Goal: Information Seeking & Learning: Learn about a topic

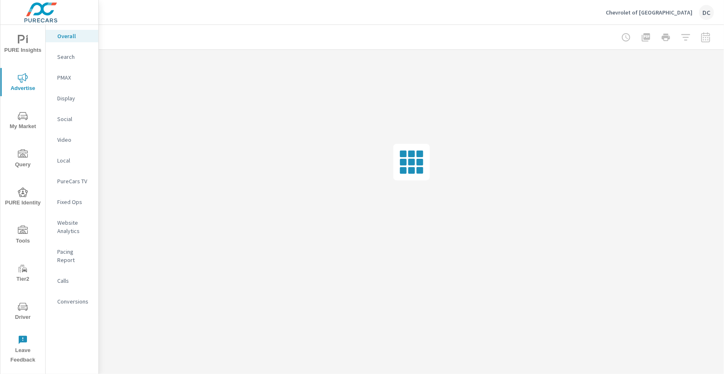
click at [670, 12] on p "Chevrolet of Culver City" at bounding box center [649, 12] width 87 height 7
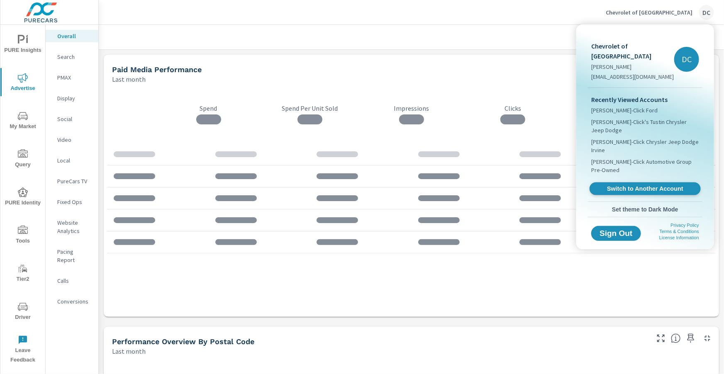
click at [653, 185] on span "Switch to Another Account" at bounding box center [645, 189] width 102 height 8
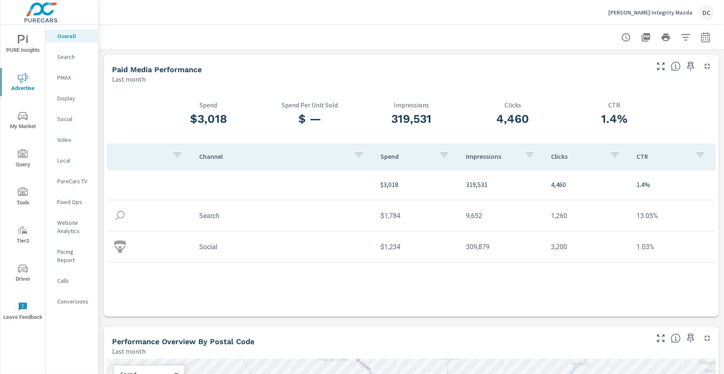
click at [65, 55] on p "Search" at bounding box center [74, 57] width 34 height 8
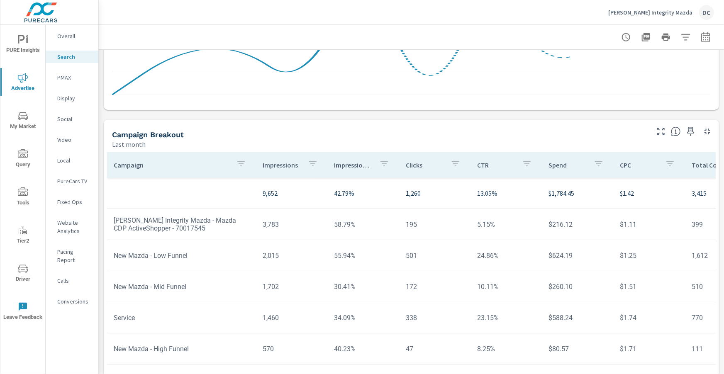
scroll to position [560, 0]
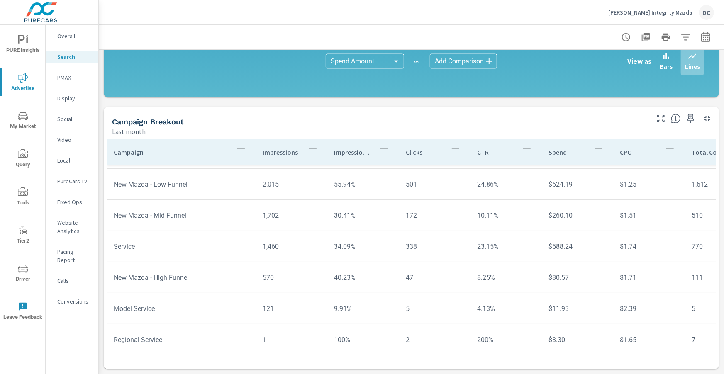
scroll to position [60, 0]
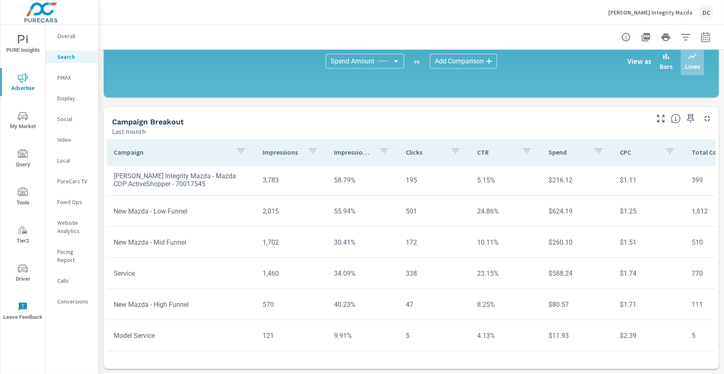
scroll to position [37, 0]
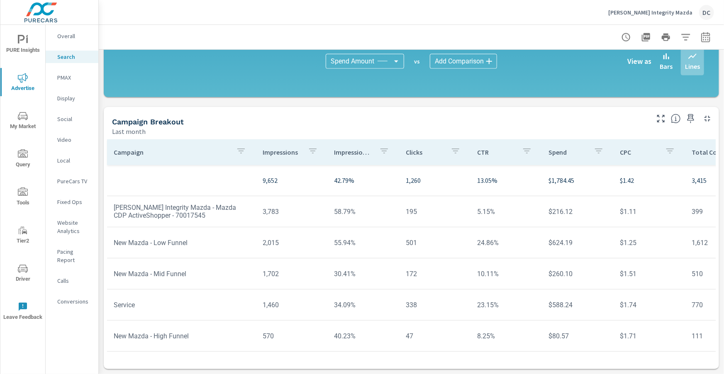
click at [67, 78] on p "PMAX" at bounding box center [74, 77] width 34 height 8
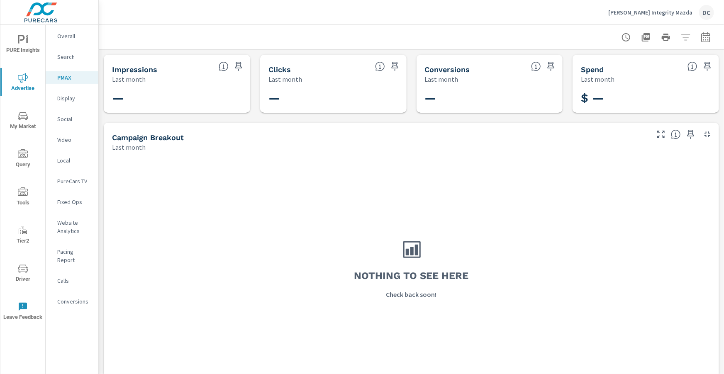
click at [64, 116] on p "Social" at bounding box center [74, 119] width 34 height 8
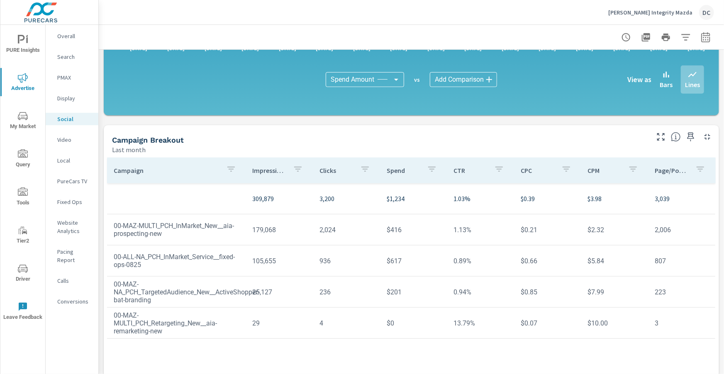
scroll to position [220, 0]
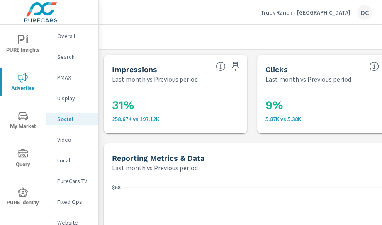
scroll to position [25, 0]
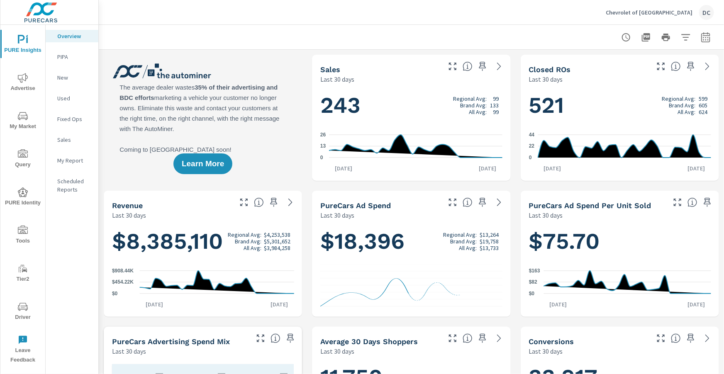
click at [20, 86] on span "Advertise" at bounding box center [23, 83] width 40 height 20
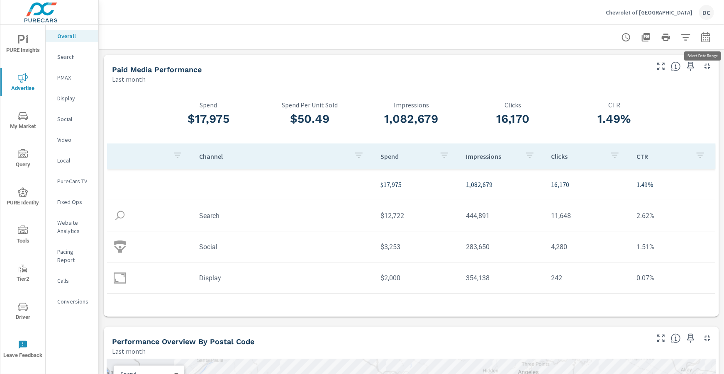
click at [710, 38] on icon "button" at bounding box center [706, 37] width 9 height 10
select select "Last month"
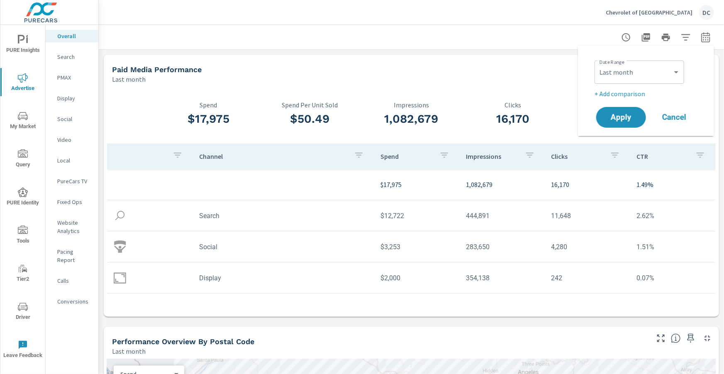
click at [637, 94] on p "+ Add comparison" at bounding box center [648, 94] width 106 height 10
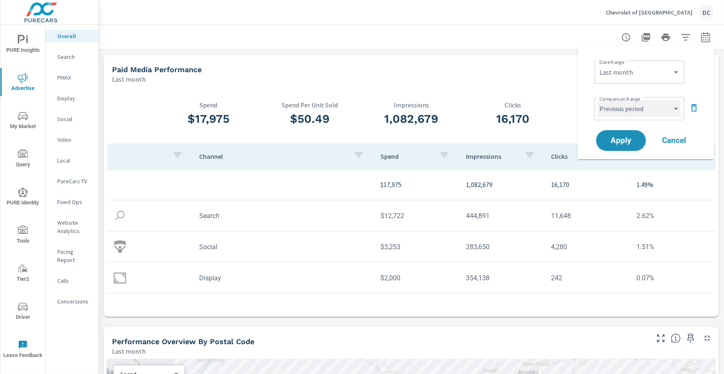
click at [642, 105] on select "Custom Previous period Previous month Previous year" at bounding box center [639, 108] width 83 height 17
click at [598, 100] on select "Custom Previous period Previous month Previous year" at bounding box center [639, 108] width 83 height 17
select select "Previous month"
click at [624, 137] on span "Apply" at bounding box center [621, 141] width 34 height 8
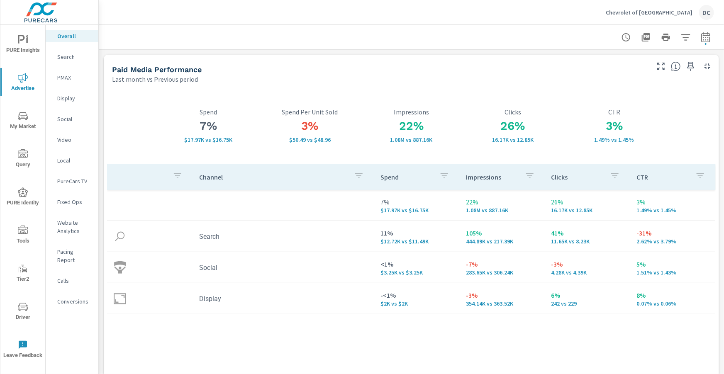
click at [66, 81] on p "PMAX" at bounding box center [74, 77] width 34 height 8
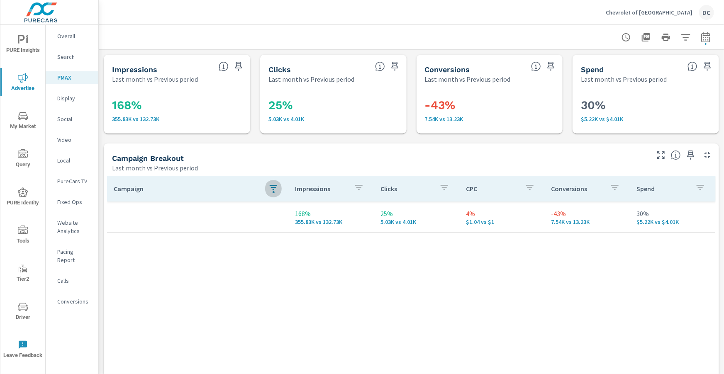
click at [270, 188] on icon "button" at bounding box center [274, 188] width 10 height 10
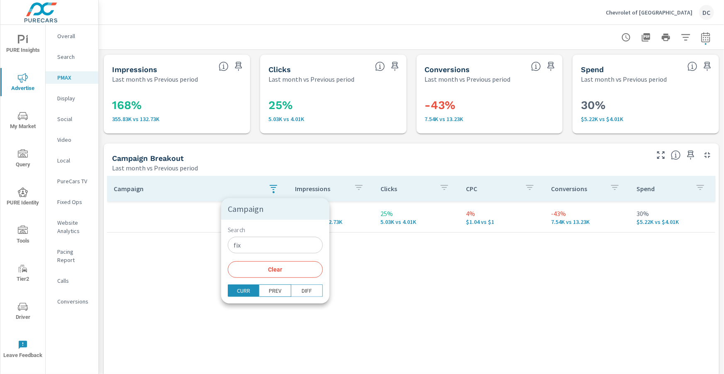
click at [260, 242] on input "fix" at bounding box center [275, 245] width 95 height 17
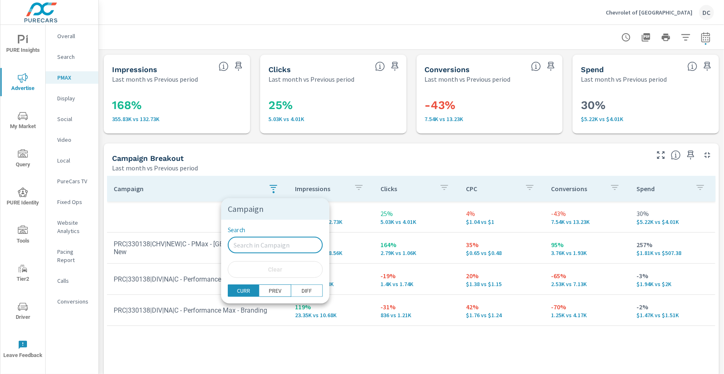
click at [204, 208] on div at bounding box center [362, 187] width 724 height 374
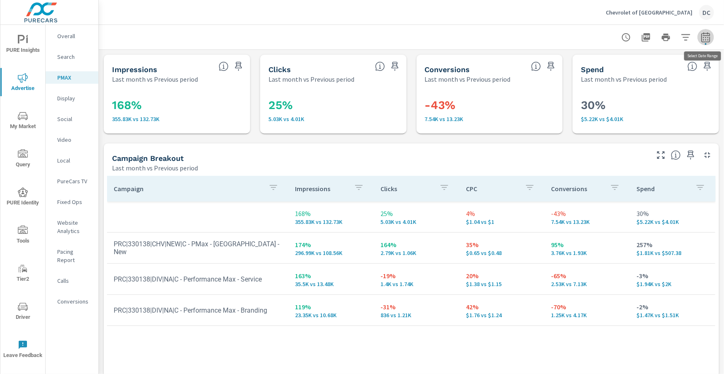
click at [709, 39] on icon "button" at bounding box center [706, 37] width 10 height 10
select select "Last month"
select select "Previous period"
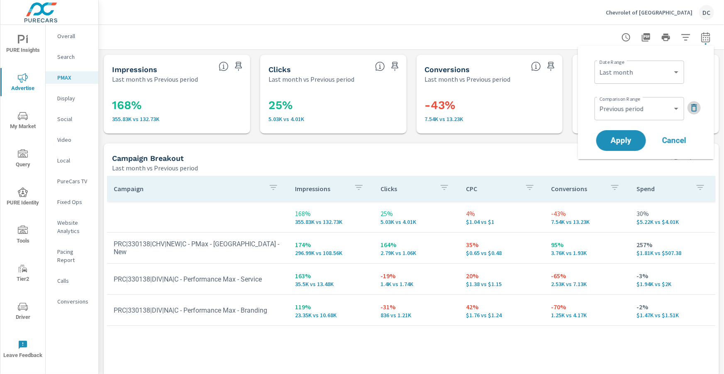
click at [691, 105] on icon "button" at bounding box center [695, 108] width 10 height 10
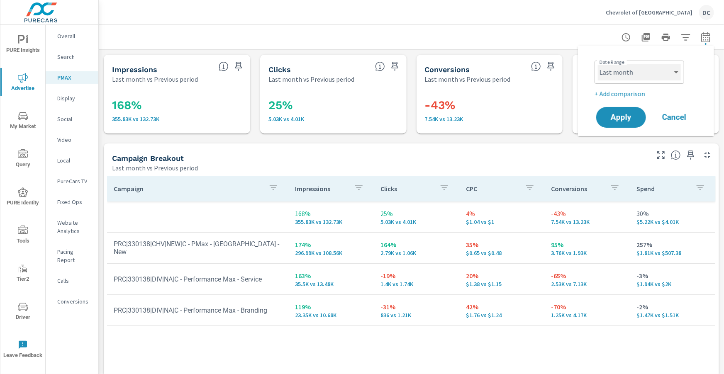
click at [675, 77] on select "Custom Yesterday Last week Last 7 days Last 14 days Last 30 days Last 45 days L…" at bounding box center [639, 72] width 83 height 17
click at [598, 64] on select "Custom Yesterday Last week Last 7 days Last 14 days Last 30 days Last 45 days L…" at bounding box center [639, 72] width 83 height 17
select select "Month to date"
click at [637, 119] on span "Apply" at bounding box center [621, 118] width 34 height 8
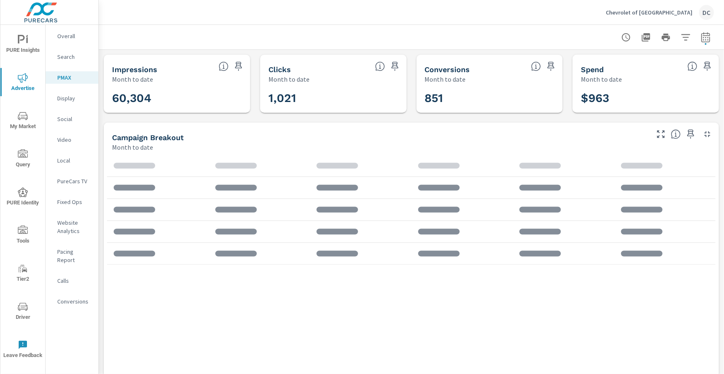
scroll to position [16, 0]
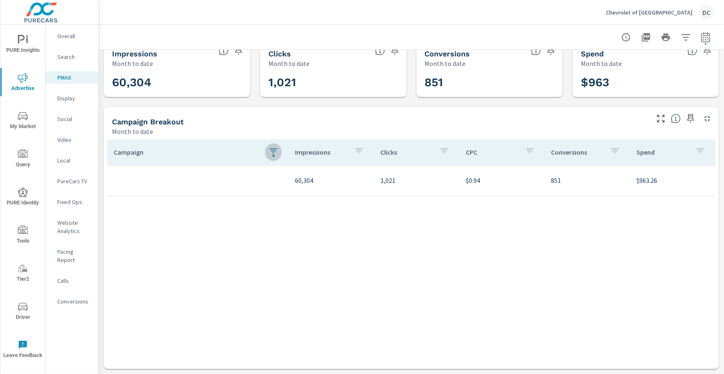
click at [274, 152] on icon "button" at bounding box center [274, 151] width 10 height 10
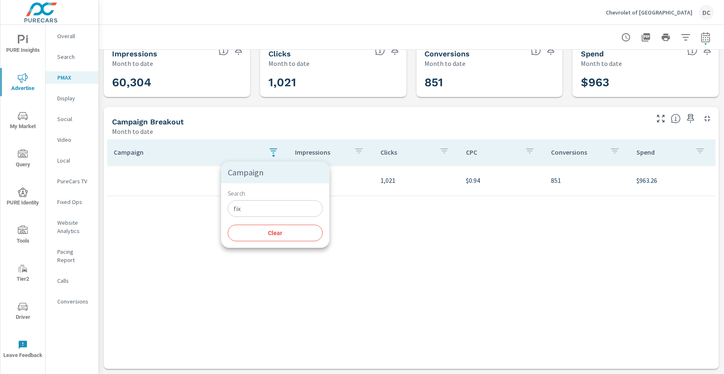
click at [276, 205] on input "fix" at bounding box center [275, 209] width 95 height 17
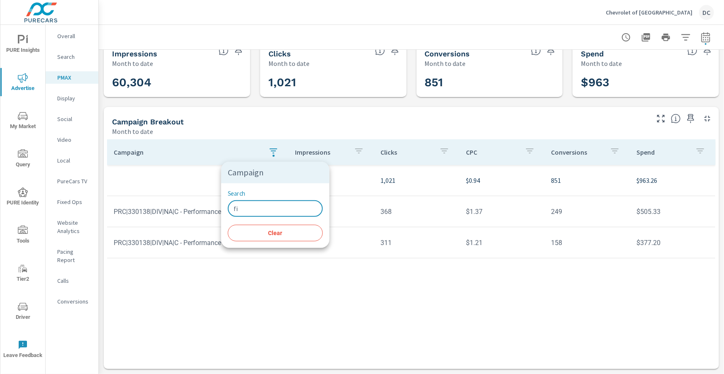
type input "f"
click at [266, 126] on div at bounding box center [362, 187] width 724 height 374
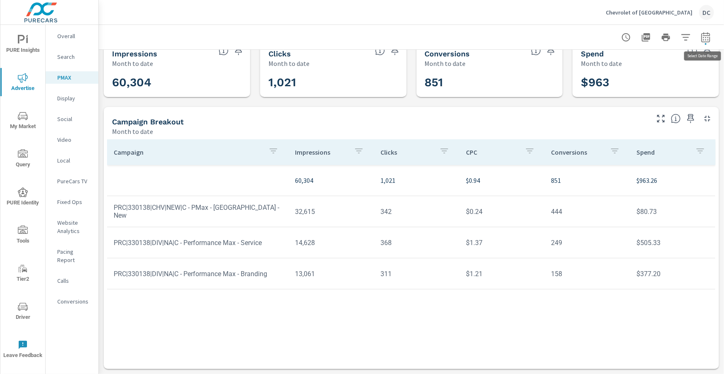
click at [702, 37] on icon "button" at bounding box center [706, 37] width 10 height 10
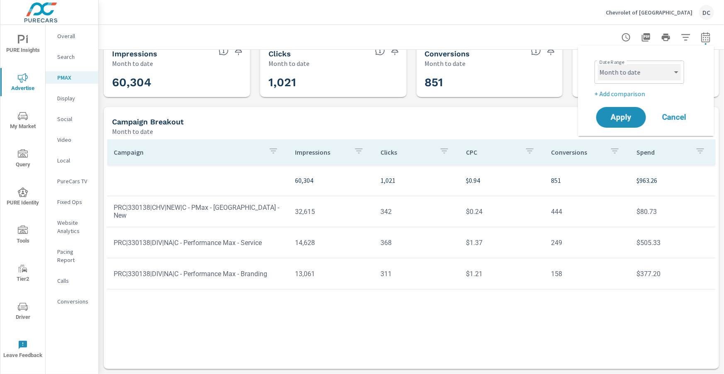
click at [664, 75] on select "Custom Yesterday Last week Last 7 days Last 14 days Last 30 days Last 45 days L…" at bounding box center [639, 72] width 83 height 17
click at [598, 64] on select "Custom Yesterday Last week Last 7 days Last 14 days Last 30 days Last 45 days L…" at bounding box center [639, 72] width 83 height 17
select select "Last month"
click at [638, 89] on p "+ Add comparison" at bounding box center [648, 94] width 106 height 10
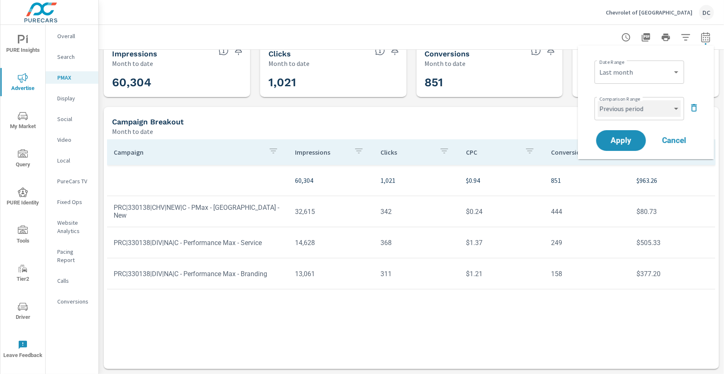
click at [639, 111] on select "Custom Previous period Previous month Previous year" at bounding box center [639, 108] width 83 height 17
click at [598, 100] on select "Custom Previous period Previous month Previous year" at bounding box center [639, 108] width 83 height 17
select select "Previous month"
click at [630, 139] on span "Apply" at bounding box center [621, 141] width 34 height 8
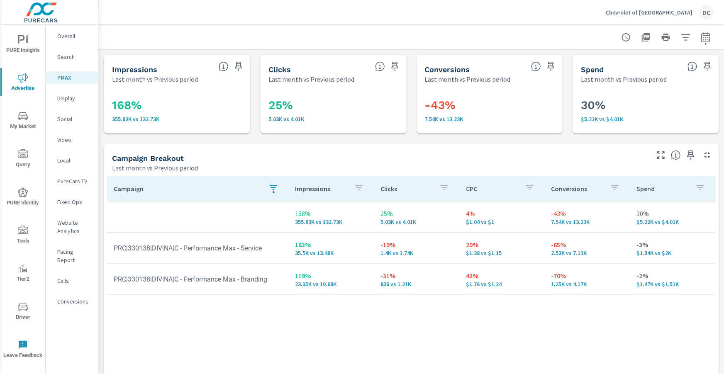
click at [277, 186] on icon "button" at bounding box center [274, 188] width 10 height 10
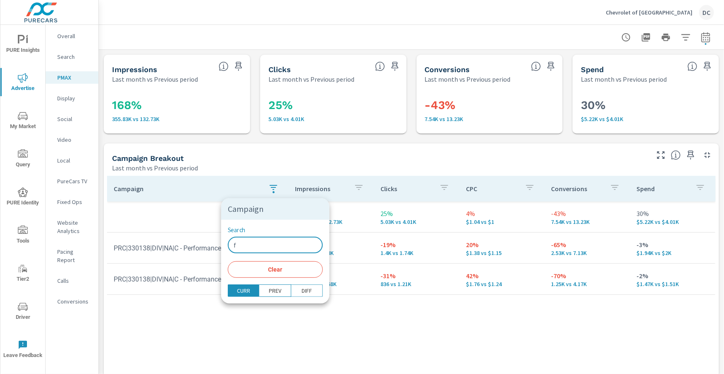
click at [259, 242] on input "f" at bounding box center [275, 245] width 95 height 17
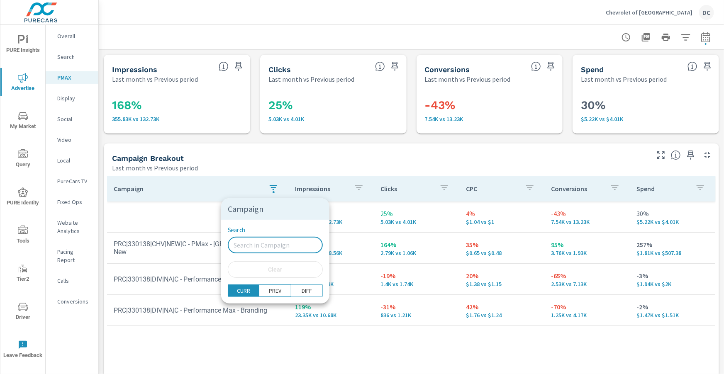
click at [241, 175] on div at bounding box center [362, 187] width 724 height 374
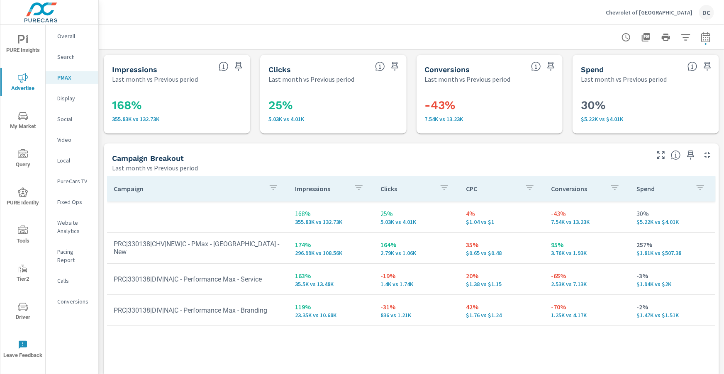
click at [73, 100] on p "Display" at bounding box center [74, 98] width 34 height 8
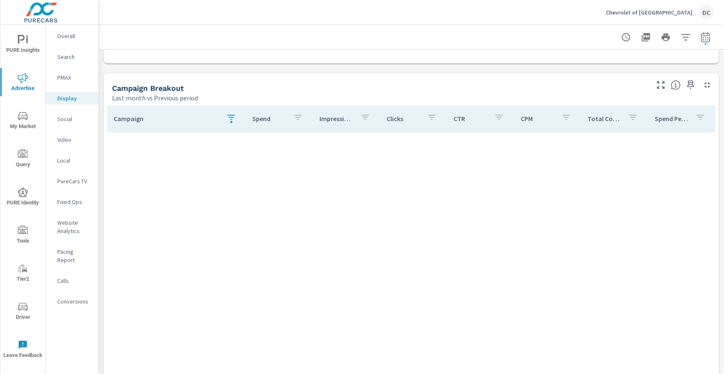
scroll to position [386, 0]
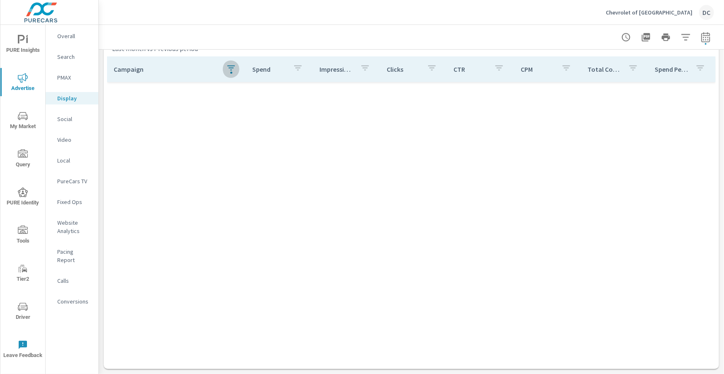
click at [229, 71] on icon "button" at bounding box center [231, 68] width 10 height 10
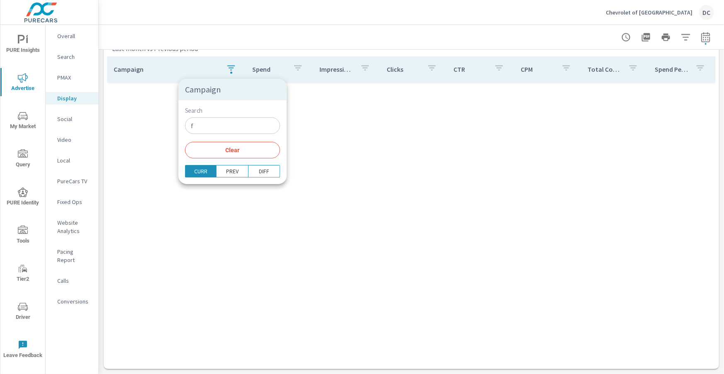
click at [211, 129] on input "f" at bounding box center [232, 125] width 95 height 17
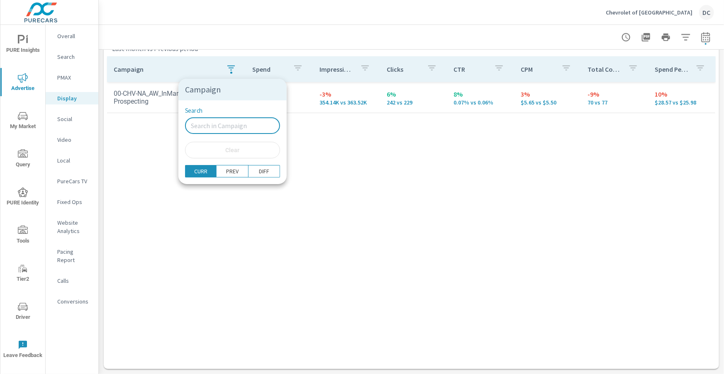
click at [149, 129] on div at bounding box center [362, 187] width 724 height 374
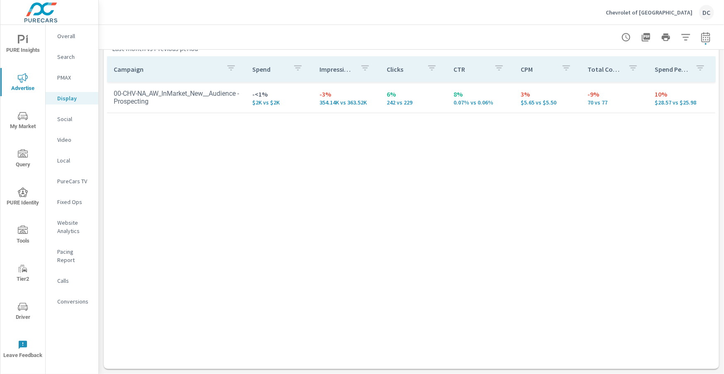
click at [71, 113] on div "Social" at bounding box center [72, 119] width 53 height 12
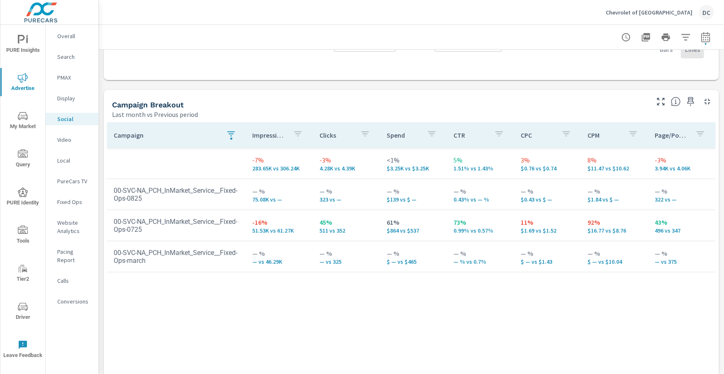
scroll to position [322, 0]
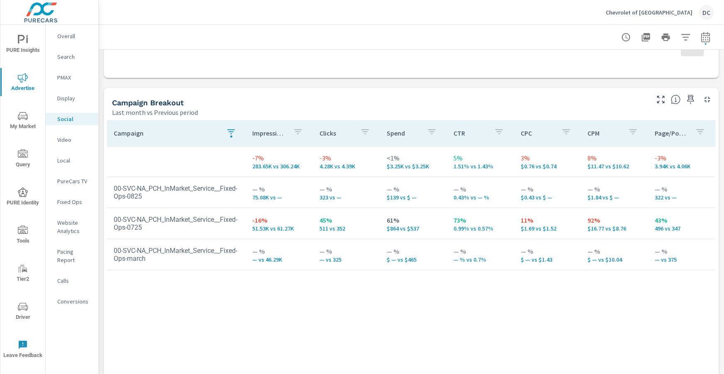
click at [234, 132] on icon "button" at bounding box center [231, 132] width 10 height 10
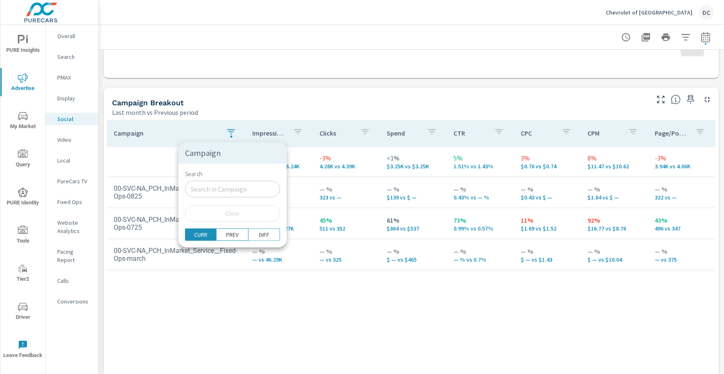
type input "f"
click at [218, 186] on input "f" at bounding box center [232, 189] width 95 height 17
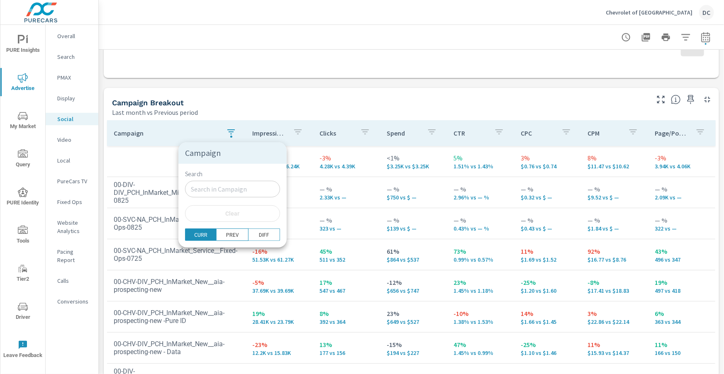
click at [100, 156] on div at bounding box center [362, 187] width 724 height 374
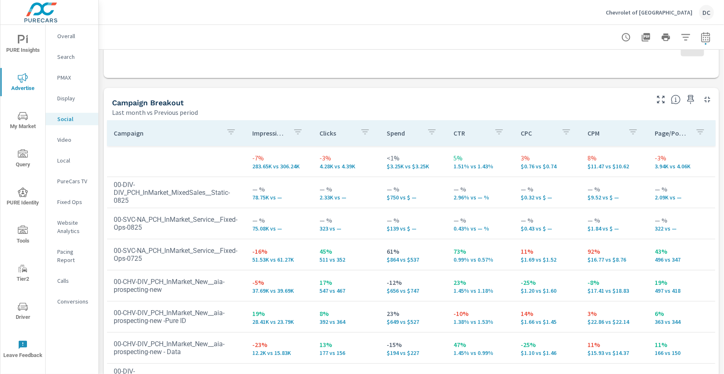
scroll to position [42, 0]
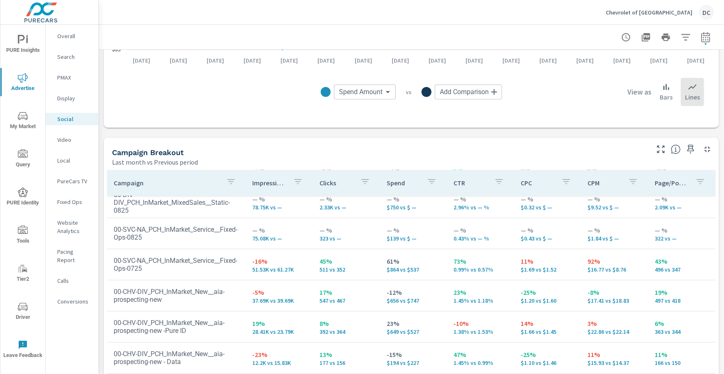
scroll to position [303, 0]
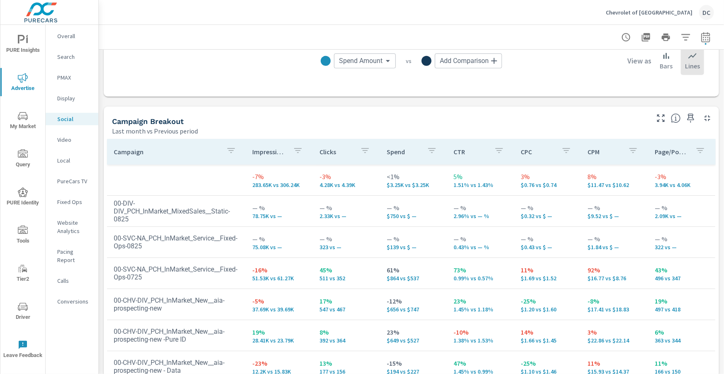
scroll to position [299, 0]
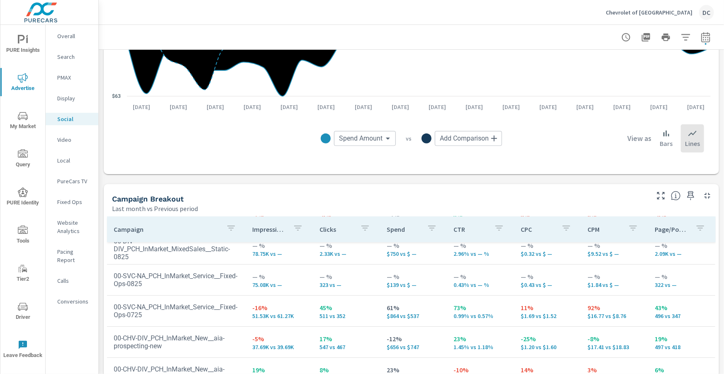
scroll to position [218, 0]
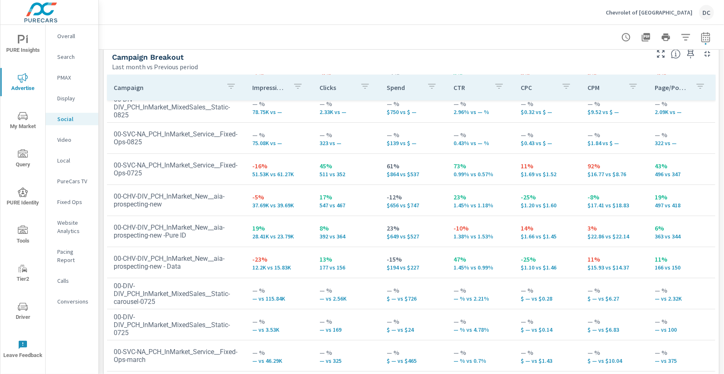
scroll to position [372, 0]
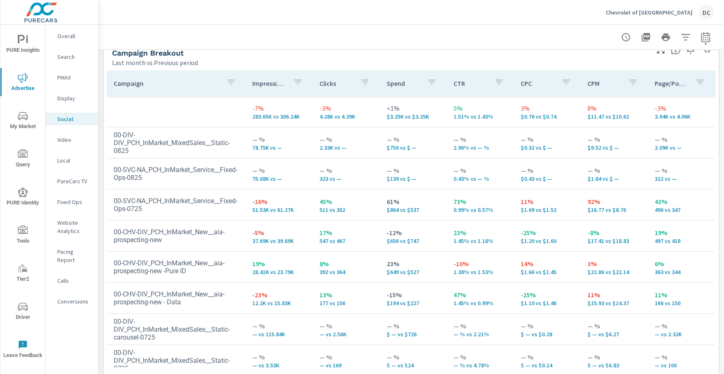
click at [710, 39] on icon "button" at bounding box center [706, 37] width 10 height 10
select select "Last month"
select select "Previous period"
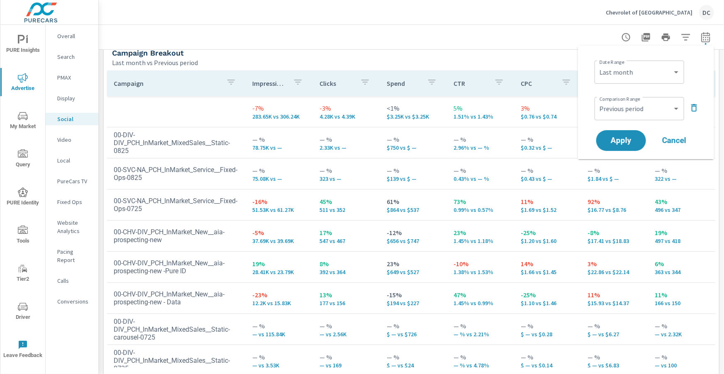
click at [693, 110] on icon "button" at bounding box center [695, 108] width 10 height 10
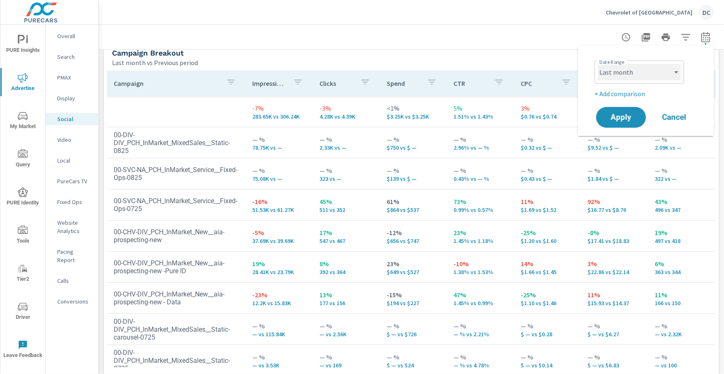
click at [667, 79] on select "Custom Yesterday Last week Last 7 days Last 14 days Last 30 days Last 45 days L…" at bounding box center [639, 72] width 83 height 17
click at [598, 64] on select "Custom Yesterday Last week Last 7 days Last 14 days Last 30 days Last 45 days L…" at bounding box center [639, 72] width 83 height 17
select select "Month to date"
click at [631, 109] on button "Apply" at bounding box center [621, 118] width 51 height 22
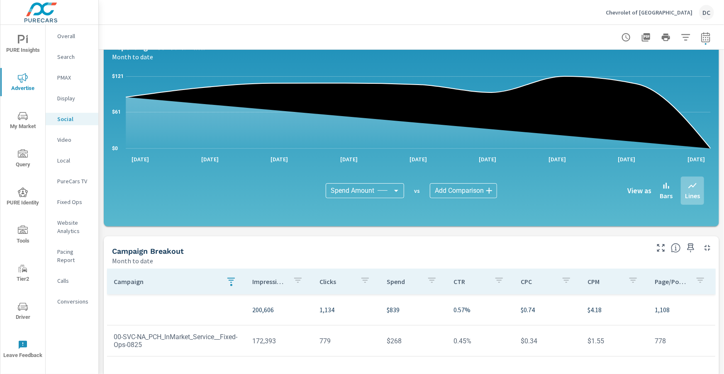
scroll to position [220, 0]
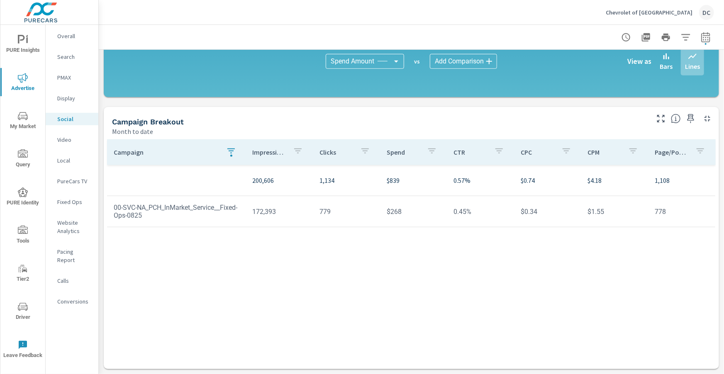
click at [230, 155] on div "button" at bounding box center [231, 156] width 2 height 2
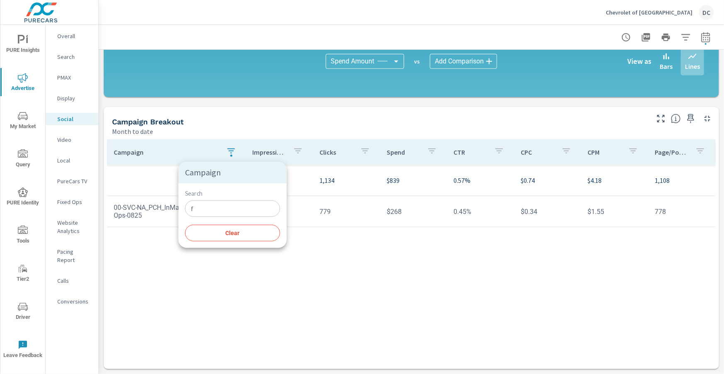
click at [211, 206] on input "f" at bounding box center [232, 209] width 95 height 17
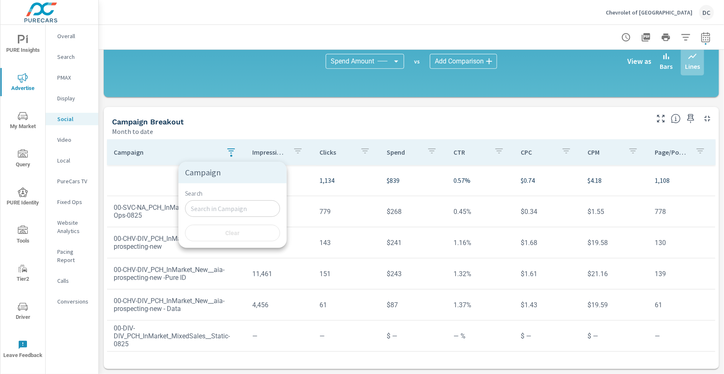
click at [157, 177] on div at bounding box center [362, 187] width 724 height 374
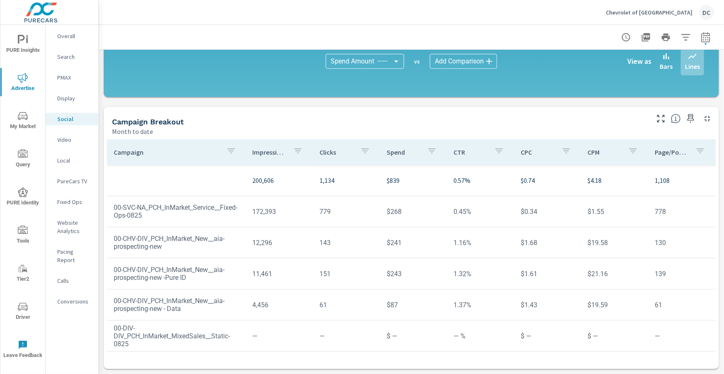
scroll to position [1, 0]
click at [703, 41] on icon "button" at bounding box center [706, 37] width 10 height 10
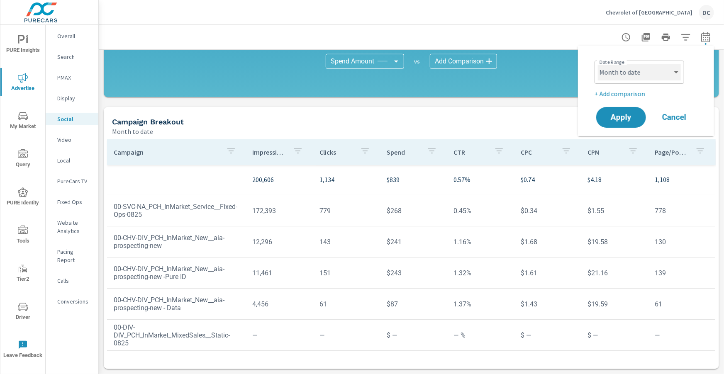
click at [676, 73] on select "Custom Yesterday Last week Last 7 days Last 14 days Last 30 days Last 45 days L…" at bounding box center [639, 72] width 83 height 17
click at [598, 64] on select "Custom Yesterday Last week Last 7 days Last 14 days Last 30 days Last 45 days L…" at bounding box center [639, 72] width 83 height 17
select select "Last month"
click at [643, 91] on p "+ Add comparison" at bounding box center [648, 94] width 106 height 10
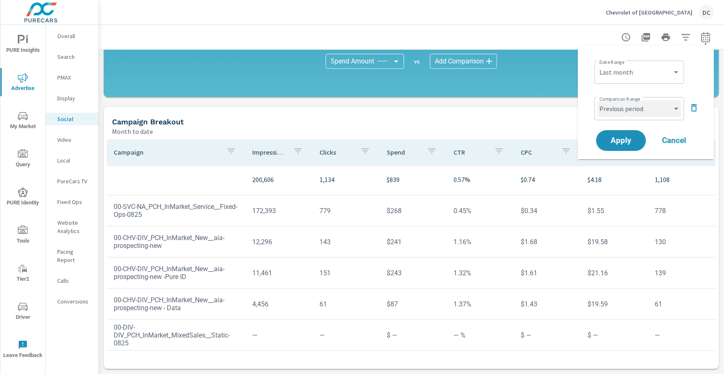
click at [644, 106] on select "Custom Previous period Previous month Previous year" at bounding box center [639, 108] width 83 height 17
click at [598, 100] on select "Custom Previous period Previous month Previous year" at bounding box center [639, 108] width 83 height 17
select select "Previous month"
click at [626, 145] on button "Apply" at bounding box center [621, 141] width 51 height 22
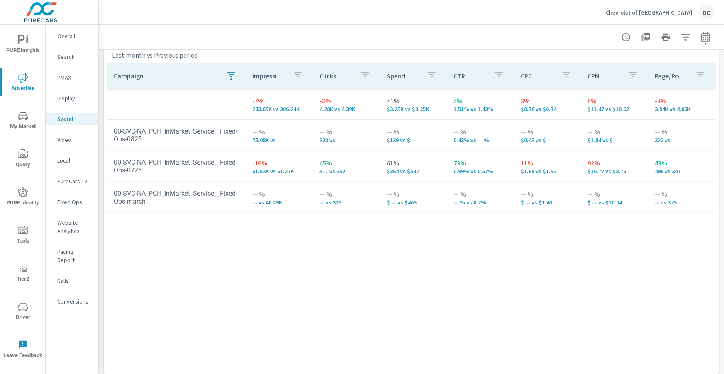
scroll to position [384, 0]
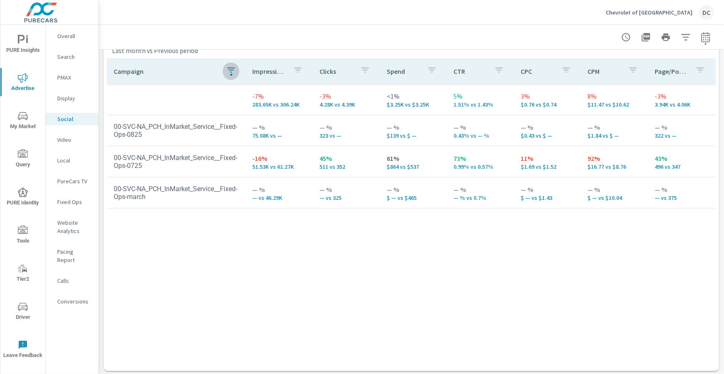
click at [233, 73] on icon "button" at bounding box center [231, 70] width 10 height 10
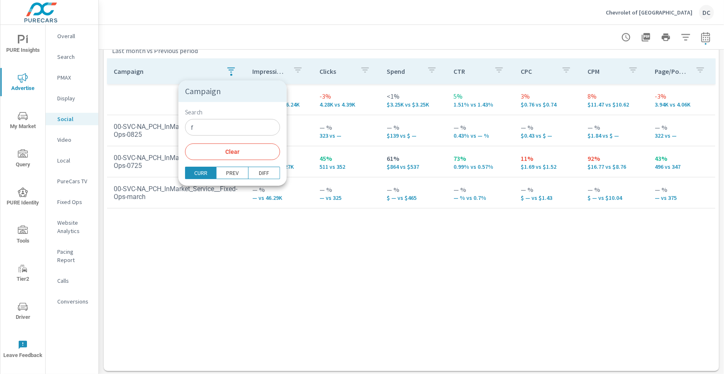
click at [232, 126] on input "f" at bounding box center [232, 127] width 95 height 17
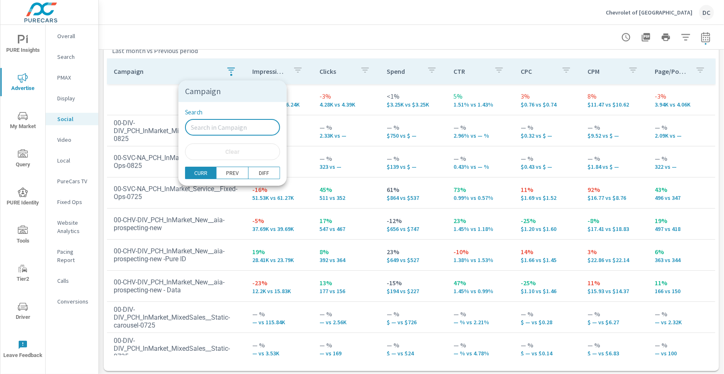
click at [155, 104] on div at bounding box center [362, 187] width 724 height 374
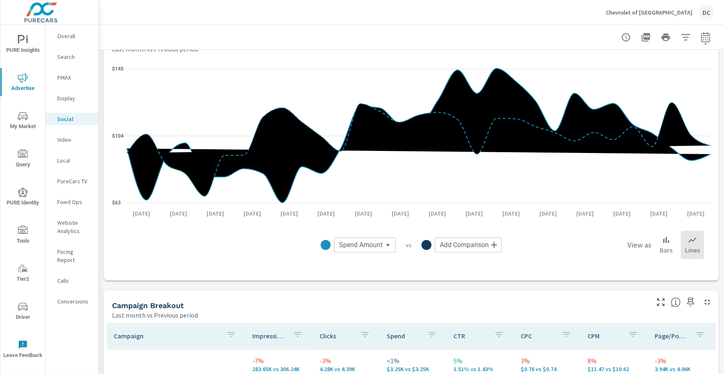
scroll to position [0, 0]
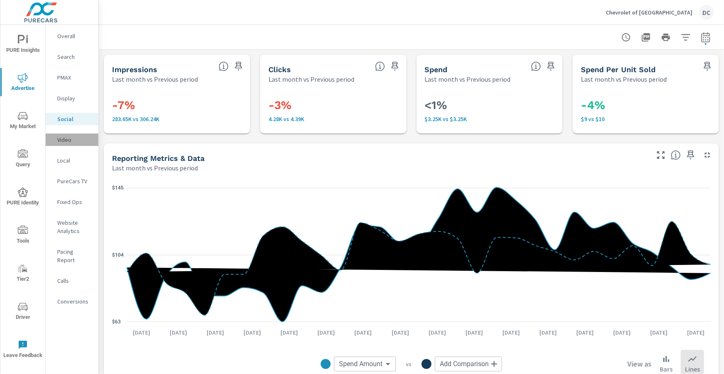
click at [66, 137] on p "Video" at bounding box center [74, 140] width 34 height 8
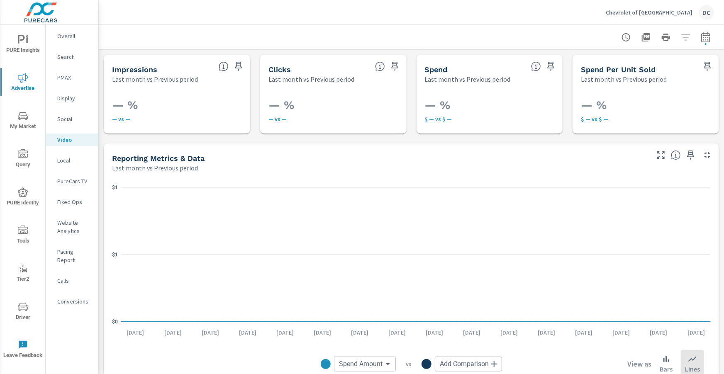
click at [19, 42] on icon "nav menu" at bounding box center [21, 39] width 7 height 9
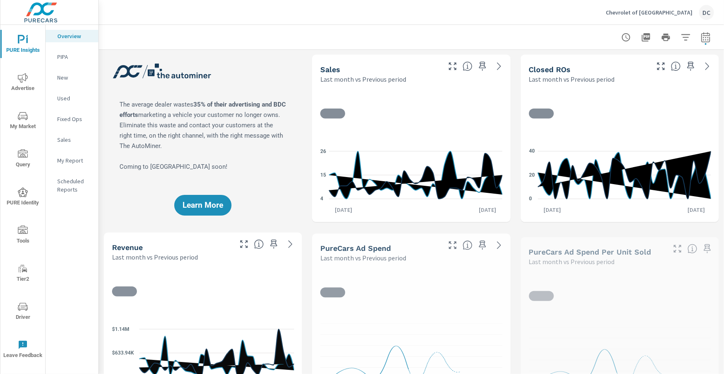
click at [73, 140] on p "Sales" at bounding box center [74, 140] width 34 height 8
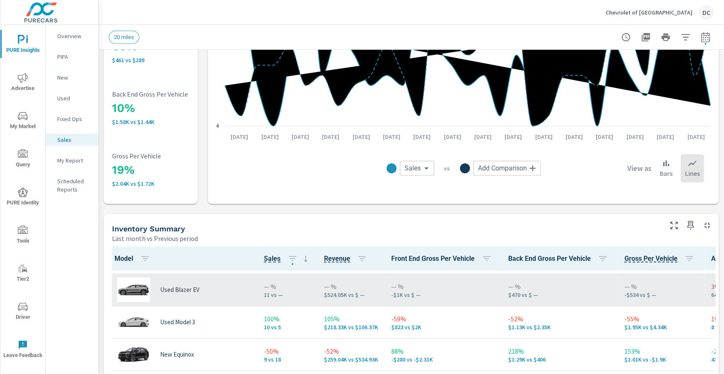
scroll to position [224, 0]
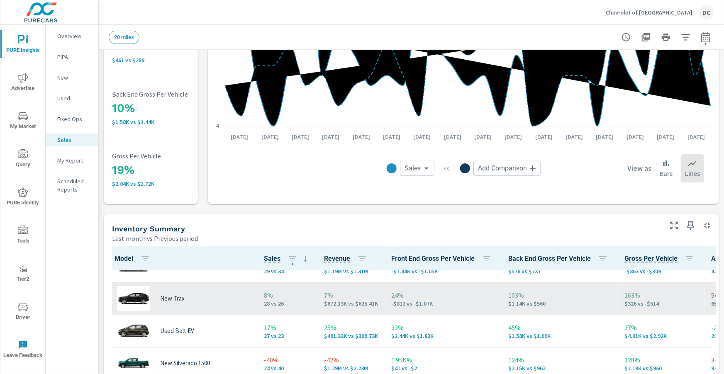
scroll to position [49, 0]
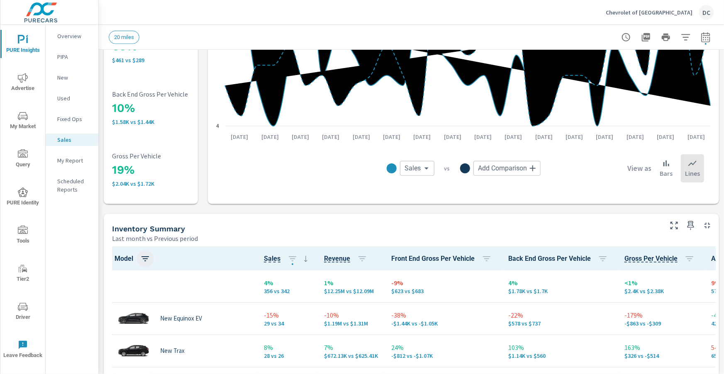
click at [145, 258] on icon "button" at bounding box center [145, 259] width 7 height 5
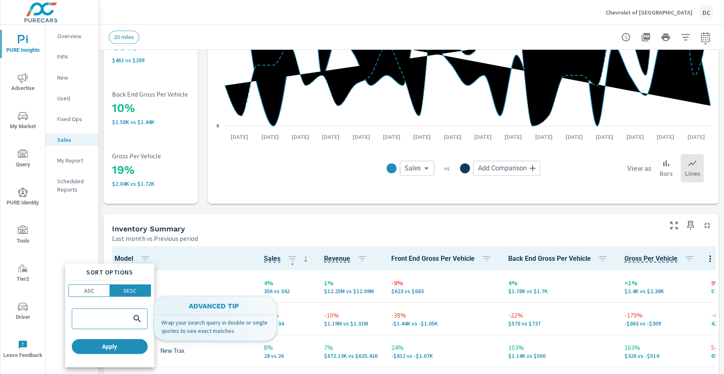
click at [113, 316] on input "search" at bounding box center [101, 319] width 55 height 8
type input "new"
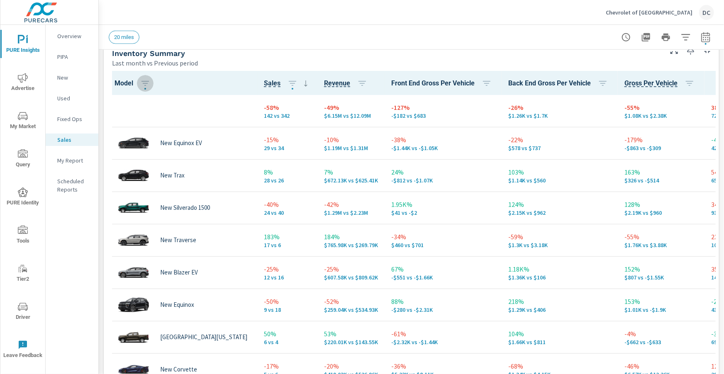
scroll to position [385, 0]
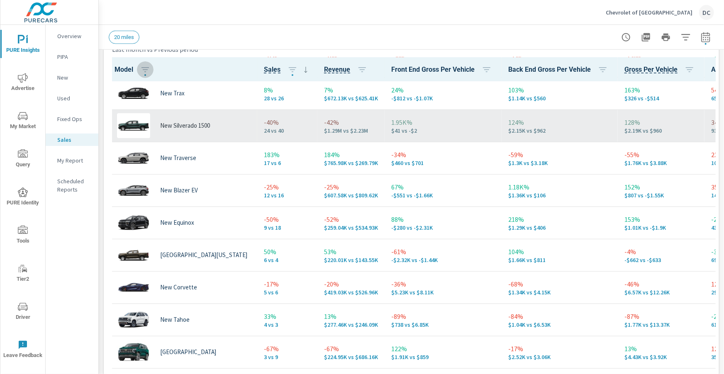
scroll to position [69, 0]
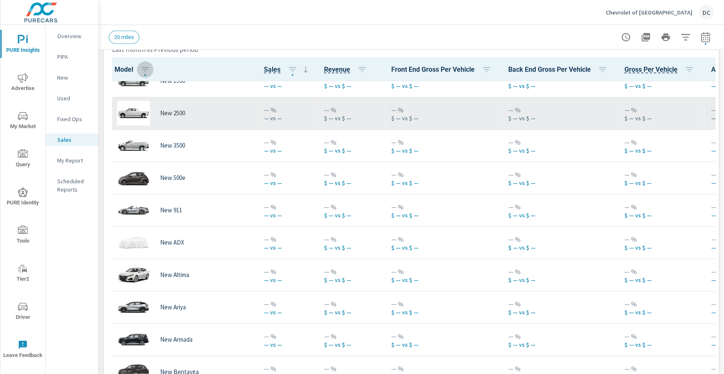
scroll to position [440, 0]
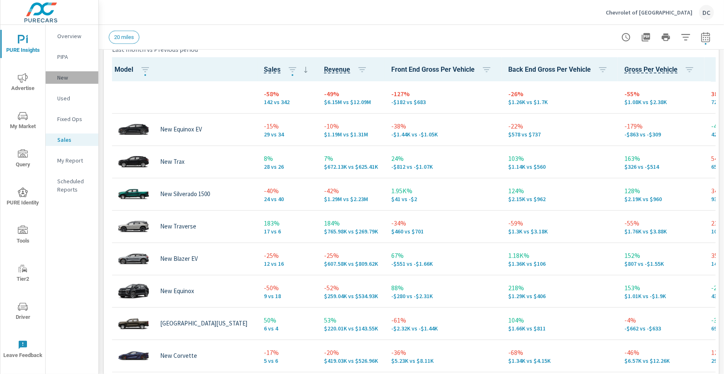
click at [71, 81] on p "New" at bounding box center [74, 77] width 34 height 8
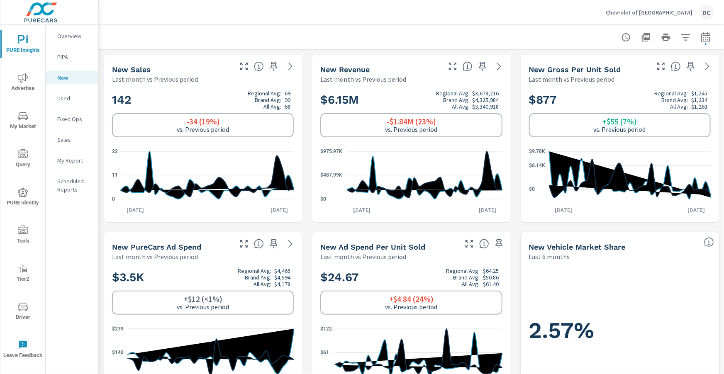
click at [69, 96] on p "Used" at bounding box center [74, 98] width 34 height 8
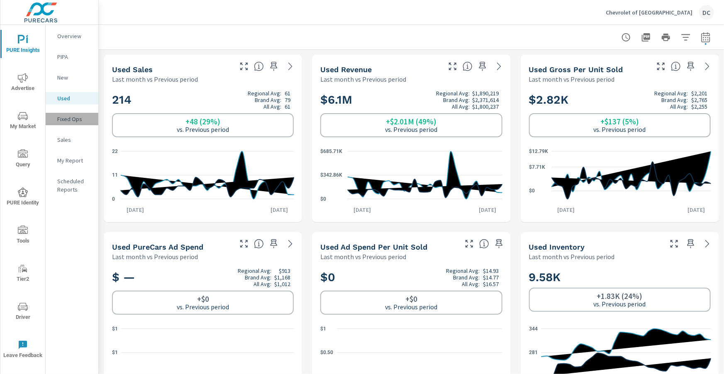
click at [71, 121] on p "Fixed Ops" at bounding box center [74, 119] width 34 height 8
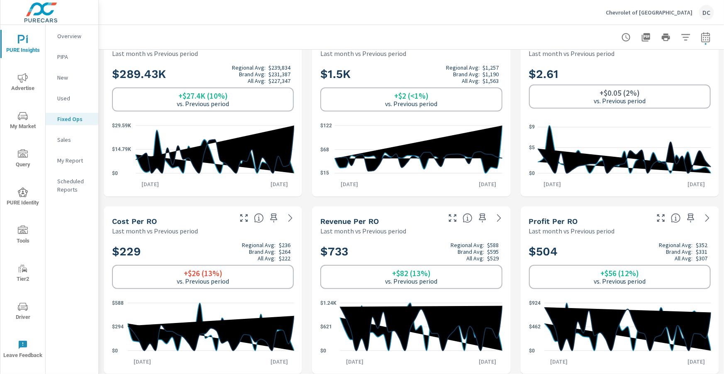
scroll to position [208, 0]
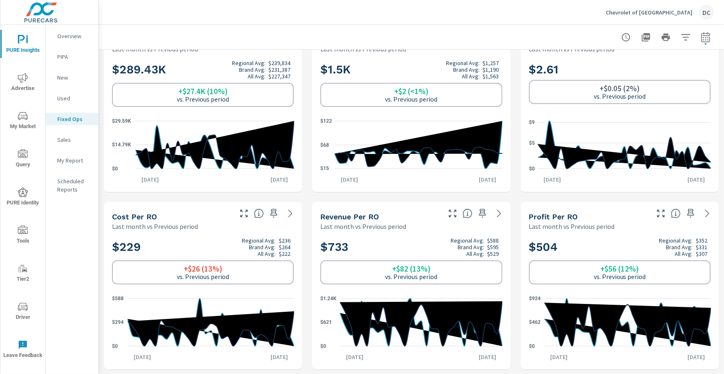
click at [24, 86] on span "Advertise" at bounding box center [23, 83] width 40 height 20
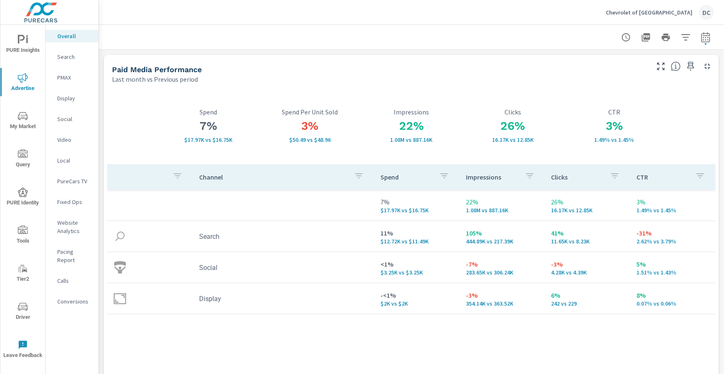
click at [31, 44] on span "PURE Insights" at bounding box center [23, 45] width 40 height 20
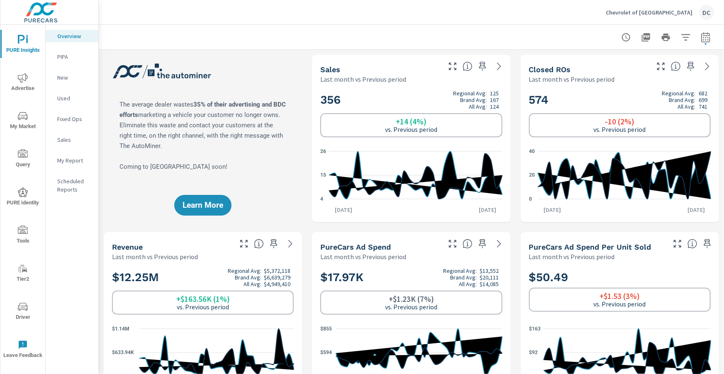
click at [65, 140] on p "Sales" at bounding box center [74, 140] width 34 height 8
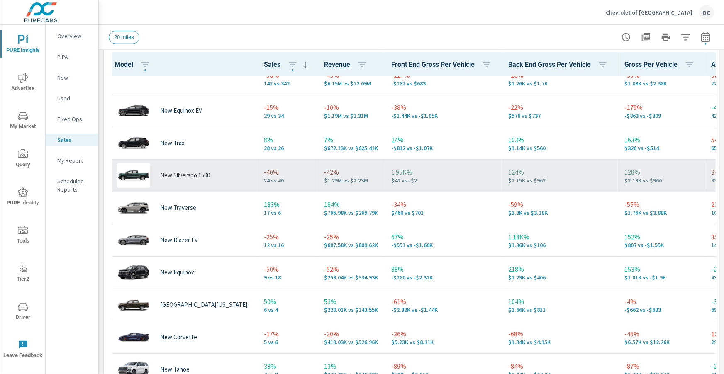
scroll to position [8, 0]
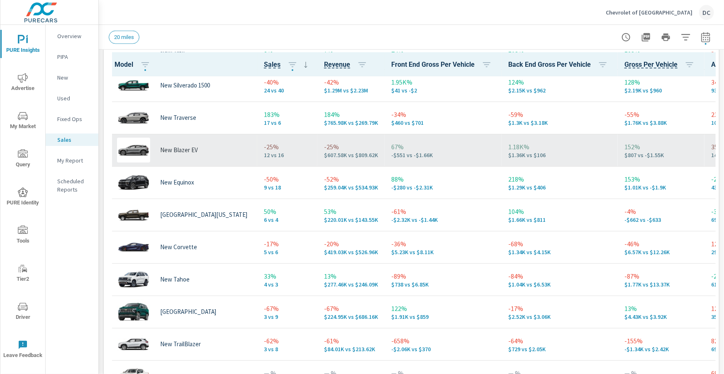
scroll to position [139, 0]
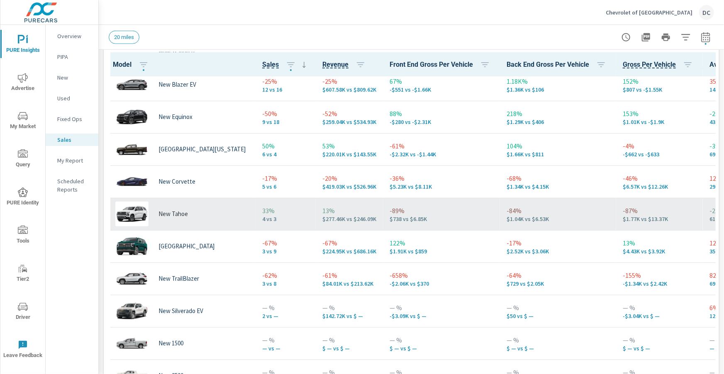
scroll to position [169, 1]
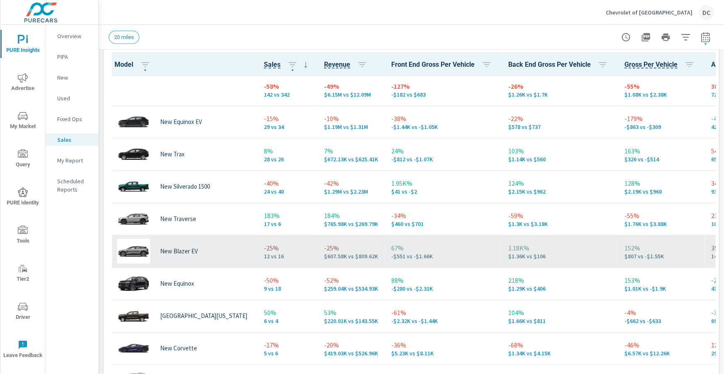
scroll to position [0, 0]
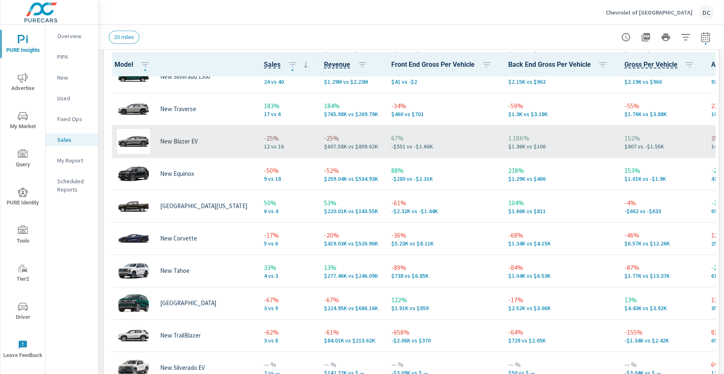
scroll to position [115, 0]
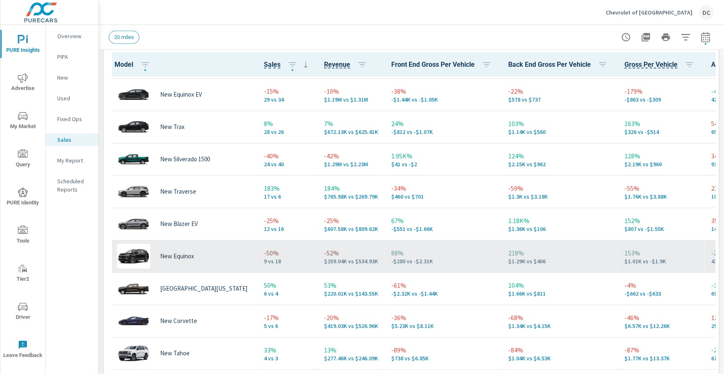
scroll to position [27, 0]
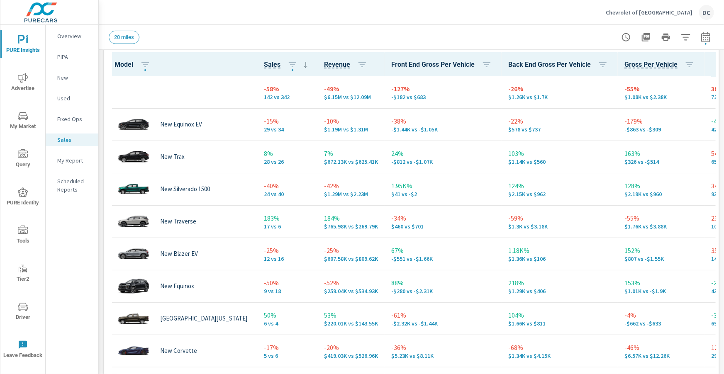
click at [27, 304] on icon "nav menu" at bounding box center [23, 307] width 10 height 10
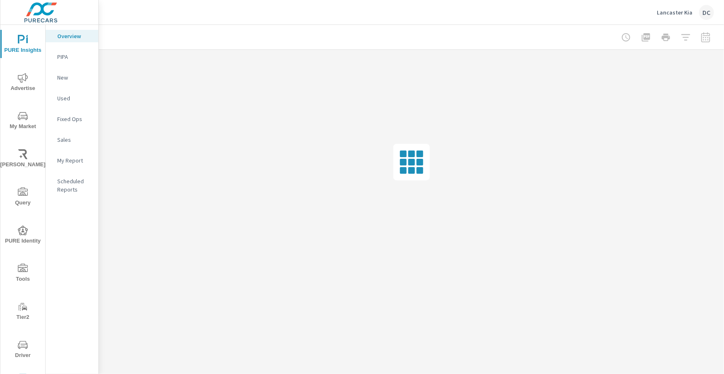
click at [22, 83] on icon "nav menu" at bounding box center [23, 78] width 10 height 10
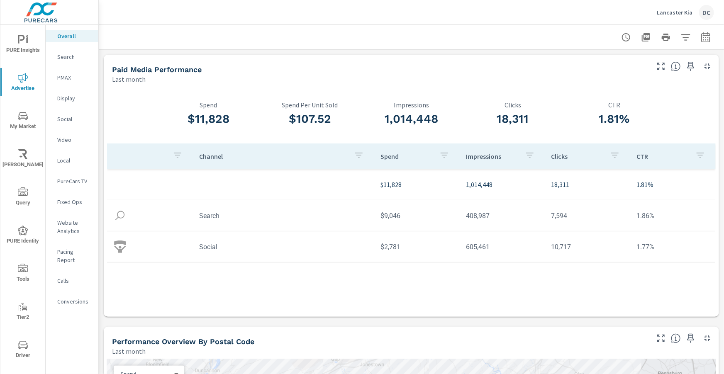
click at [69, 118] on p "Social" at bounding box center [74, 119] width 34 height 8
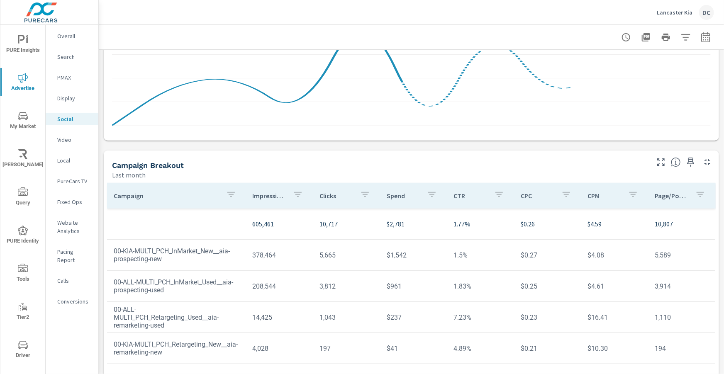
scroll to position [220, 0]
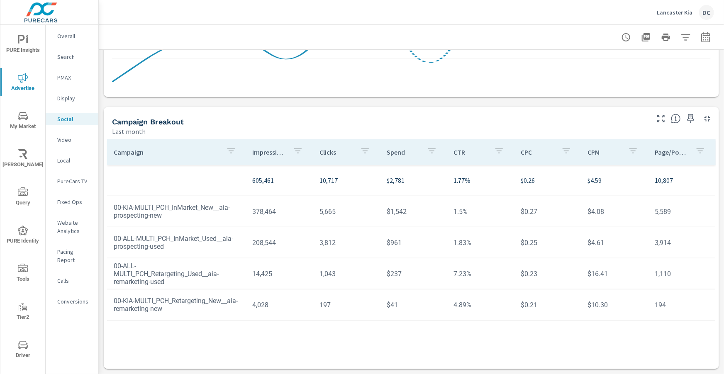
click at [235, 151] on icon "button" at bounding box center [231, 151] width 10 height 10
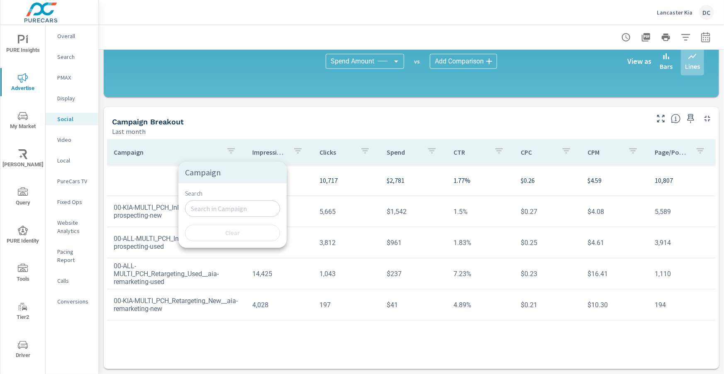
click at [193, 142] on div at bounding box center [362, 187] width 724 height 374
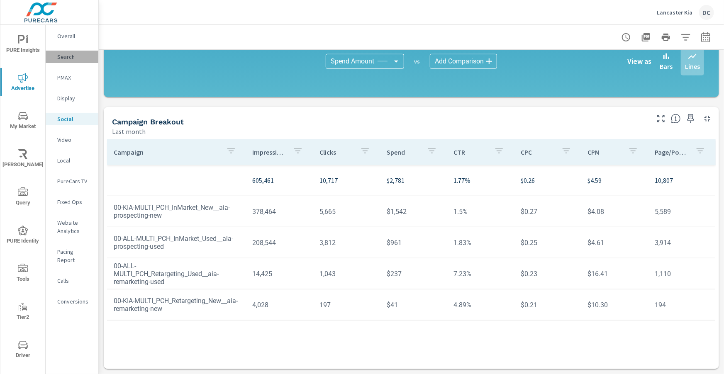
click at [68, 60] on p "Search" at bounding box center [74, 57] width 34 height 8
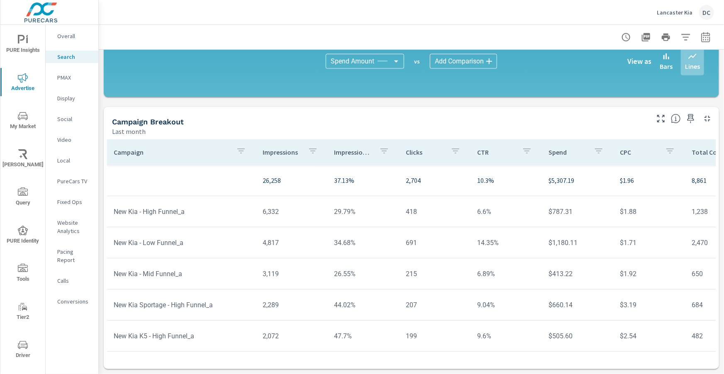
scroll to position [560, 0]
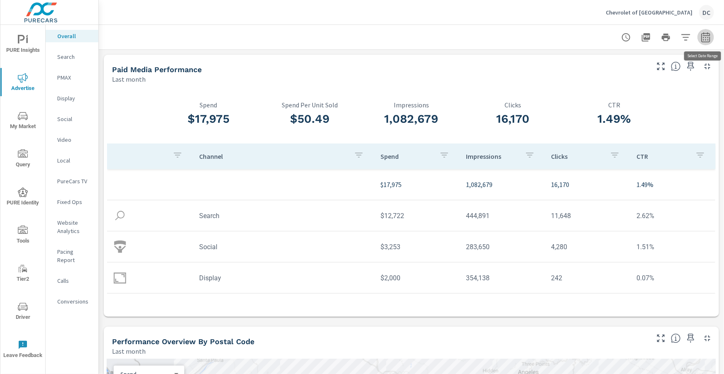
click at [704, 41] on icon "button" at bounding box center [706, 37] width 10 height 10
select select "Last month"
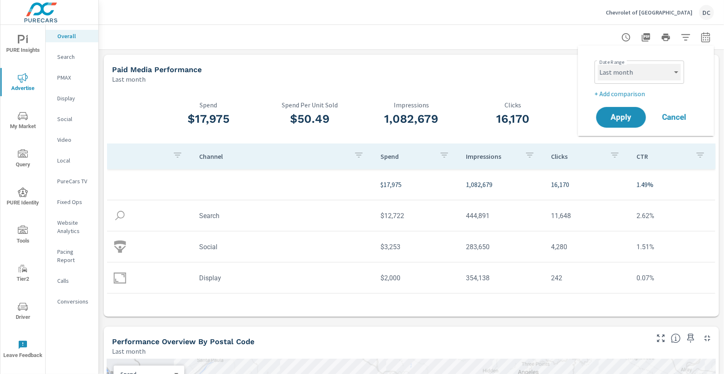
click at [675, 79] on select "Custom Yesterday Last week Last 7 days Last 14 days Last 30 days Last 45 days L…" at bounding box center [639, 72] width 83 height 17
click at [629, 93] on p "+ Add comparison" at bounding box center [648, 94] width 106 height 10
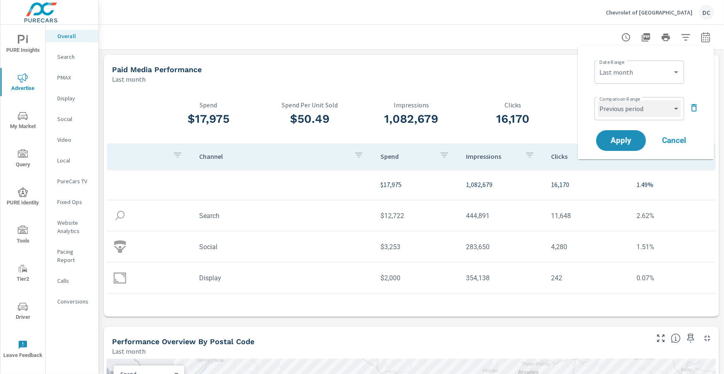
click at [644, 110] on select "Custom Previous period Previous month Previous year" at bounding box center [639, 108] width 83 height 17
click at [598, 100] on select "Custom Previous period Previous month Previous year" at bounding box center [639, 108] width 83 height 17
select select "Previous month"
click at [637, 139] on span "Apply" at bounding box center [621, 141] width 34 height 8
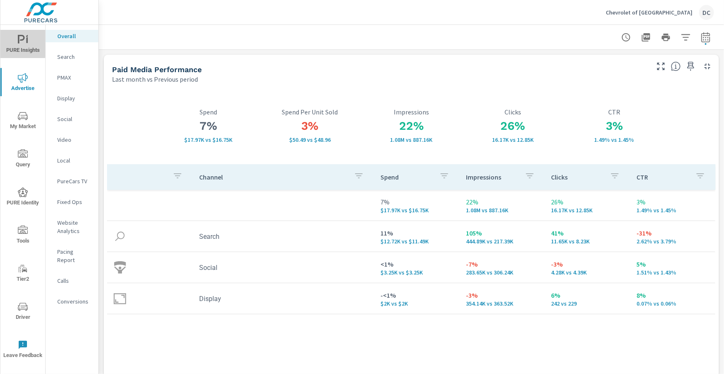
click at [22, 41] on icon "nav menu" at bounding box center [23, 40] width 10 height 10
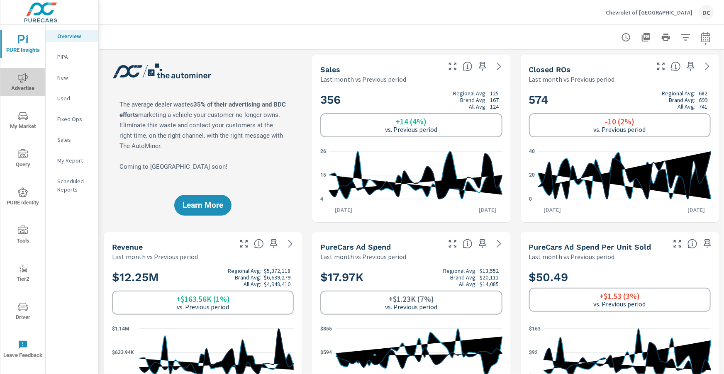
click at [17, 81] on span "Advertise" at bounding box center [23, 83] width 40 height 20
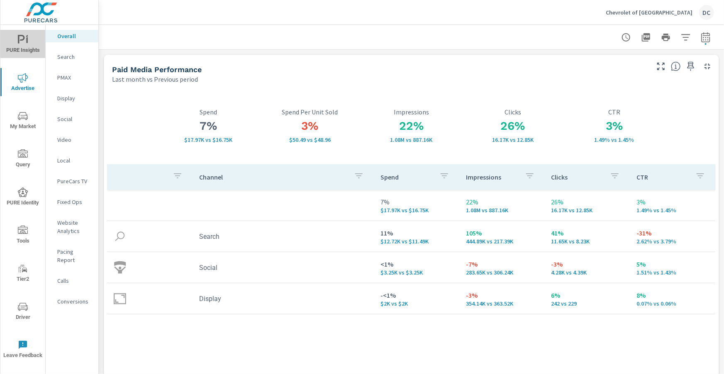
click at [22, 47] on span "PURE Insights" at bounding box center [23, 45] width 40 height 20
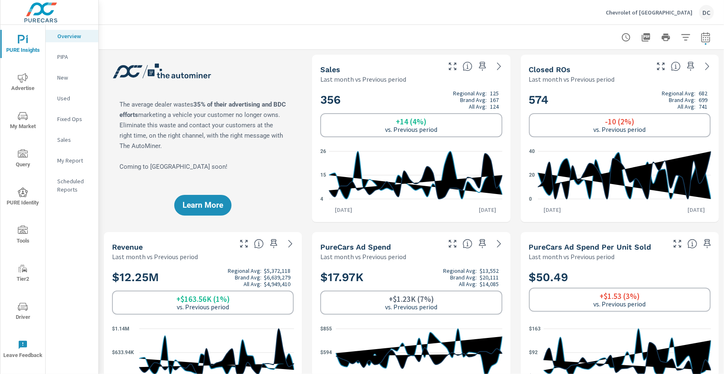
click at [76, 120] on p "Fixed Ops" at bounding box center [74, 119] width 34 height 8
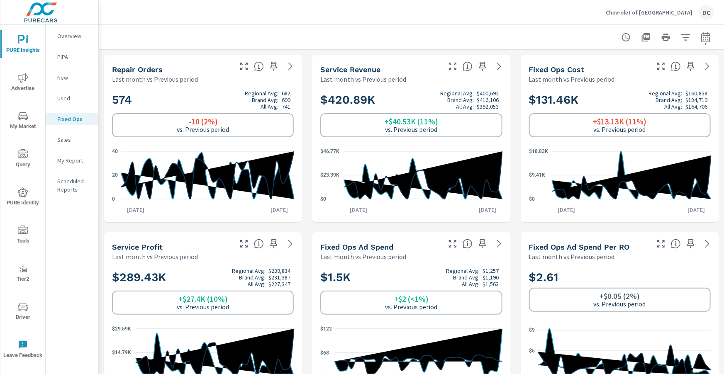
click at [23, 75] on icon "nav menu" at bounding box center [23, 78] width 10 height 10
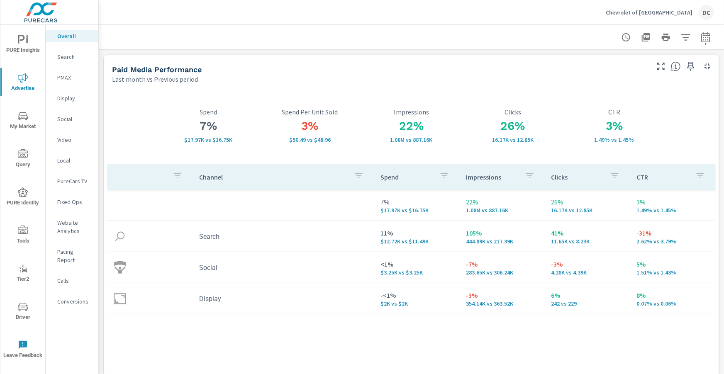
click at [66, 78] on p "PMAX" at bounding box center [74, 77] width 34 height 8
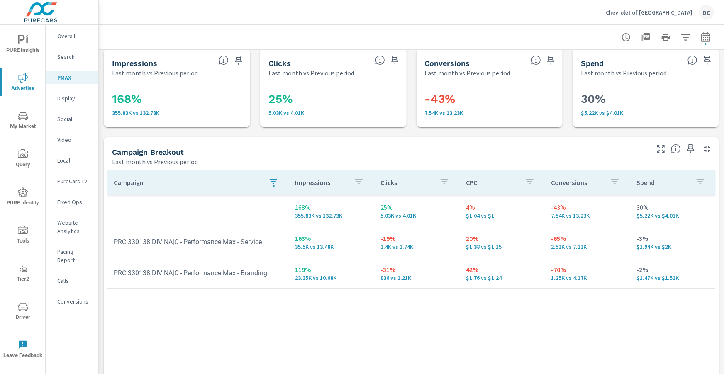
scroll to position [7, 0]
click at [275, 185] on div "button" at bounding box center [274, 185] width 2 height 2
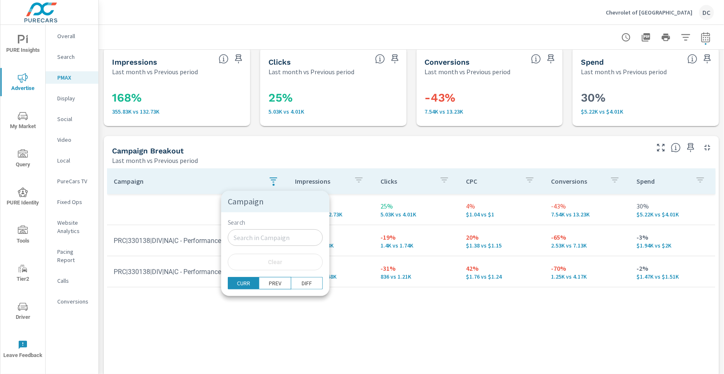
type input "f"
click at [242, 239] on input "f" at bounding box center [275, 238] width 95 height 17
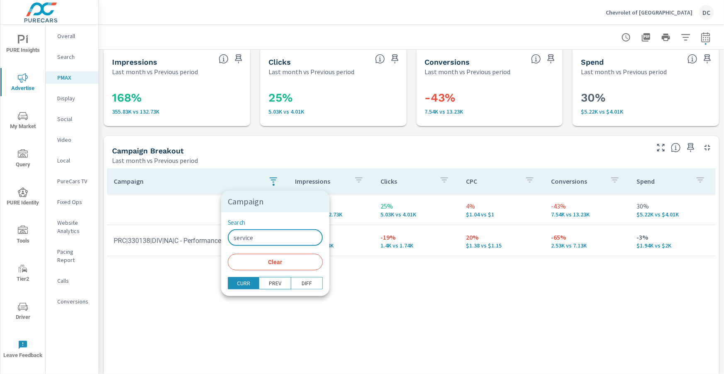
type input "service"
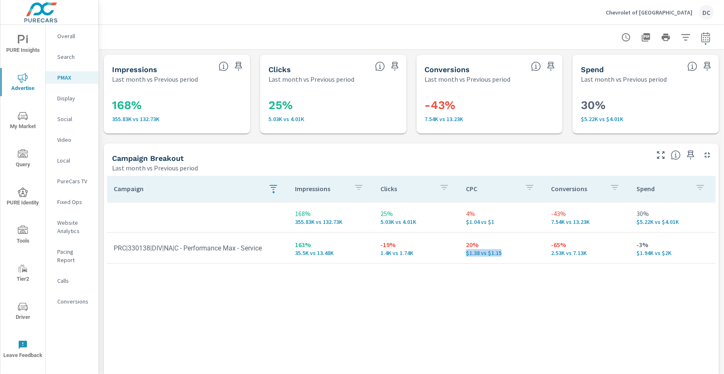
drag, startPoint x: 462, startPoint y: 252, endPoint x: 507, endPoint y: 255, distance: 44.9
click at [507, 255] on td "20% $1.38 vs $1.15" at bounding box center [503, 248] width 86 height 30
click at [518, 249] on p "20%" at bounding box center [502, 245] width 72 height 10
drag, startPoint x: 504, startPoint y: 252, endPoint x: 465, endPoint y: 256, distance: 39.2
click at [465, 256] on td "20% $1.38 vs $1.15" at bounding box center [503, 248] width 86 height 30
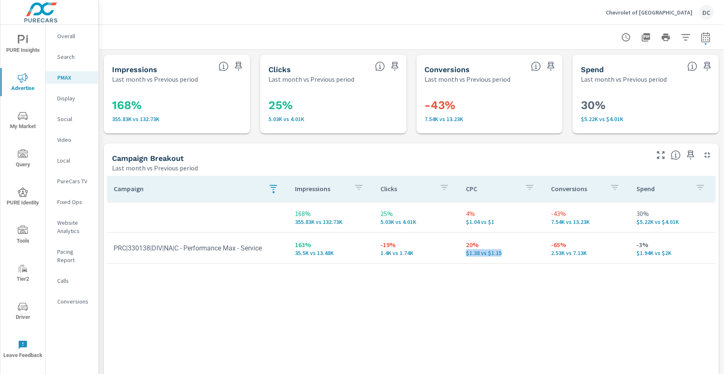
click at [518, 256] on p "$1.38 vs $1.15" at bounding box center [502, 253] width 72 height 7
drag, startPoint x: 508, startPoint y: 253, endPoint x: 466, endPoint y: 255, distance: 42.0
click at [466, 255] on p "$1.38 vs $1.15" at bounding box center [502, 253] width 72 height 7
drag, startPoint x: 467, startPoint y: 245, endPoint x: 481, endPoint y: 246, distance: 13.3
click at [481, 246] on p "20%" at bounding box center [502, 245] width 72 height 10
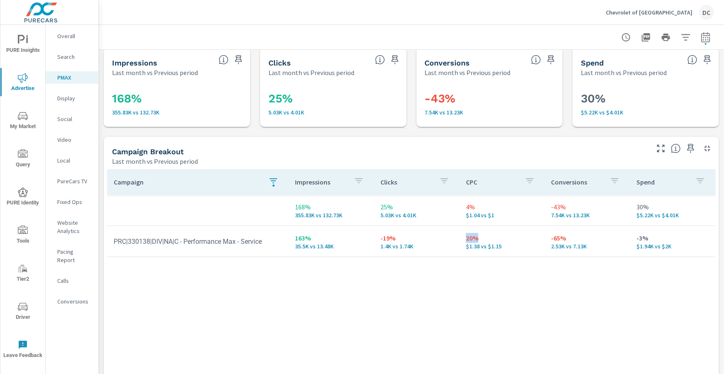
scroll to position [11, 0]
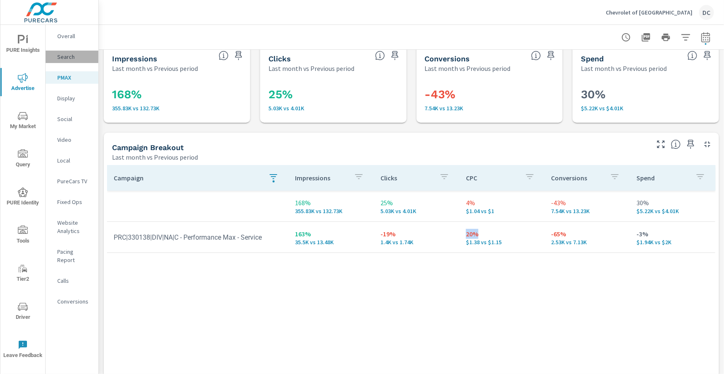
click at [68, 58] on p "Search" at bounding box center [74, 57] width 34 height 8
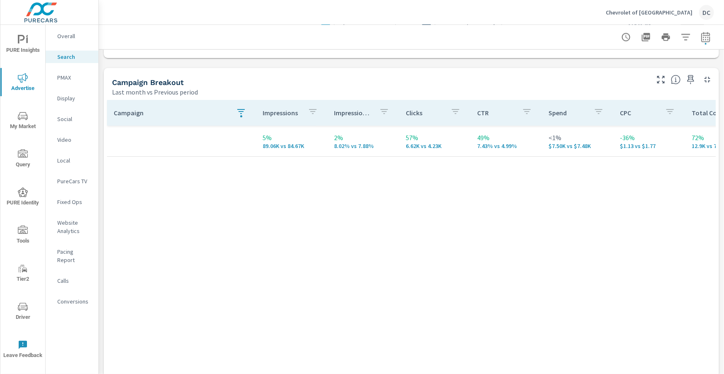
scroll to position [788, 0]
click at [236, 112] on icon "button" at bounding box center [241, 111] width 10 height 10
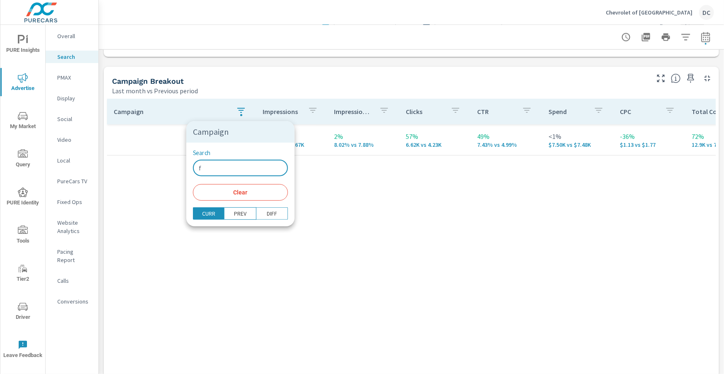
click at [221, 169] on input "f" at bounding box center [240, 168] width 95 height 17
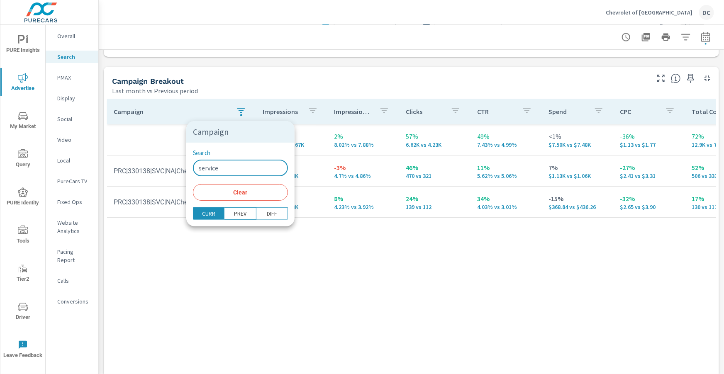
click at [223, 165] on input "service" at bounding box center [240, 168] width 95 height 17
type input "service"
click at [159, 145] on div at bounding box center [362, 187] width 724 height 374
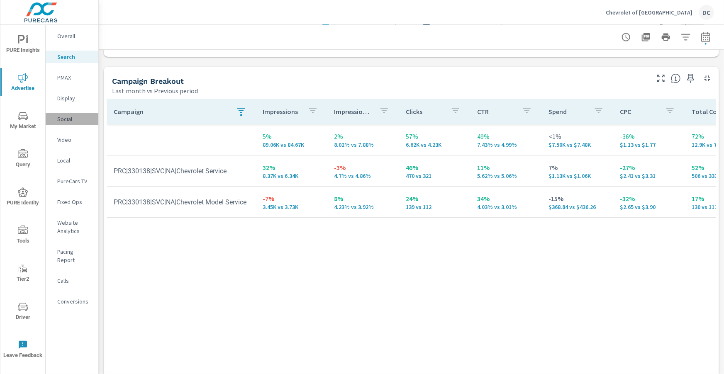
click at [71, 121] on p "Social" at bounding box center [74, 119] width 34 height 8
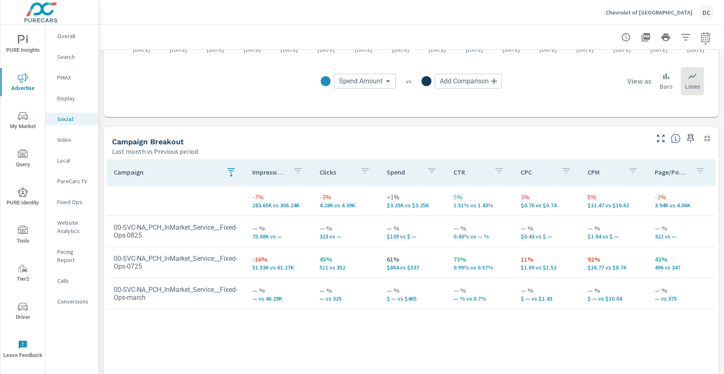
scroll to position [290, 0]
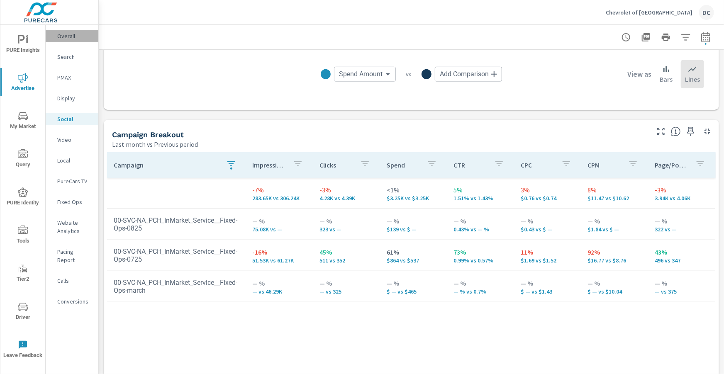
click at [68, 38] on p "Overall" at bounding box center [74, 36] width 34 height 8
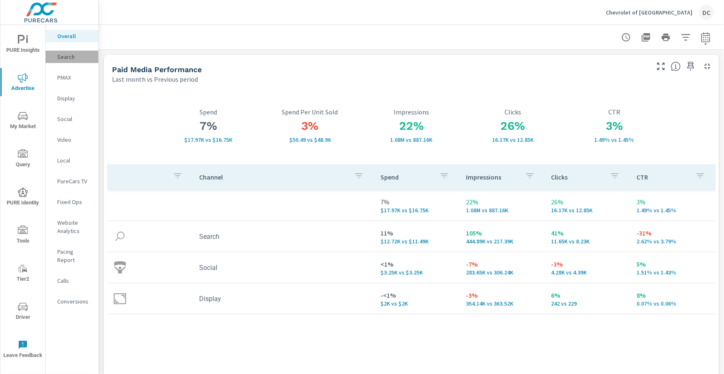
click at [72, 57] on p "Search" at bounding box center [74, 57] width 34 height 8
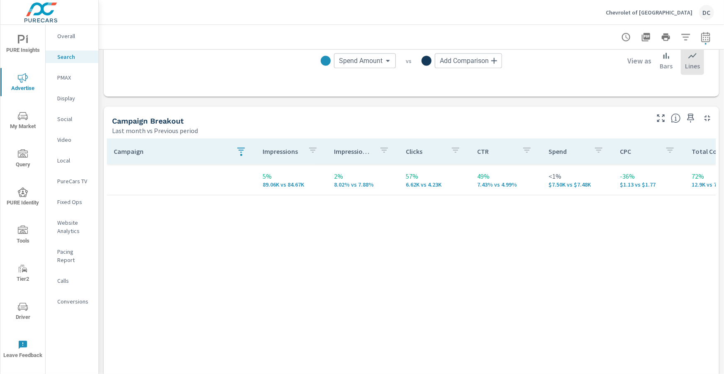
scroll to position [749, 0]
click at [240, 152] on icon "button" at bounding box center [240, 149] width 7 height 5
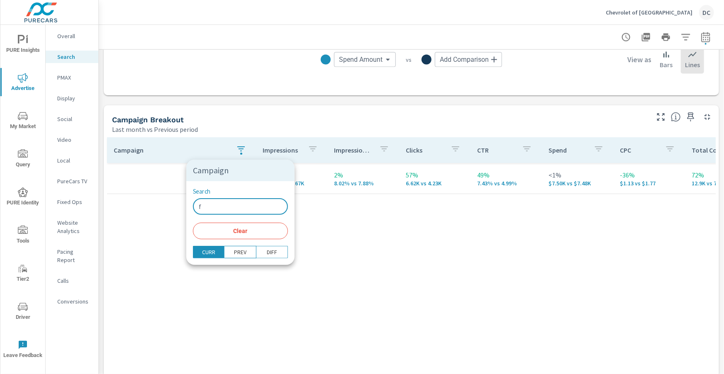
click at [223, 213] on input "f" at bounding box center [240, 206] width 95 height 17
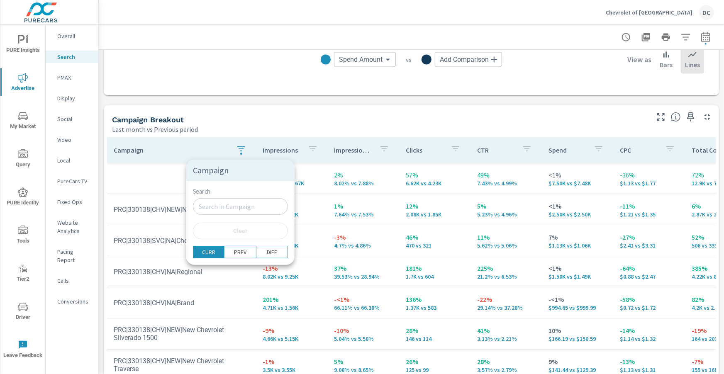
click at [145, 187] on div at bounding box center [362, 187] width 724 height 374
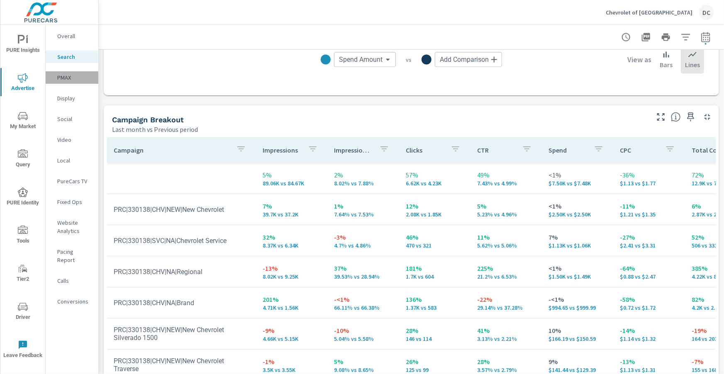
click at [67, 77] on p "PMAX" at bounding box center [74, 77] width 34 height 8
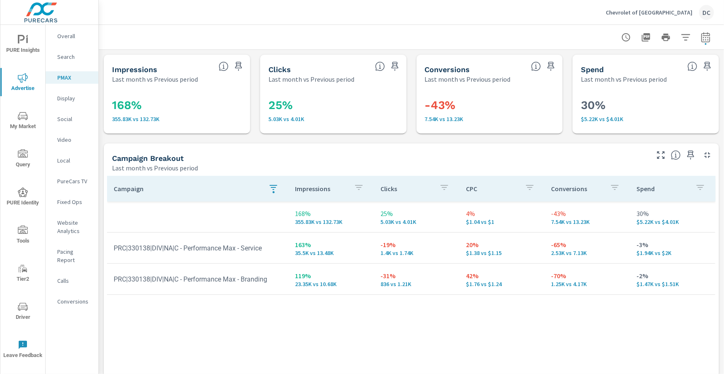
click at [272, 189] on icon "button" at bounding box center [274, 188] width 10 height 10
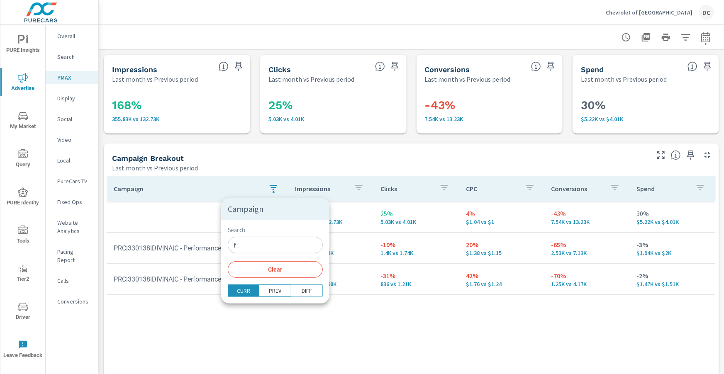
click at [241, 243] on input "f" at bounding box center [275, 245] width 95 height 17
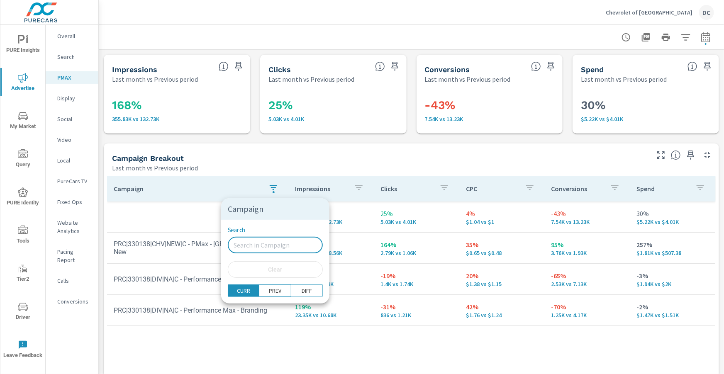
click at [71, 101] on div at bounding box center [362, 187] width 724 height 374
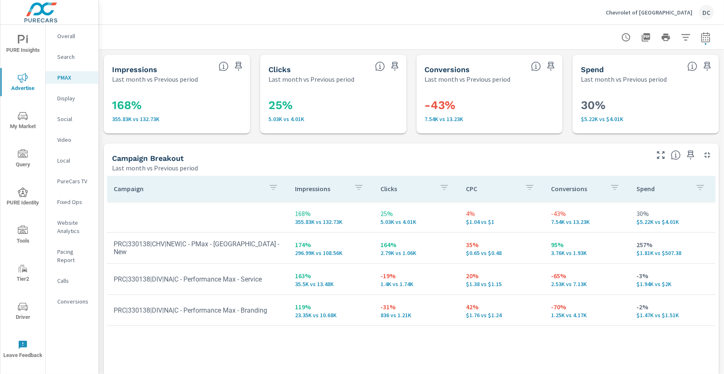
click at [72, 118] on p "Social" at bounding box center [74, 119] width 34 height 8
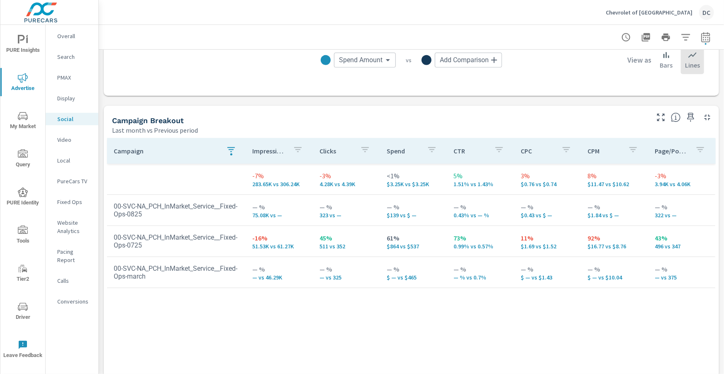
scroll to position [308, 0]
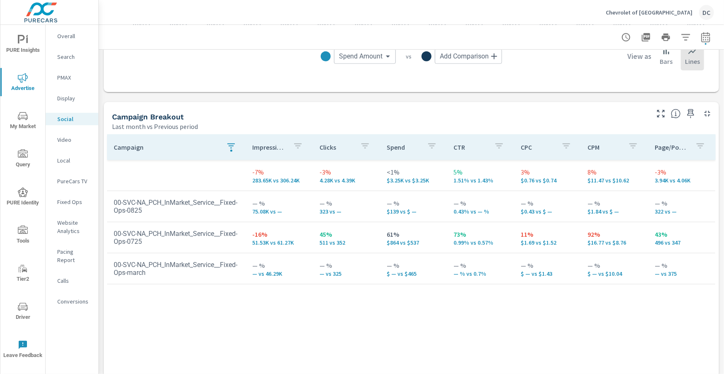
click at [229, 150] on icon "button" at bounding box center [231, 146] width 10 height 10
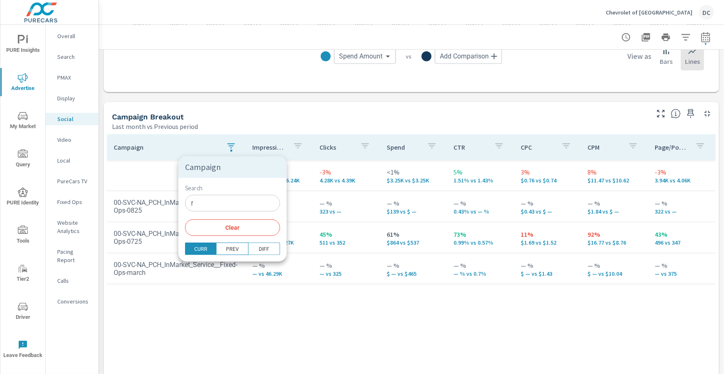
click at [213, 200] on input "f" at bounding box center [232, 203] width 95 height 17
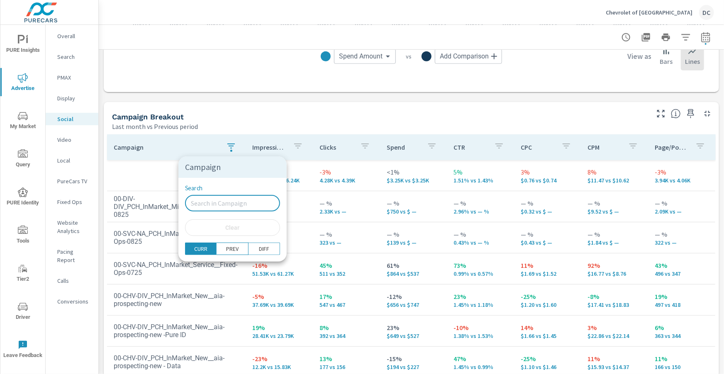
click at [102, 196] on div at bounding box center [362, 187] width 724 height 374
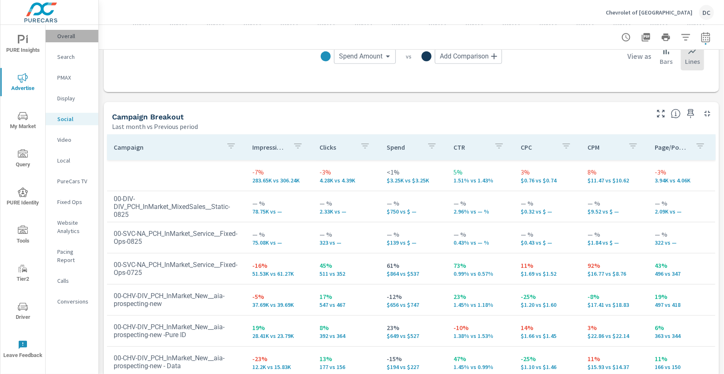
click at [67, 38] on p "Overall" at bounding box center [74, 36] width 34 height 8
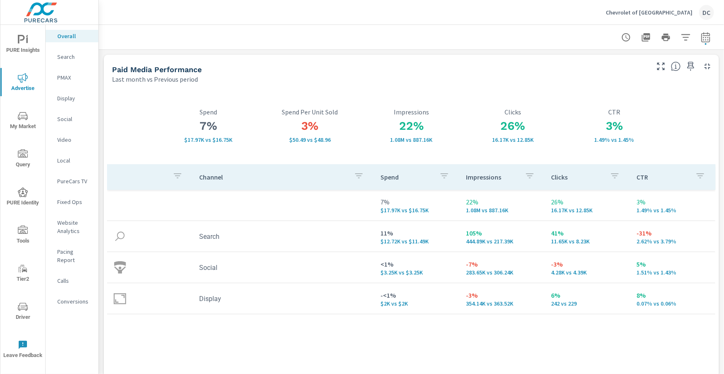
click at [67, 58] on p "Search" at bounding box center [74, 57] width 34 height 8
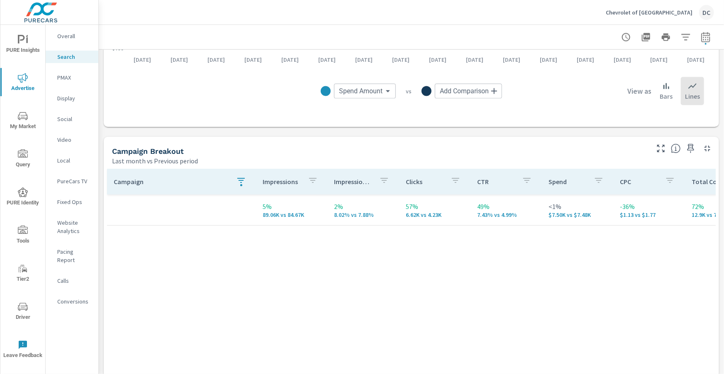
scroll to position [739, 0]
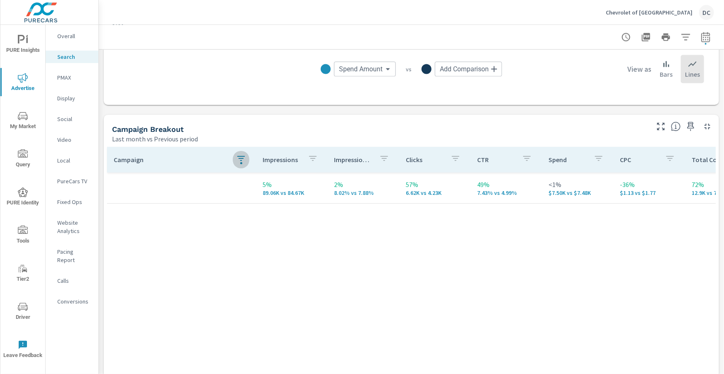
click at [241, 157] on icon "button" at bounding box center [240, 159] width 7 height 5
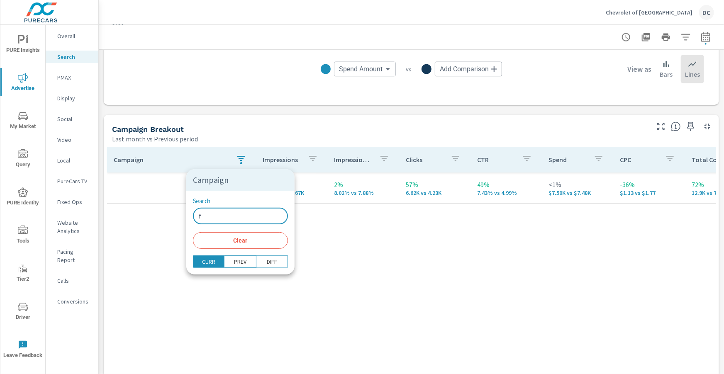
click at [225, 220] on input "f" at bounding box center [240, 216] width 95 height 17
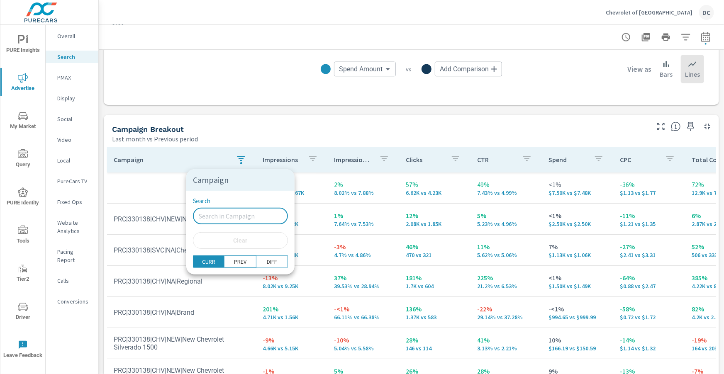
drag, startPoint x: 93, startPoint y: 185, endPoint x: 98, endPoint y: 185, distance: 5.8
click at [93, 185] on div at bounding box center [362, 187] width 724 height 374
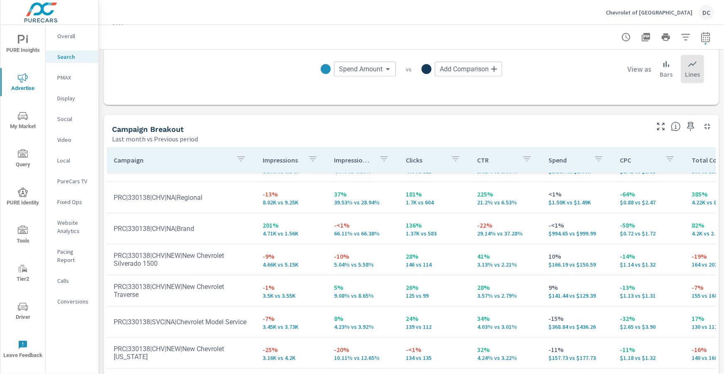
scroll to position [91, 0]
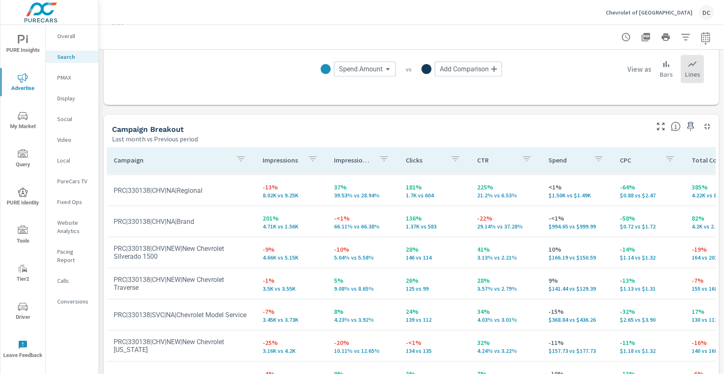
scroll to position [56, 0]
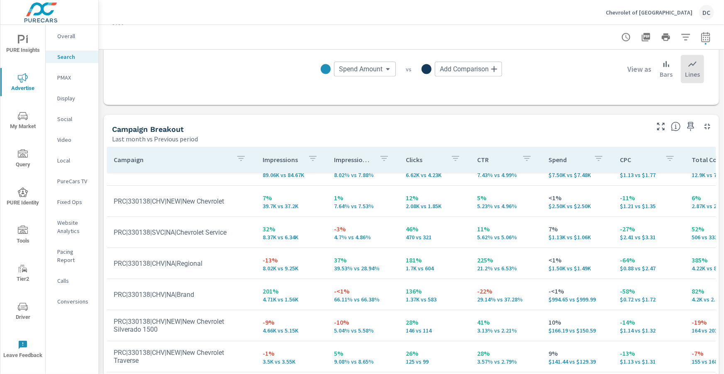
scroll to position [19, 0]
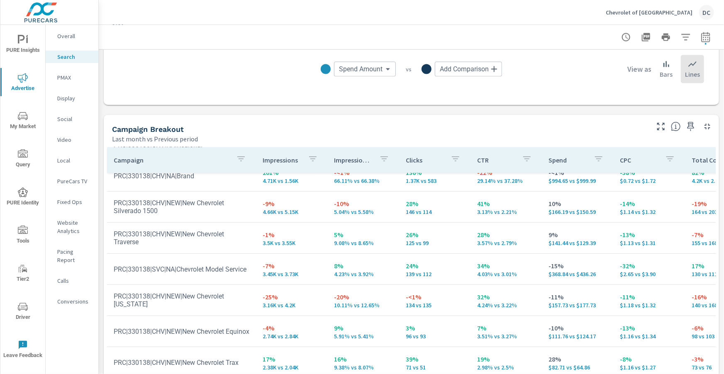
scroll to position [149, 0]
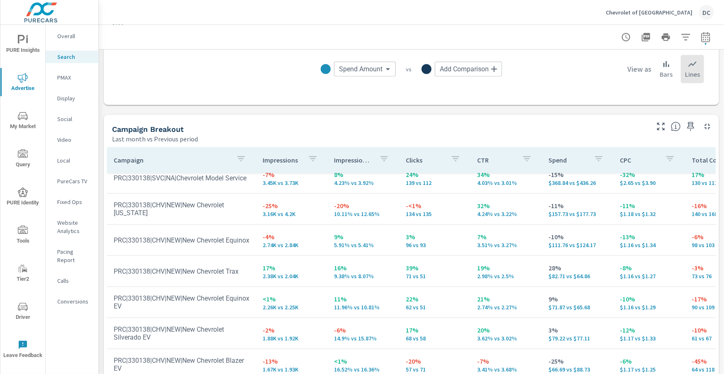
scroll to position [243, 0]
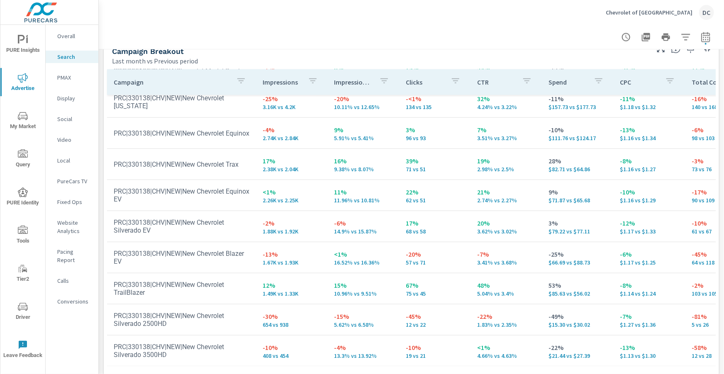
scroll to position [830, 0]
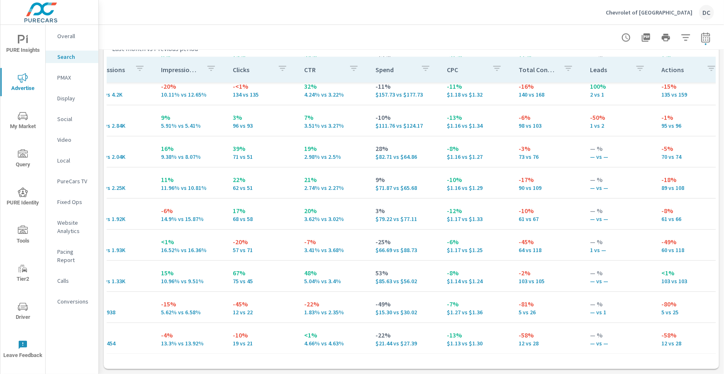
scroll to position [47, 173]
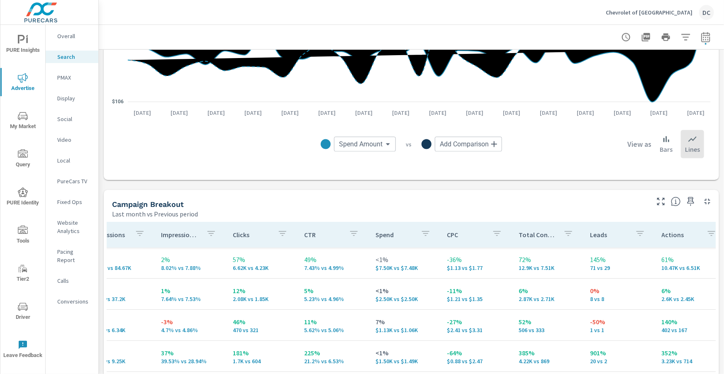
scroll to position [596, 0]
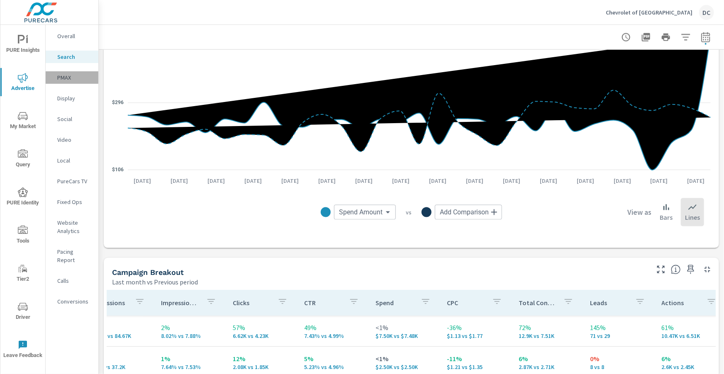
click at [73, 82] on div "PMAX" at bounding box center [72, 77] width 53 height 12
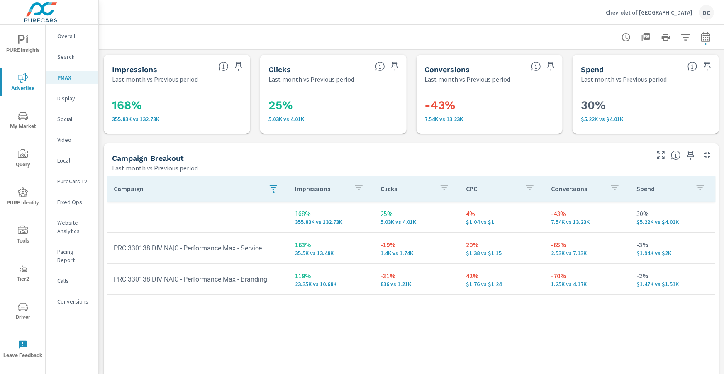
click at [274, 193] on div "button" at bounding box center [274, 192] width 2 height 2
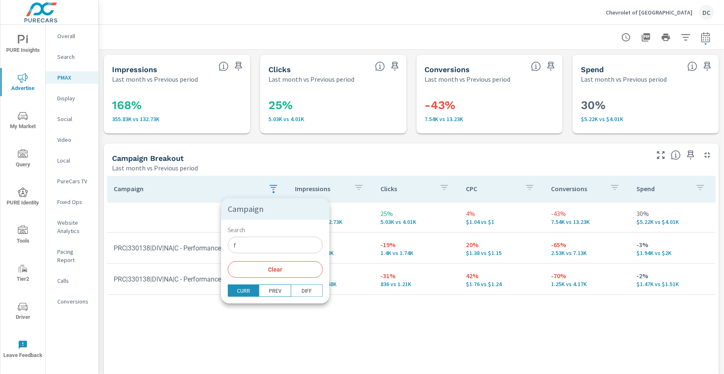
click at [250, 249] on input "f" at bounding box center [275, 245] width 95 height 17
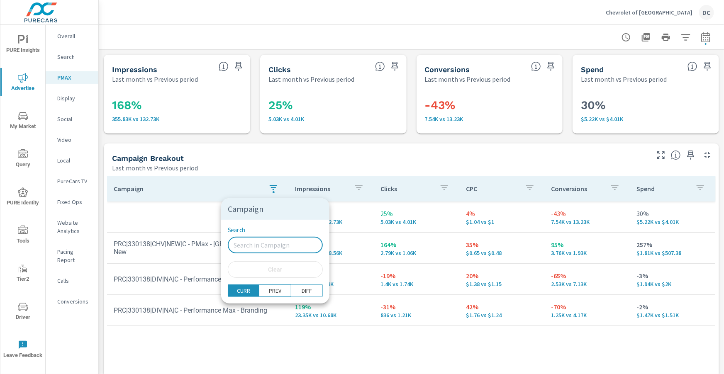
click at [179, 220] on div at bounding box center [362, 187] width 724 height 374
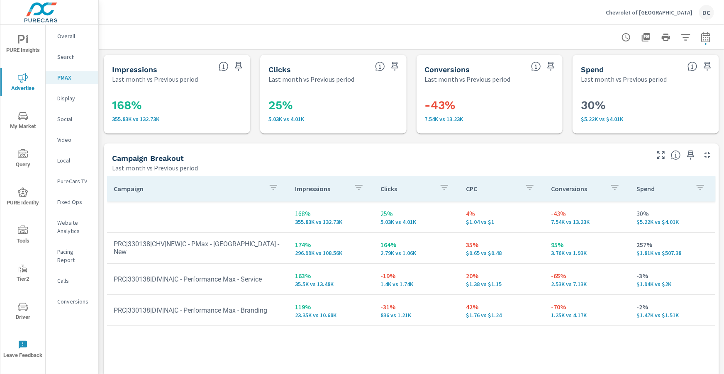
click at [73, 59] on p "Search" at bounding box center [74, 57] width 34 height 8
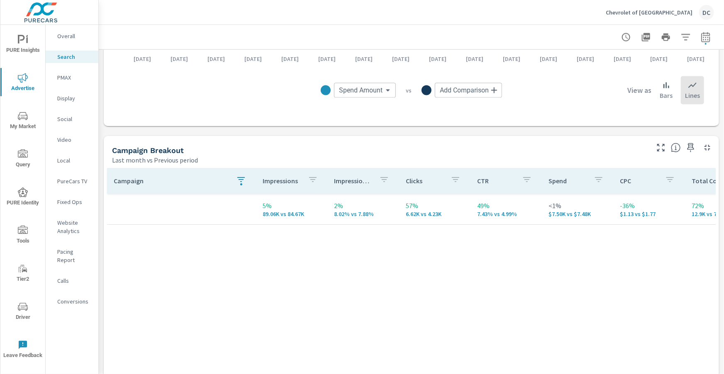
scroll to position [728, 0]
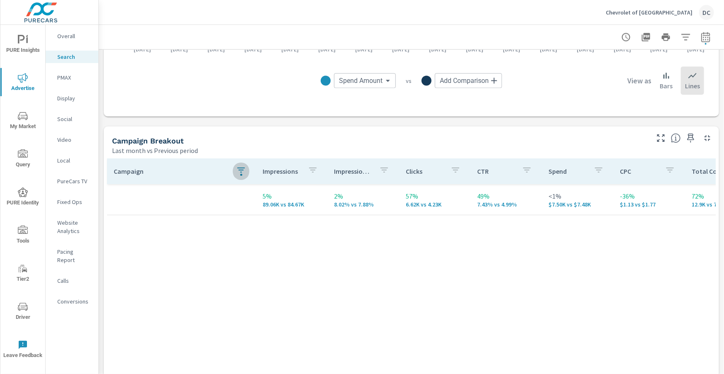
click at [240, 172] on icon "button" at bounding box center [241, 171] width 10 height 10
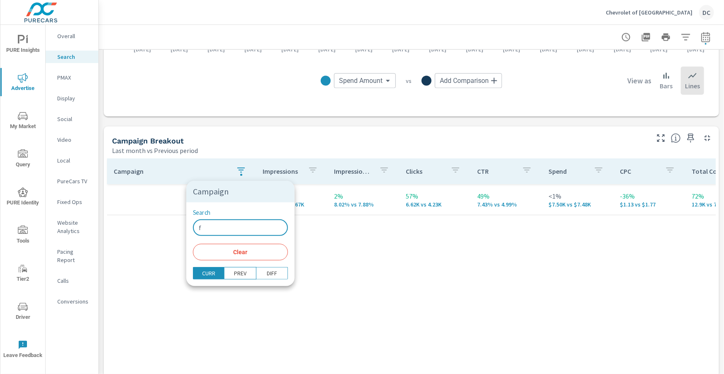
click at [229, 231] on input "f" at bounding box center [240, 228] width 95 height 17
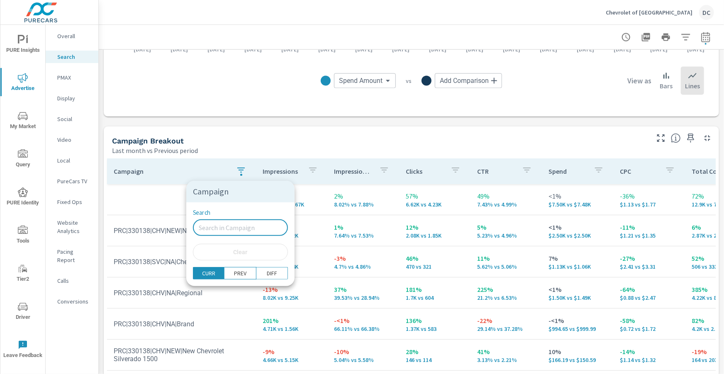
click at [65, 34] on div at bounding box center [362, 187] width 724 height 374
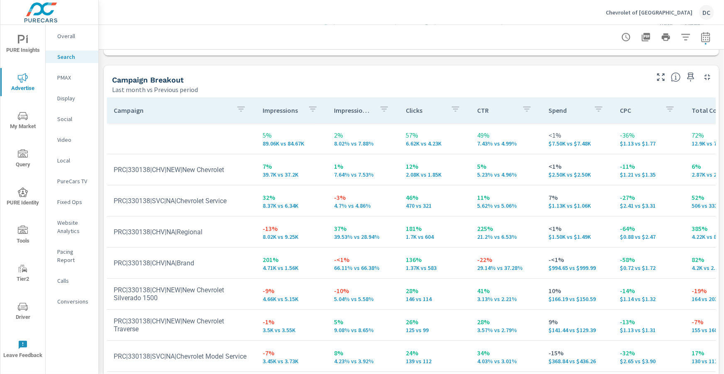
scroll to position [789, 0]
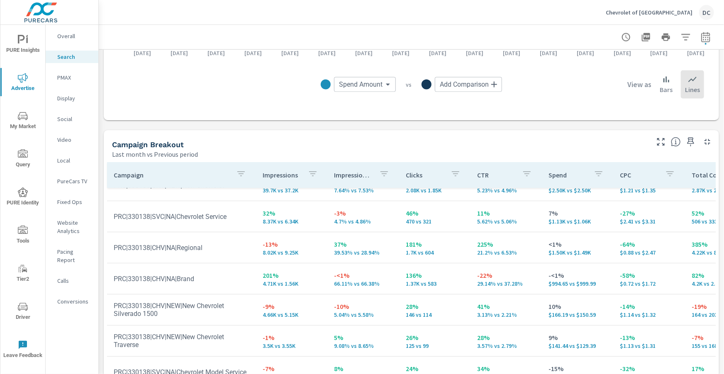
scroll to position [723, 0]
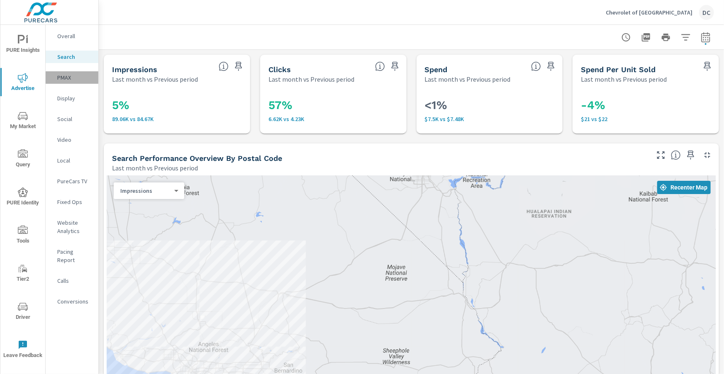
click at [68, 76] on p "PMAX" at bounding box center [74, 77] width 34 height 8
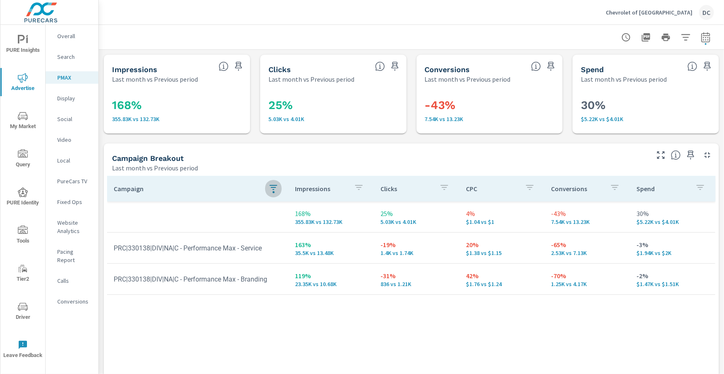
click at [273, 184] on icon "button" at bounding box center [274, 188] width 10 height 10
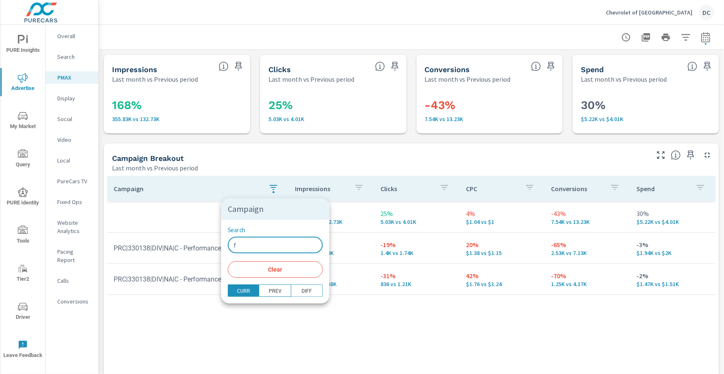
click at [247, 244] on input "f" at bounding box center [275, 245] width 95 height 17
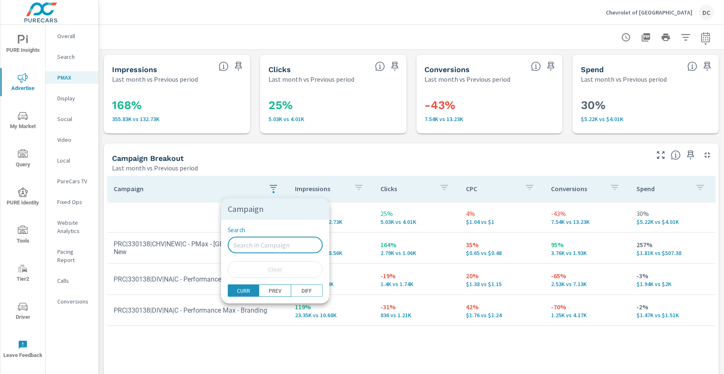
click at [181, 208] on div at bounding box center [362, 187] width 724 height 374
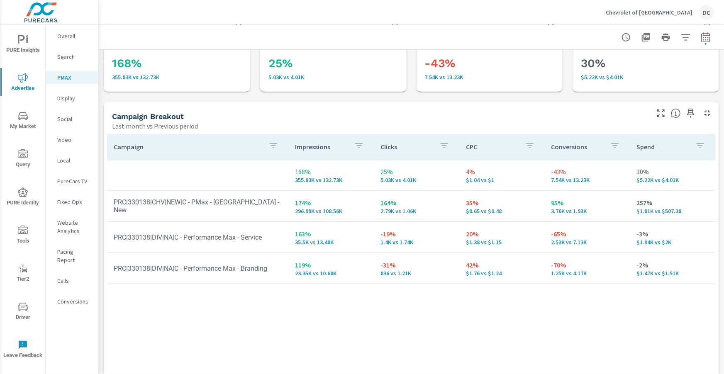
scroll to position [51, 0]
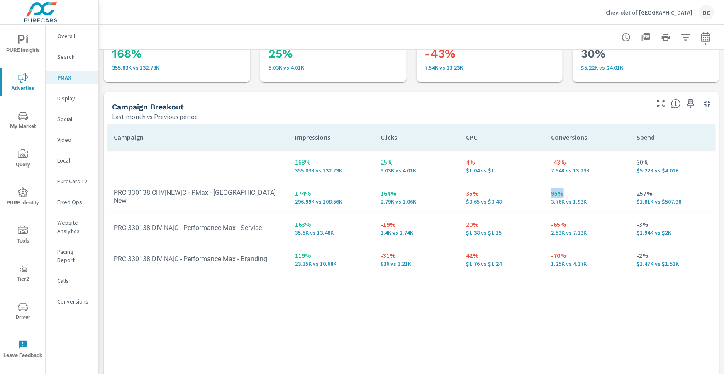
drag, startPoint x: 563, startPoint y: 194, endPoint x: 553, endPoint y: 194, distance: 10.4
click at [552, 193] on p "95%" at bounding box center [588, 193] width 72 height 10
click at [590, 209] on td "95% 3.76K vs 1.93K" at bounding box center [588, 197] width 86 height 30
click at [31, 39] on span "PURE Insights" at bounding box center [23, 45] width 40 height 20
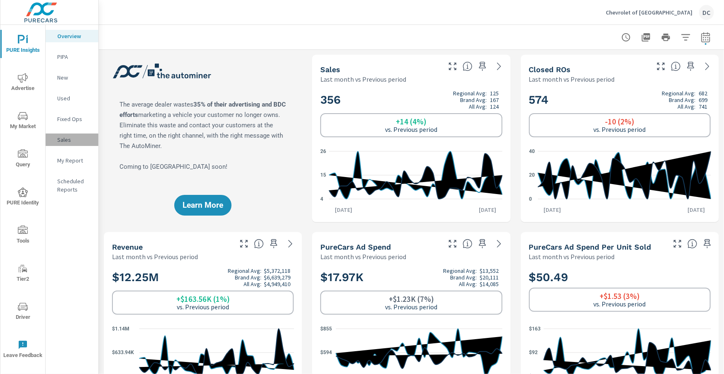
click at [68, 143] on p "Sales" at bounding box center [74, 140] width 34 height 8
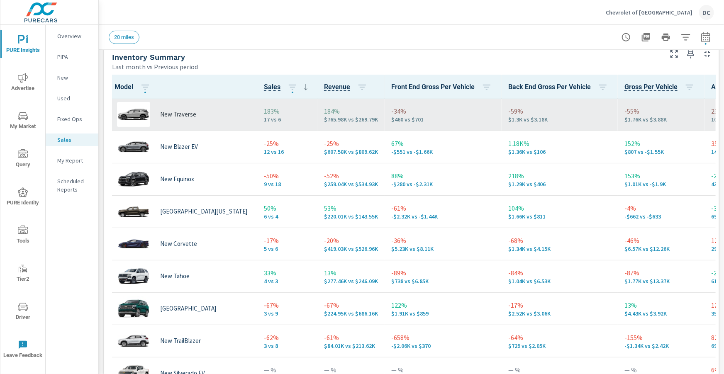
scroll to position [129, 0]
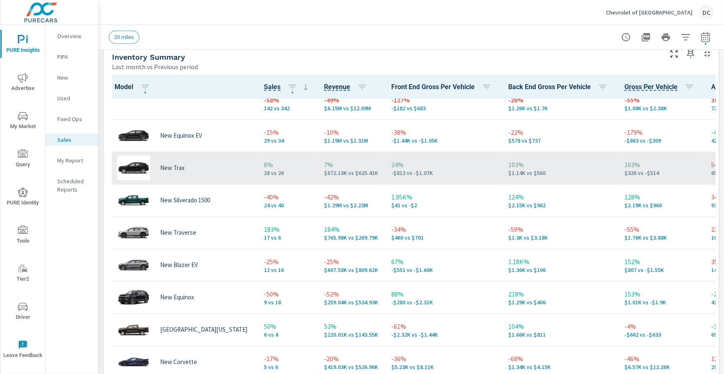
scroll to position [12, 0]
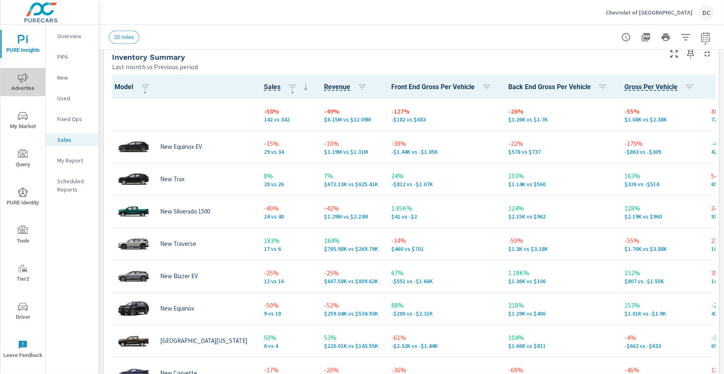
click at [24, 86] on span "Advertise" at bounding box center [23, 83] width 40 height 20
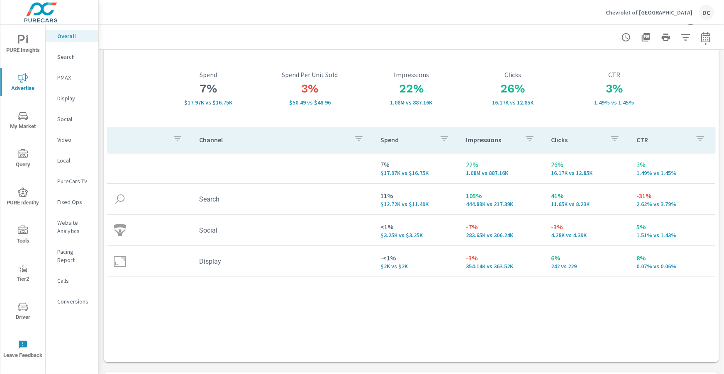
scroll to position [39, 0]
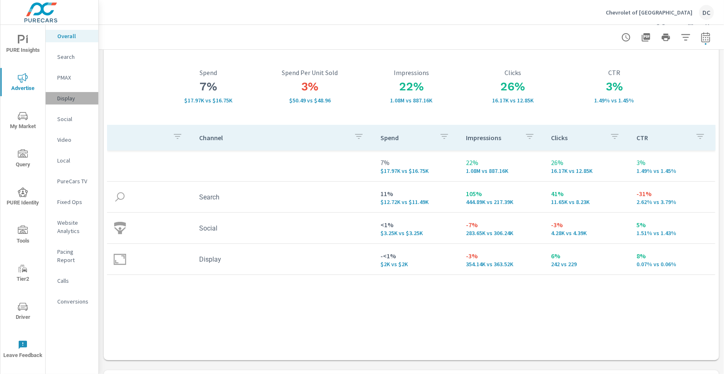
click at [70, 98] on p "Display" at bounding box center [74, 98] width 34 height 8
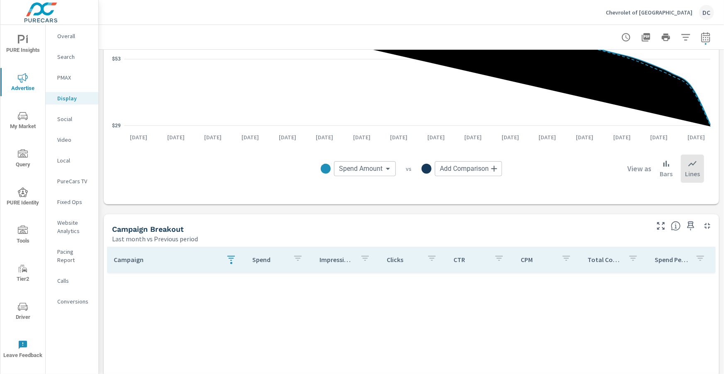
scroll to position [201, 0]
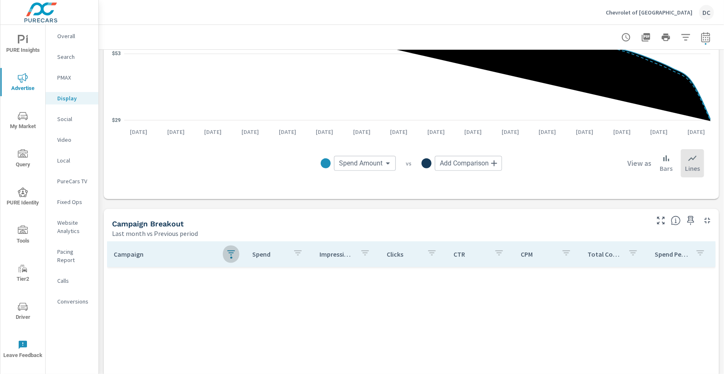
click at [228, 250] on icon "button" at bounding box center [231, 253] width 10 height 10
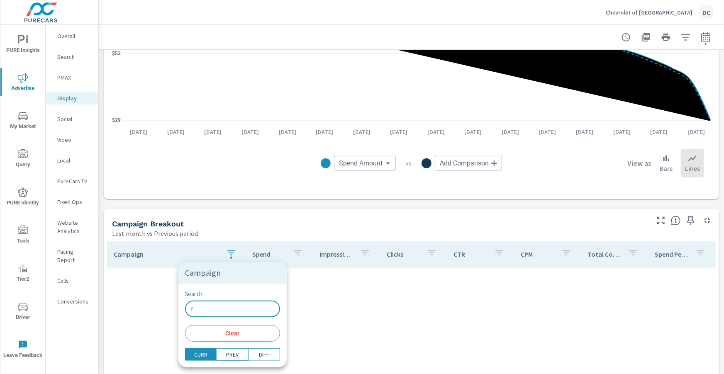
click at [209, 307] on input "f" at bounding box center [232, 309] width 95 height 17
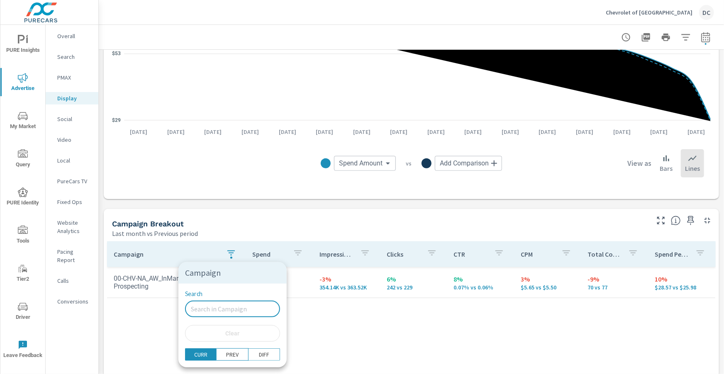
click at [333, 340] on div at bounding box center [362, 187] width 724 height 374
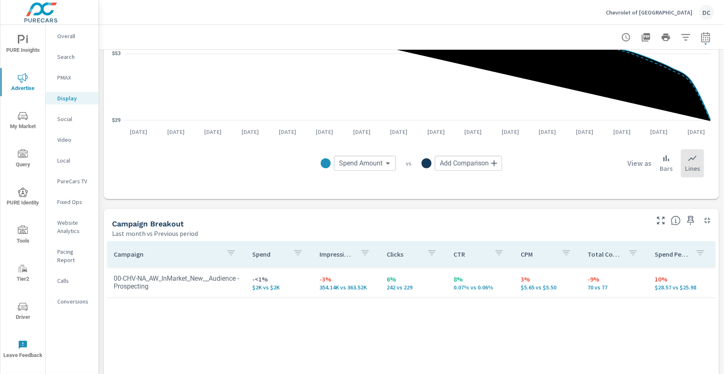
click at [77, 120] on p "Social" at bounding box center [74, 119] width 34 height 8
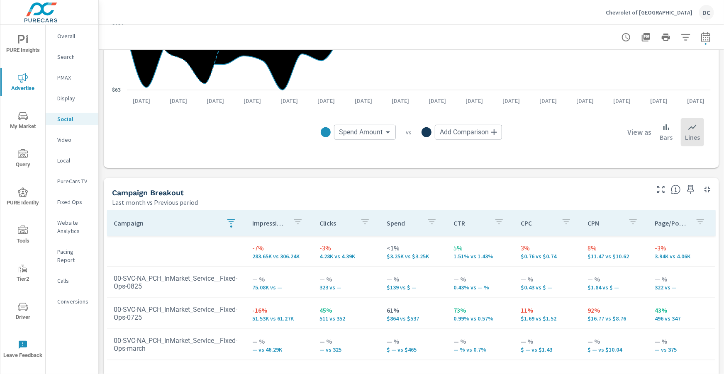
scroll to position [252, 0]
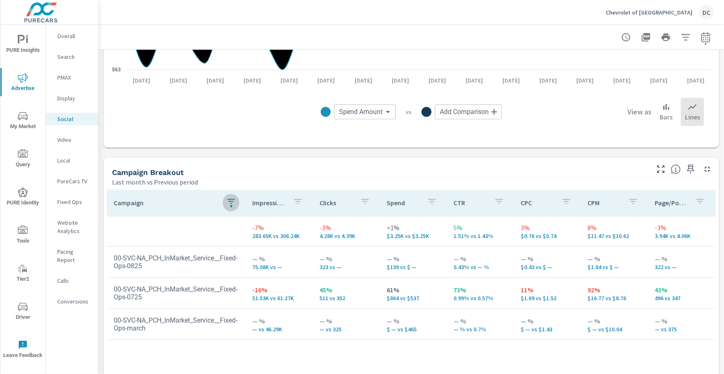
click at [232, 200] on icon "button" at bounding box center [230, 201] width 7 height 5
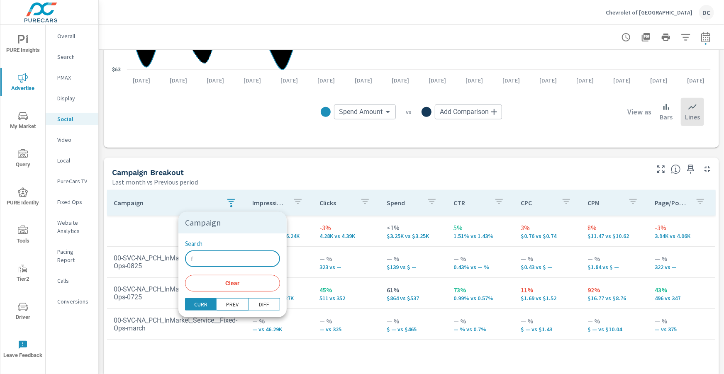
click at [234, 260] on input "f" at bounding box center [232, 259] width 95 height 17
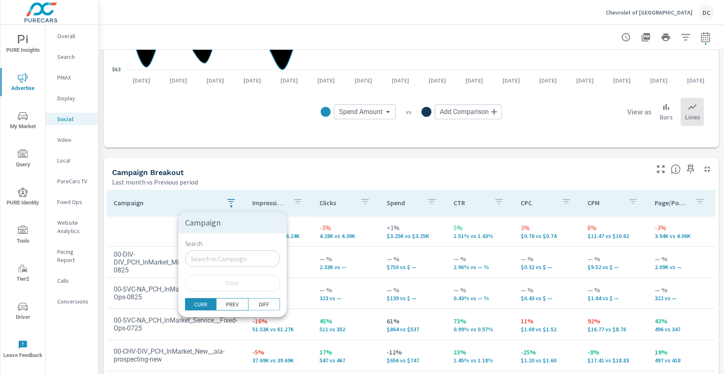
click at [142, 231] on div at bounding box center [362, 187] width 724 height 374
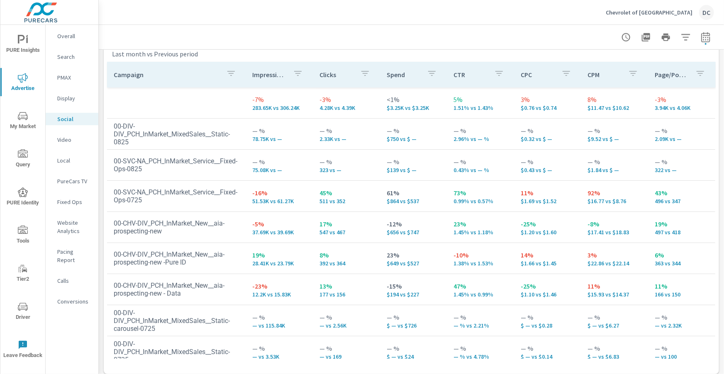
scroll to position [386, 0]
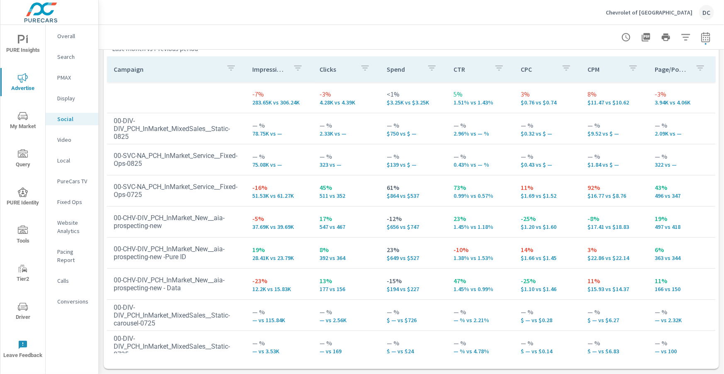
scroll to position [42, 0]
click at [708, 40] on icon "button" at bounding box center [705, 38] width 5 height 3
select select "Last month"
select select "Previous period"
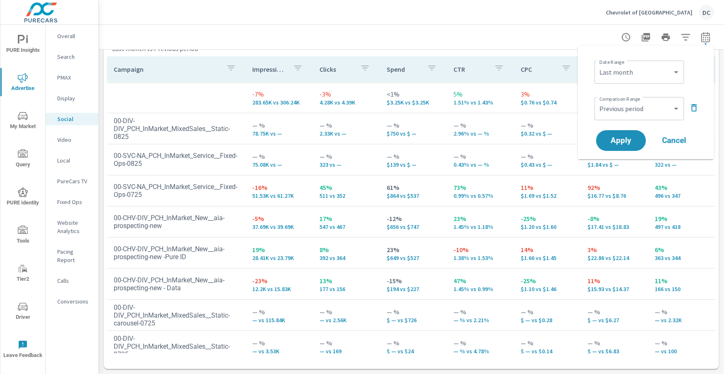
click at [698, 104] on icon "button" at bounding box center [695, 108] width 10 height 10
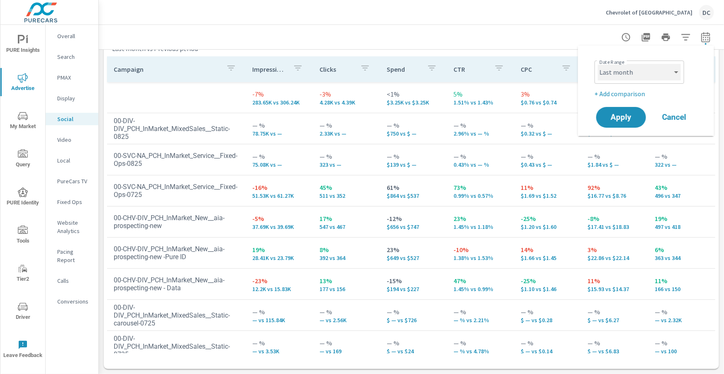
click at [680, 74] on select "Custom Yesterday Last week Last 7 days Last 14 days Last 30 days Last 45 days L…" at bounding box center [639, 72] width 83 height 17
click at [598, 64] on select "Custom Yesterday Last week Last 7 days Last 14 days Last 30 days Last 45 days L…" at bounding box center [639, 72] width 83 height 17
select select "Month to date"
click at [643, 95] on p "+ Add comparison" at bounding box center [648, 94] width 106 height 10
select select "Previous period"
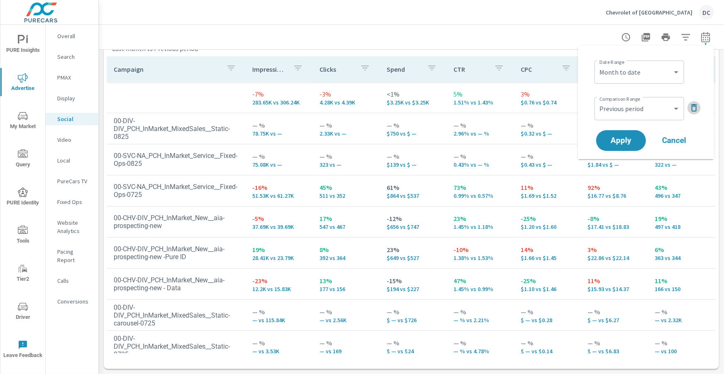
click at [692, 105] on icon "button" at bounding box center [695, 108] width 10 height 10
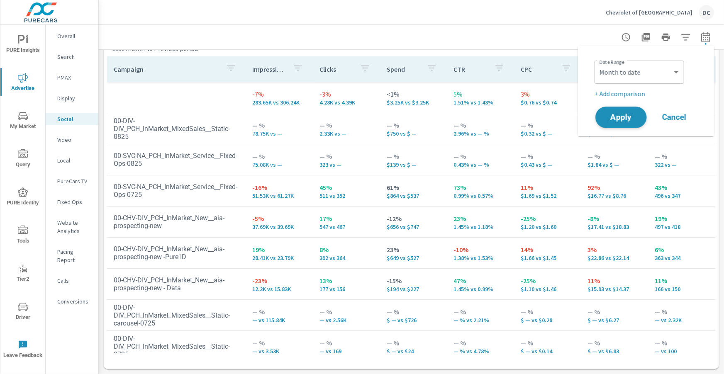
click at [614, 118] on span "Apply" at bounding box center [621, 118] width 34 height 8
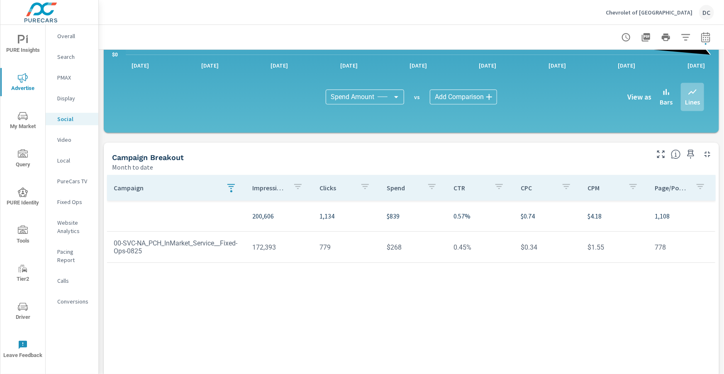
scroll to position [220, 0]
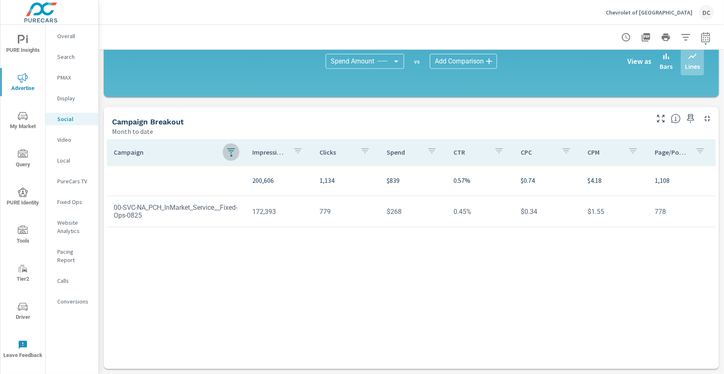
click at [232, 152] on icon "button" at bounding box center [231, 151] width 10 height 10
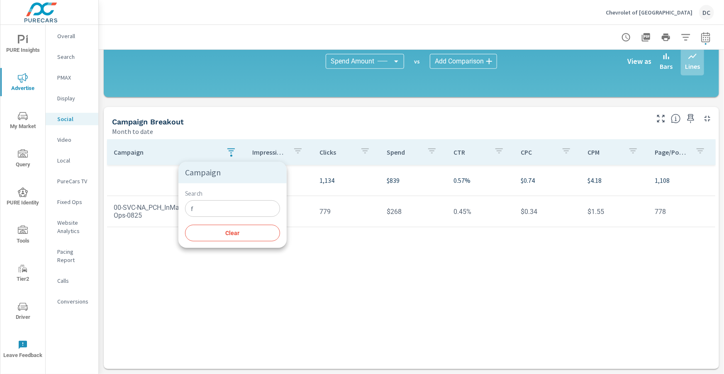
click at [220, 210] on input "f" at bounding box center [232, 209] width 95 height 17
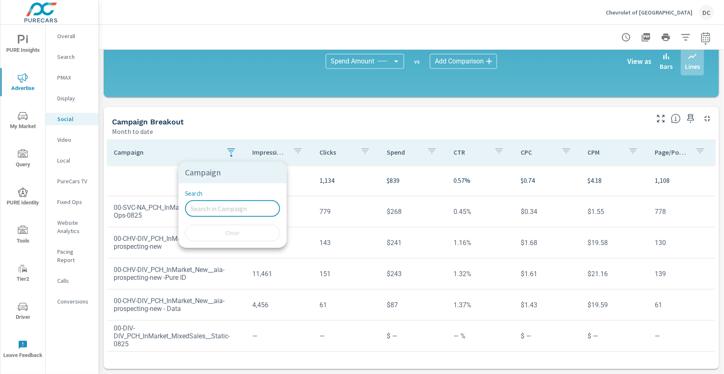
click at [149, 182] on div at bounding box center [362, 187] width 724 height 374
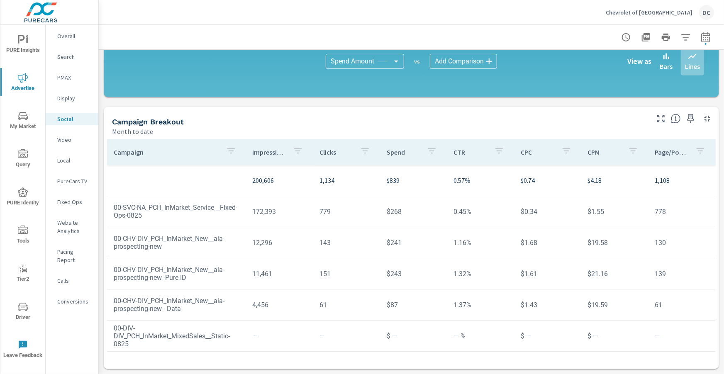
click at [67, 95] on p "Display" at bounding box center [74, 98] width 34 height 8
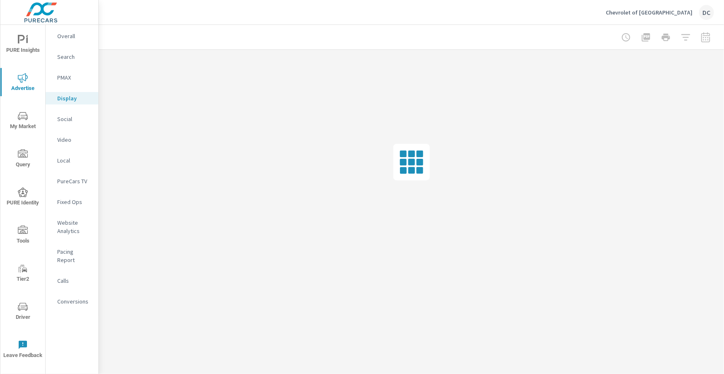
click at [66, 79] on p "PMAX" at bounding box center [74, 77] width 34 height 8
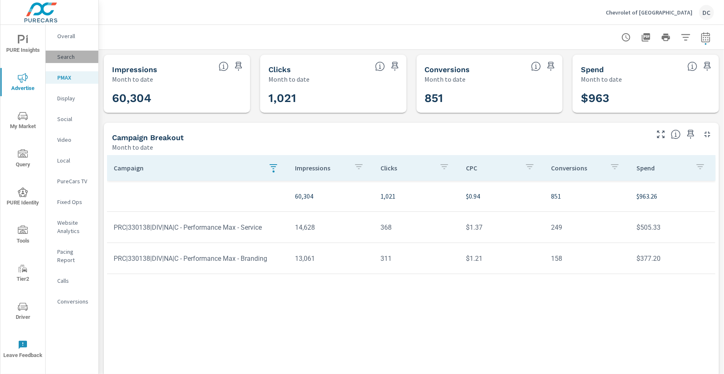
click at [66, 59] on p "Search" at bounding box center [74, 57] width 34 height 8
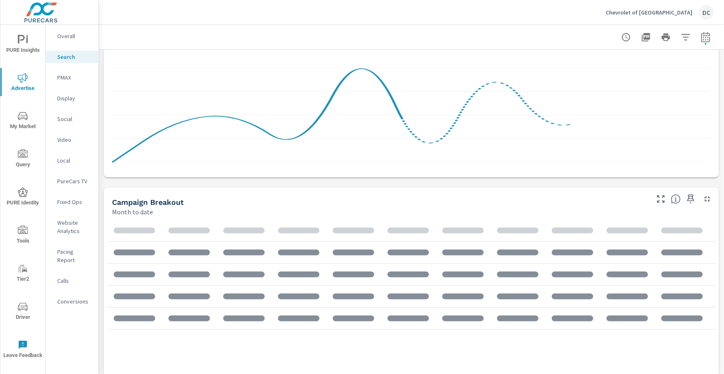
scroll to position [560, 0]
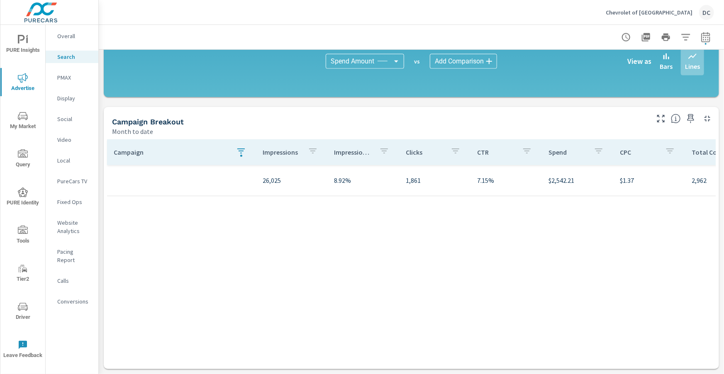
click at [236, 154] on icon "button" at bounding box center [241, 151] width 10 height 10
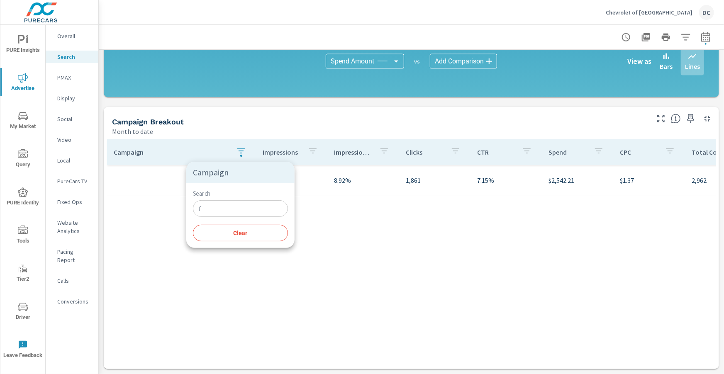
click at [216, 209] on input "f" at bounding box center [240, 209] width 95 height 17
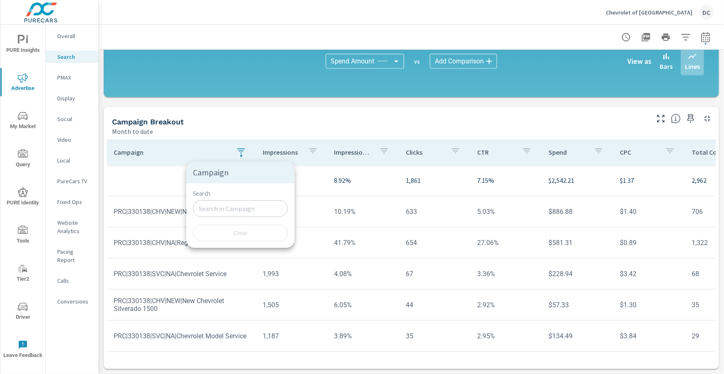
click at [95, 196] on div at bounding box center [362, 187] width 724 height 374
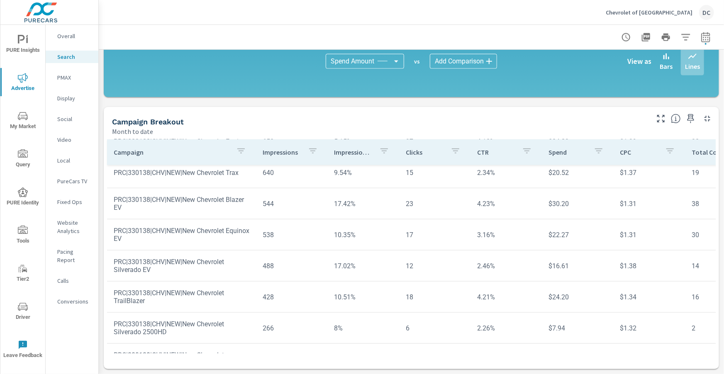
scroll to position [340, 0]
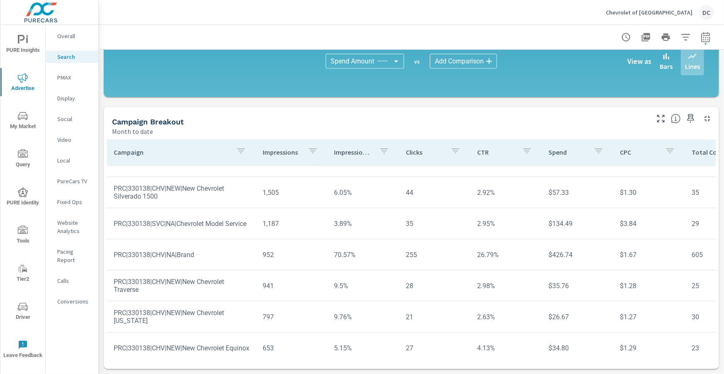
scroll to position [105, 0]
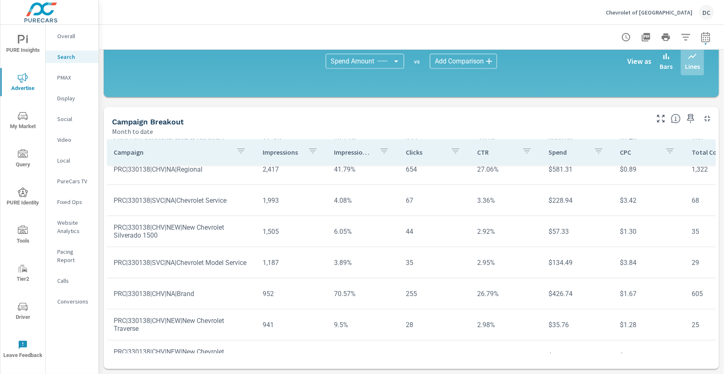
scroll to position [71, 0]
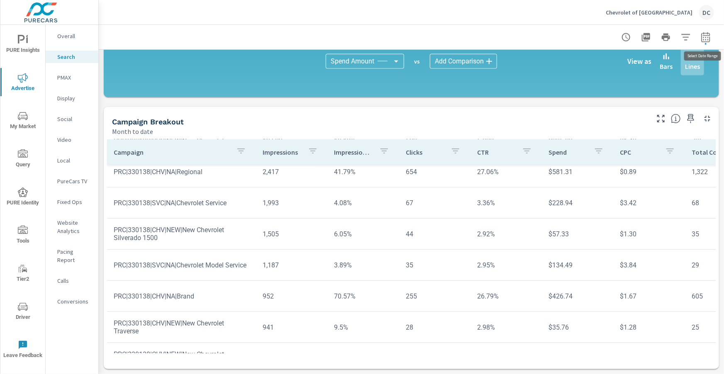
click at [712, 38] on button "button" at bounding box center [706, 37] width 17 height 17
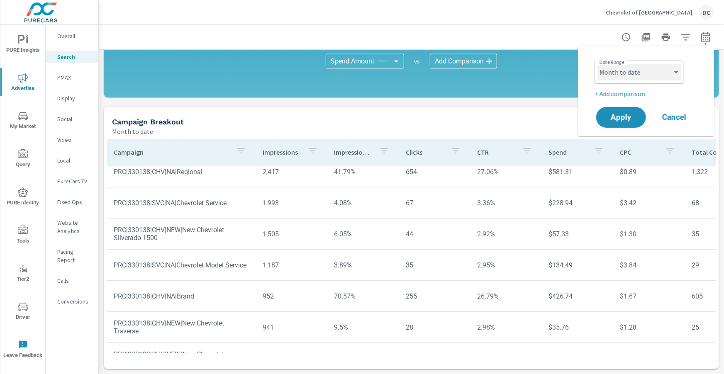
click at [667, 76] on select "Custom Yesterday Last week Last 7 days Last 14 days Last 30 days Last 45 days L…" at bounding box center [639, 72] width 83 height 17
click at [598, 64] on select "Custom Yesterday Last week Last 7 days Last 14 days Last 30 days Last 45 days L…" at bounding box center [639, 72] width 83 height 17
select select "Last month"
click at [605, 113] on button "Apply" at bounding box center [622, 117] width 50 height 21
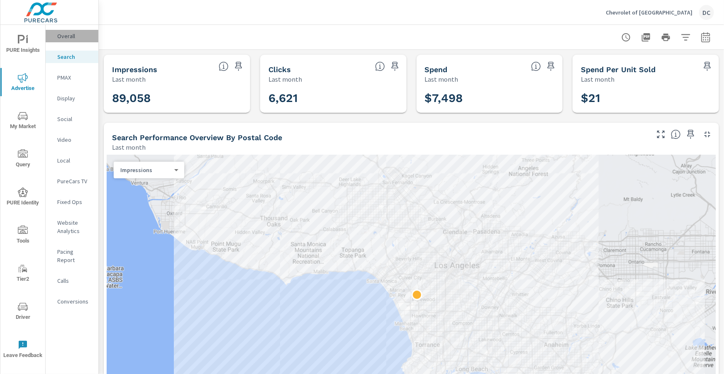
click at [68, 39] on p "Overall" at bounding box center [74, 36] width 34 height 8
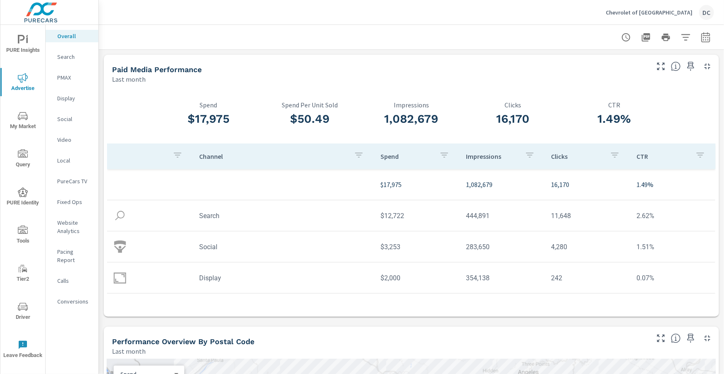
click at [26, 41] on icon "nav menu" at bounding box center [23, 40] width 10 height 10
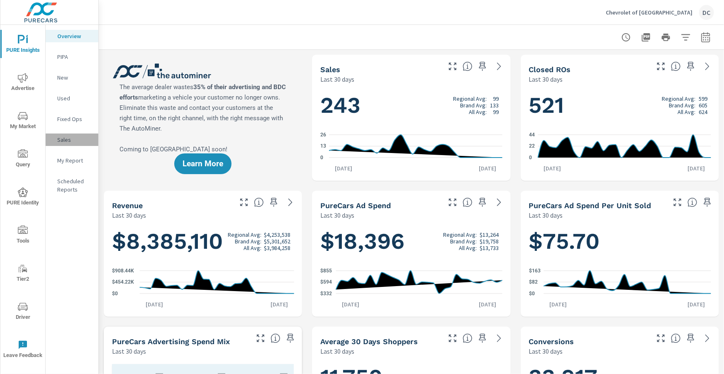
click at [65, 141] on p "Sales" at bounding box center [74, 140] width 34 height 8
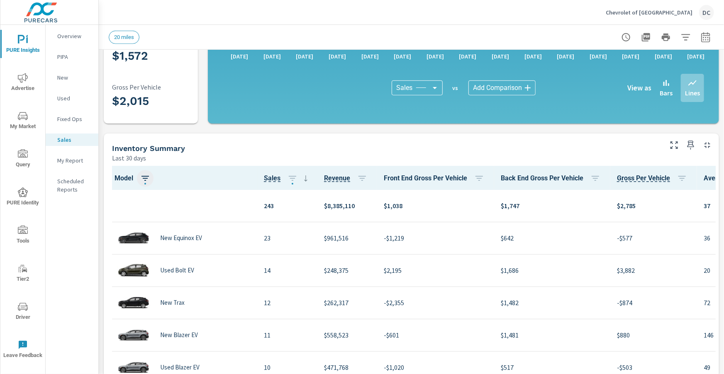
scroll to position [160, 0]
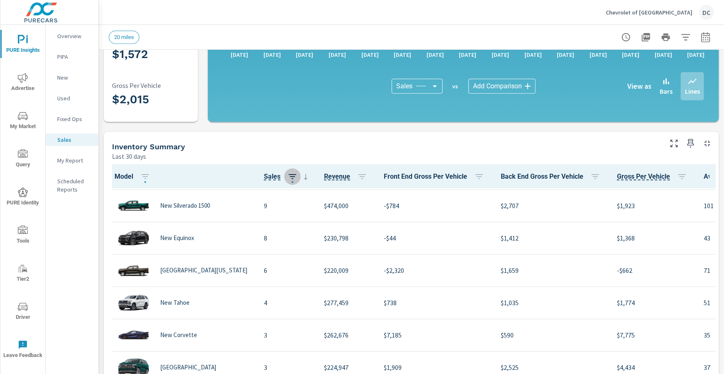
click at [288, 177] on icon "button" at bounding box center [293, 177] width 10 height 10
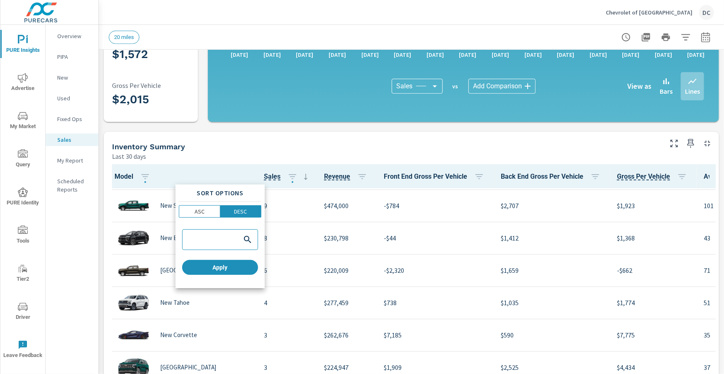
click at [209, 241] on input "search" at bounding box center [211, 240] width 55 height 8
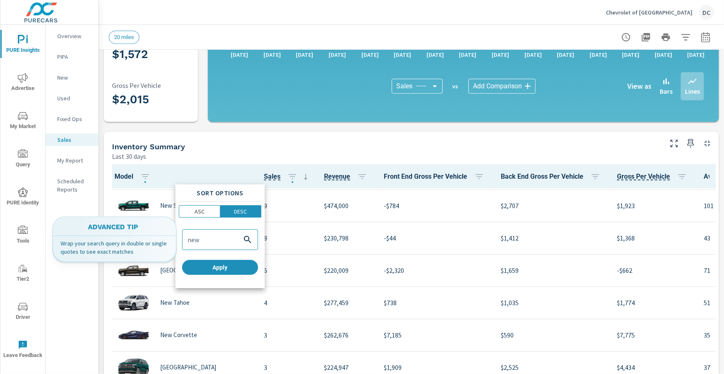
type input "new"
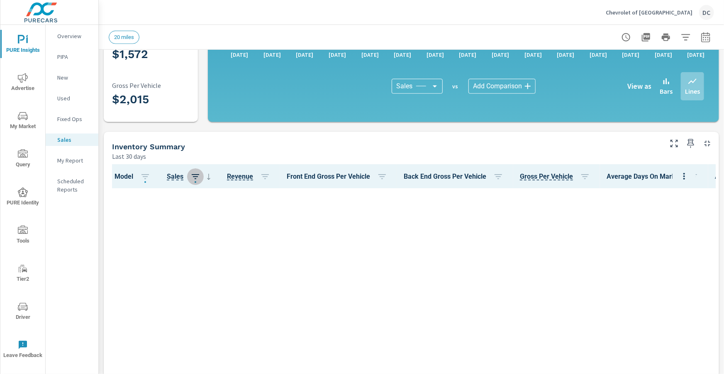
click at [197, 176] on icon "button" at bounding box center [195, 176] width 7 height 5
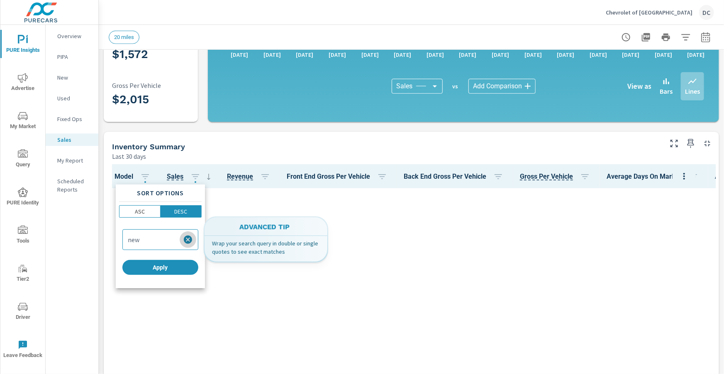
click at [184, 238] on icon "button" at bounding box center [188, 240] width 8 height 8
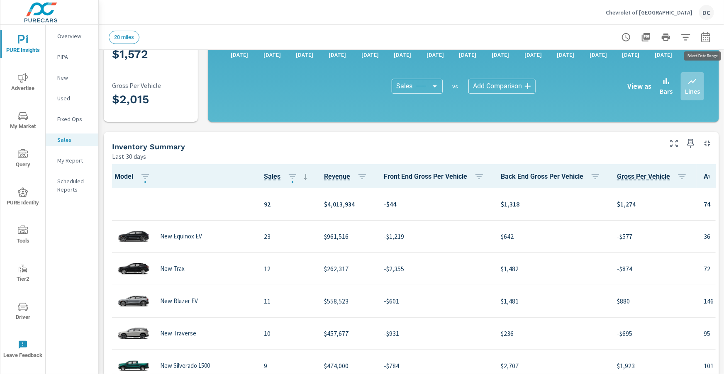
drag, startPoint x: 703, startPoint y: 35, endPoint x: 707, endPoint y: 38, distance: 4.5
click at [703, 36] on icon "button" at bounding box center [706, 37] width 10 height 10
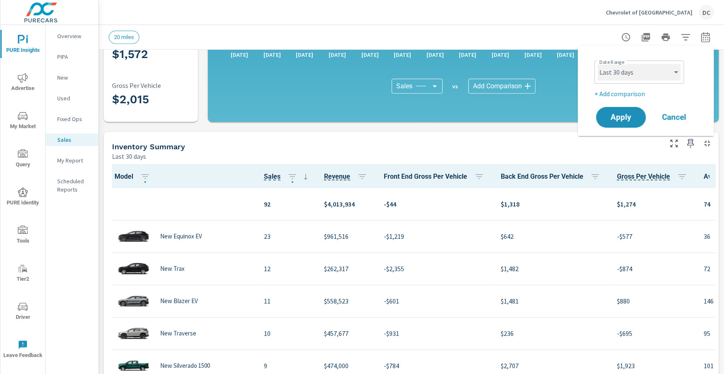
click at [665, 72] on select "Custom Yesterday Last week Last 7 days Last 14 days Last 30 days Last 45 days L…" at bounding box center [639, 72] width 83 height 17
click at [598, 64] on select "Custom Yesterday Last week Last 7 days Last 14 days Last 30 days Last 45 days L…" at bounding box center [639, 72] width 83 height 17
select select "Last month"
click at [644, 98] on p "+ Add comparison" at bounding box center [648, 94] width 106 height 10
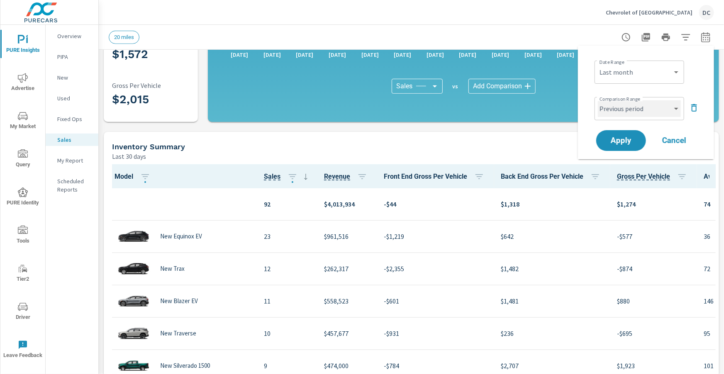
click at [645, 110] on select "Custom Previous period Previous month Previous year" at bounding box center [639, 108] width 83 height 17
click at [598, 100] on select "Custom Previous period Previous month Previous year" at bounding box center [639, 108] width 83 height 17
select select "Previous month"
click at [629, 142] on span "Apply" at bounding box center [621, 141] width 34 height 8
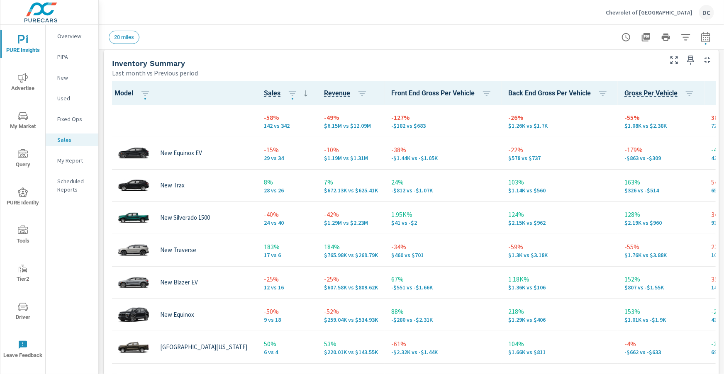
scroll to position [362, 0]
click at [288, 94] on icon "button" at bounding box center [293, 93] width 10 height 10
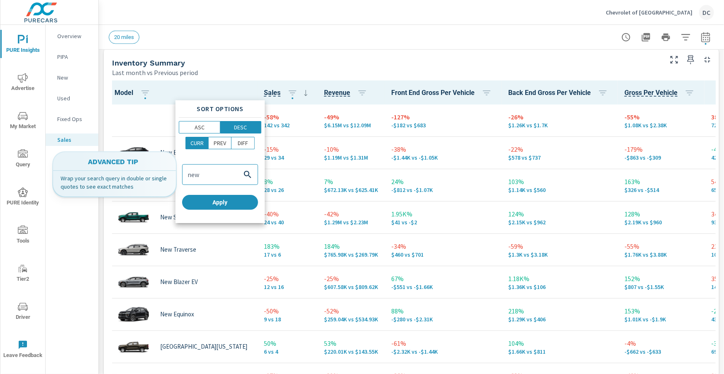
type input "new"
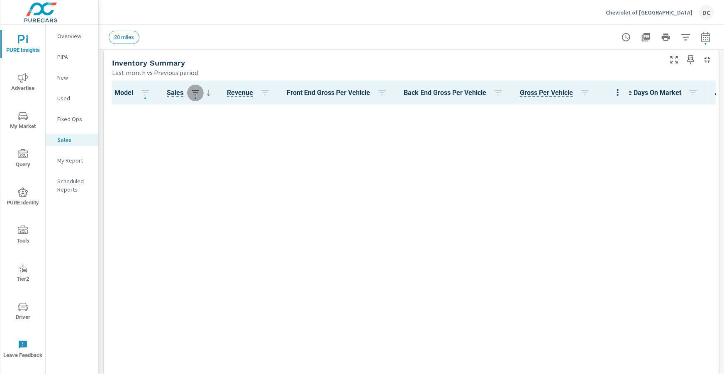
click at [195, 93] on icon "button" at bounding box center [196, 93] width 10 height 10
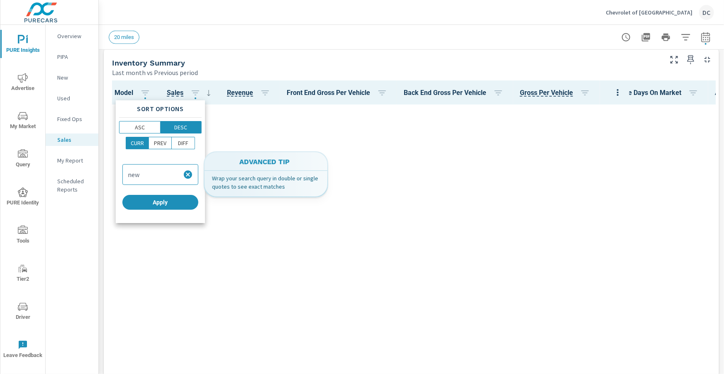
click at [185, 177] on icon "button" at bounding box center [188, 175] width 8 height 8
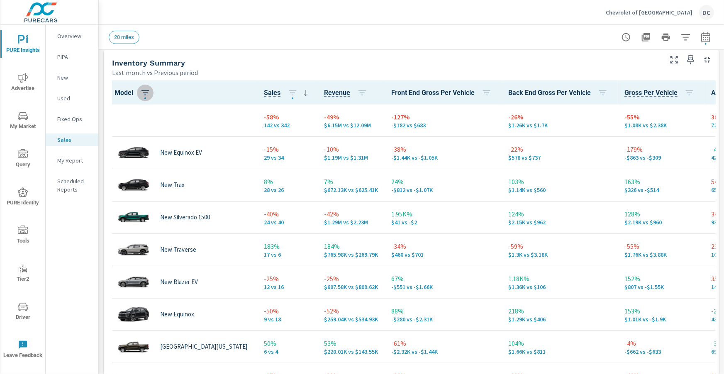
click at [146, 95] on icon "button" at bounding box center [145, 93] width 10 height 10
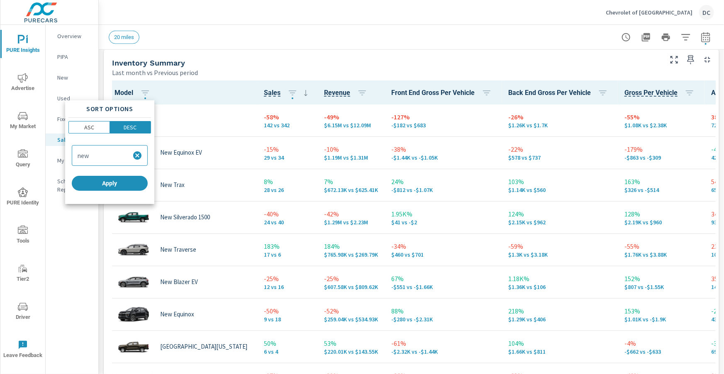
click at [171, 125] on div at bounding box center [362, 187] width 724 height 374
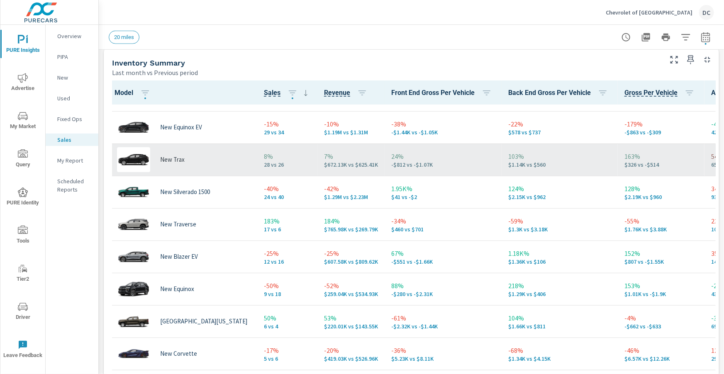
scroll to position [26, 0]
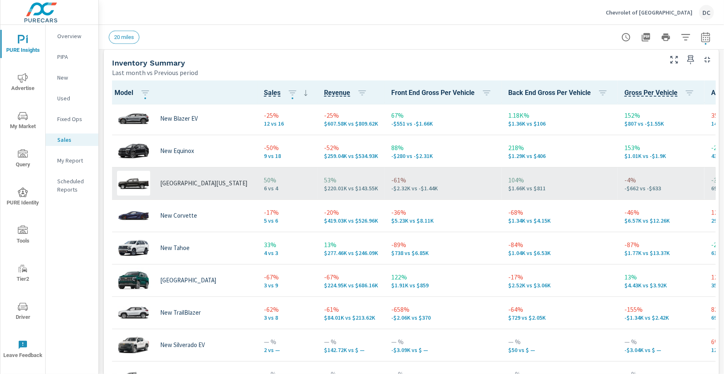
scroll to position [184, 0]
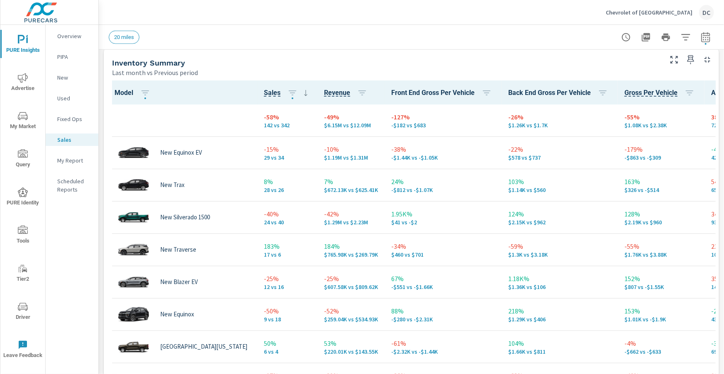
scroll to position [2, 0]
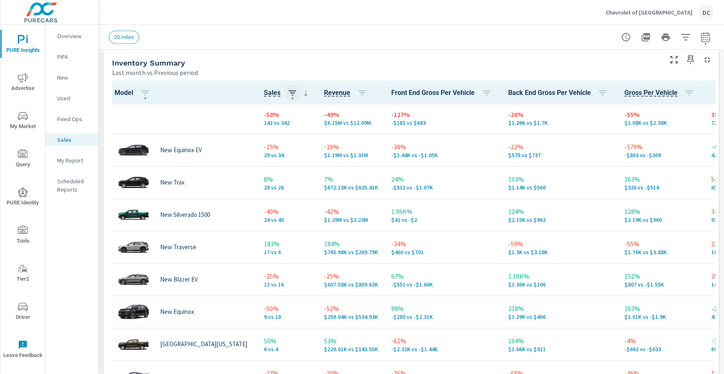
click at [289, 92] on icon "button" at bounding box center [292, 92] width 7 height 5
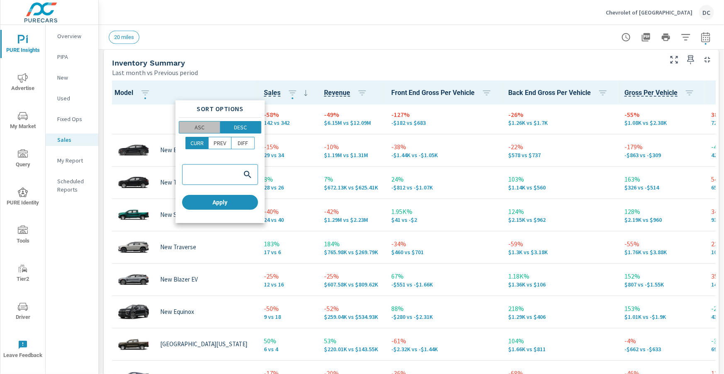
click at [210, 125] on span "ASC" at bounding box center [200, 127] width 36 height 8
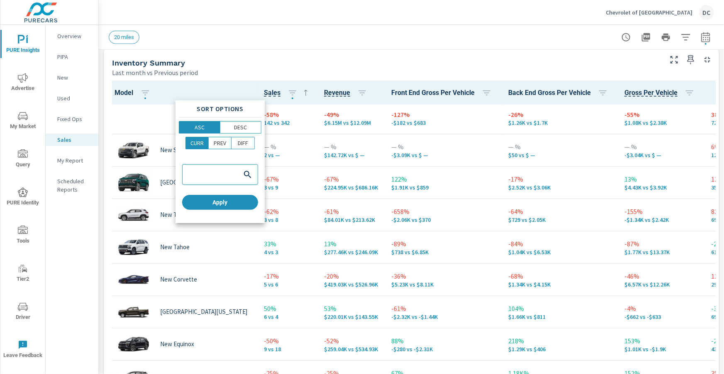
click at [287, 68] on div at bounding box center [362, 187] width 724 height 374
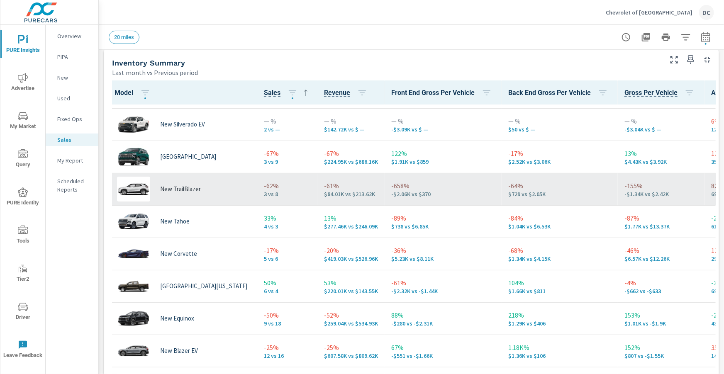
scroll to position [36, 0]
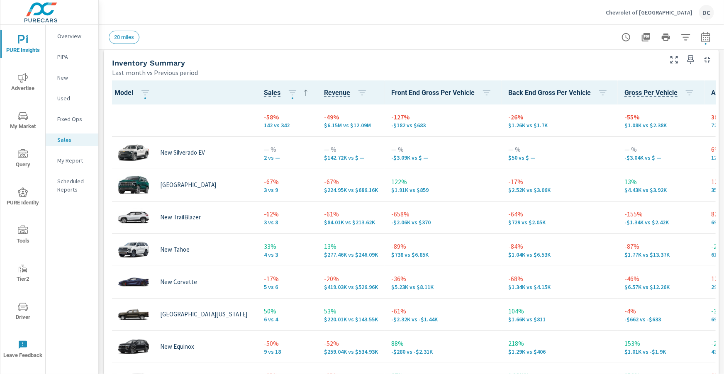
scroll to position [329, 0]
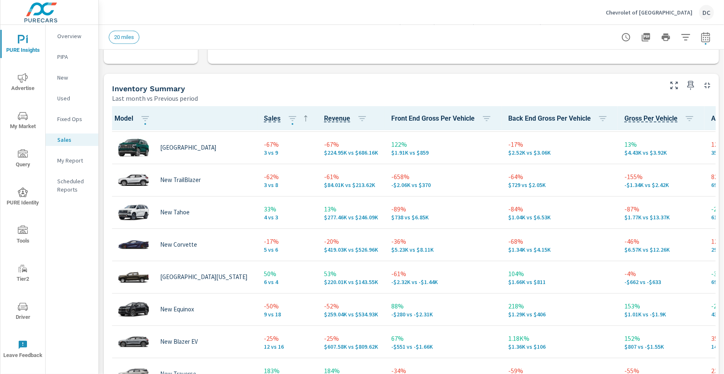
scroll to position [76, 0]
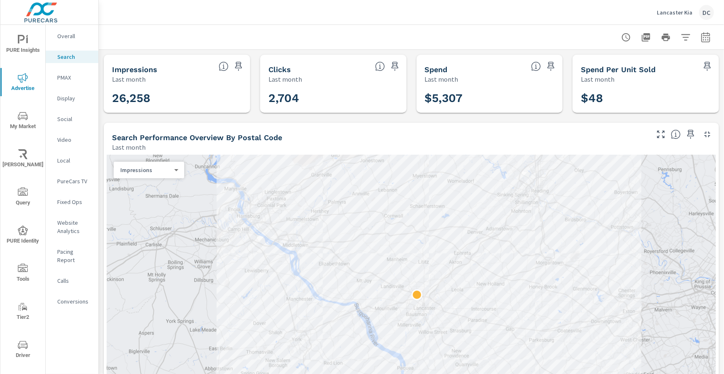
scroll to position [560, 0]
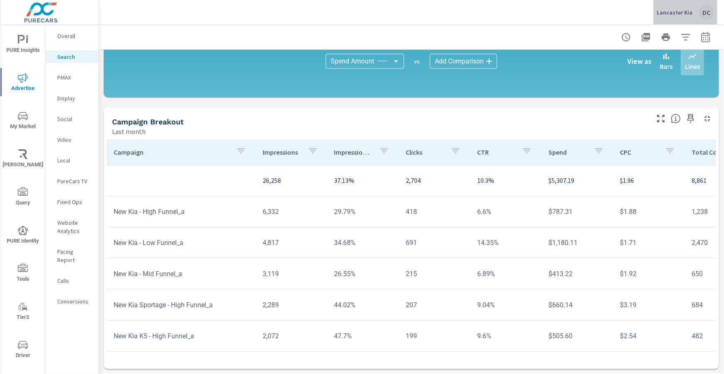
click at [689, 12] on p "Lancaster Kia" at bounding box center [675, 12] width 36 height 7
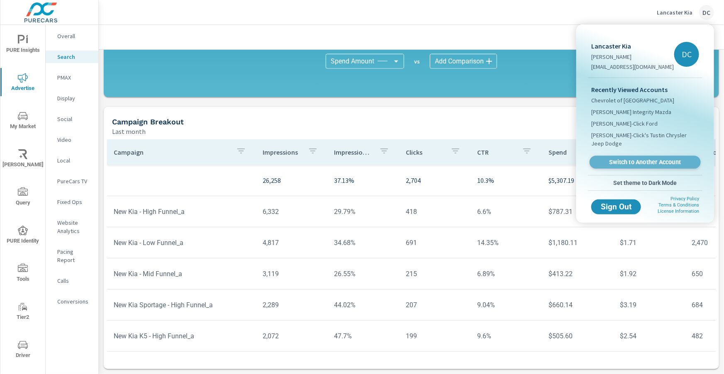
click at [639, 159] on span "Switch to Another Account" at bounding box center [645, 163] width 102 height 8
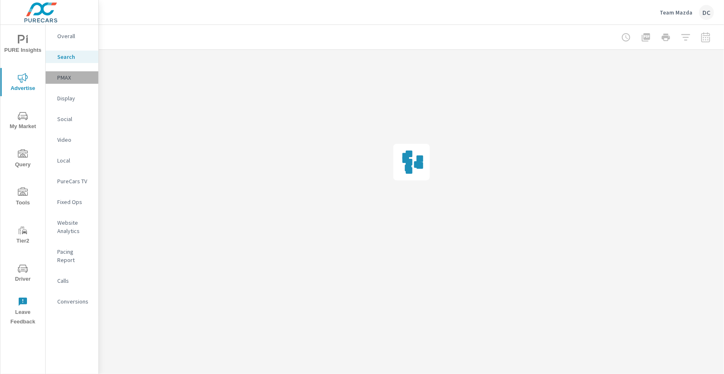
click at [64, 79] on p "PMAX" at bounding box center [74, 77] width 34 height 8
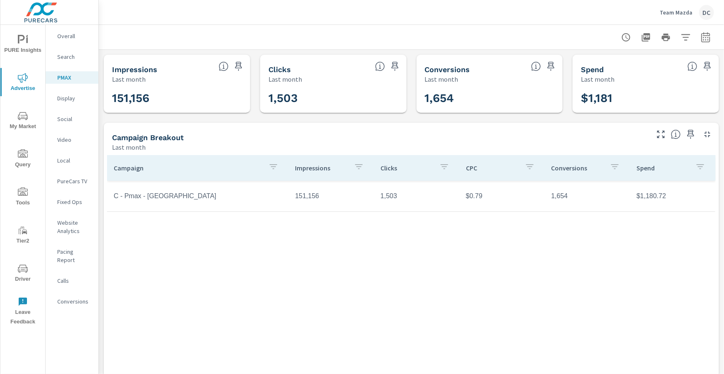
click at [31, 275] on span "Driver" at bounding box center [23, 274] width 40 height 20
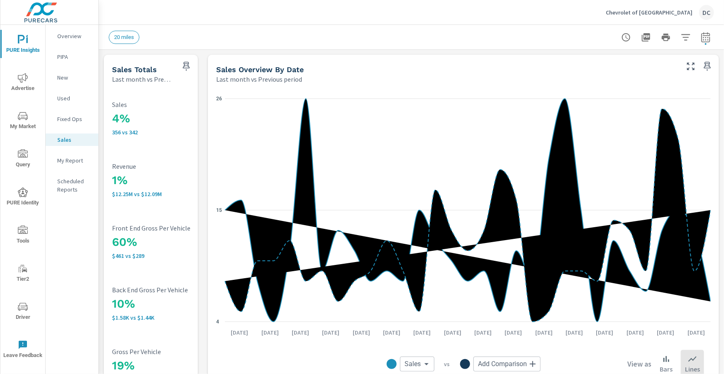
scroll to position [336, 0]
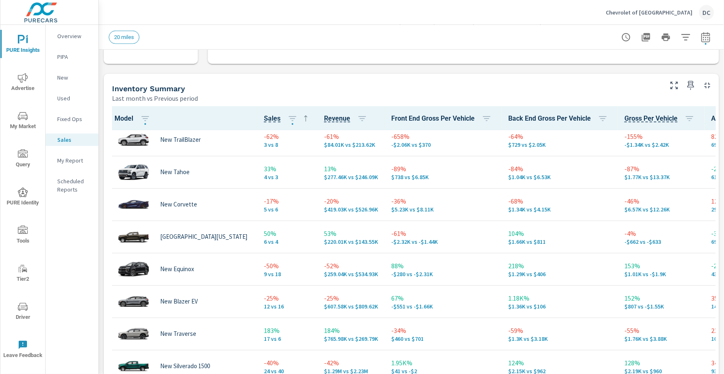
scroll to position [49, 0]
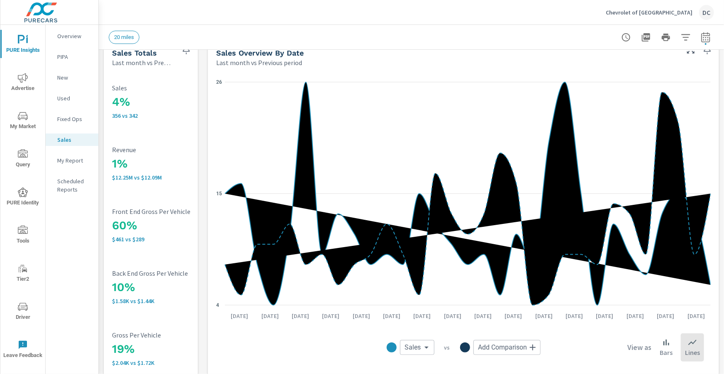
scroll to position [16, 0]
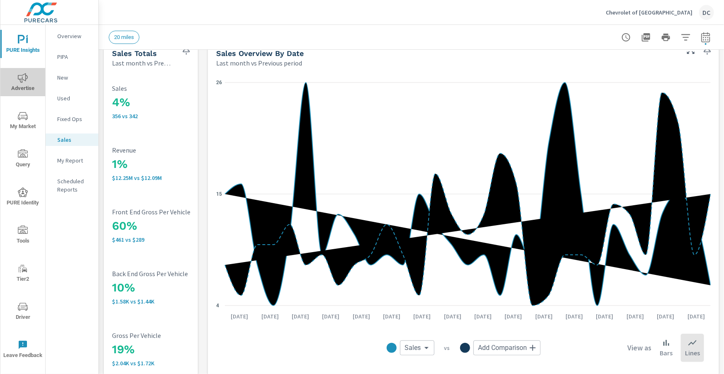
click at [23, 86] on span "Advertise" at bounding box center [23, 83] width 40 height 20
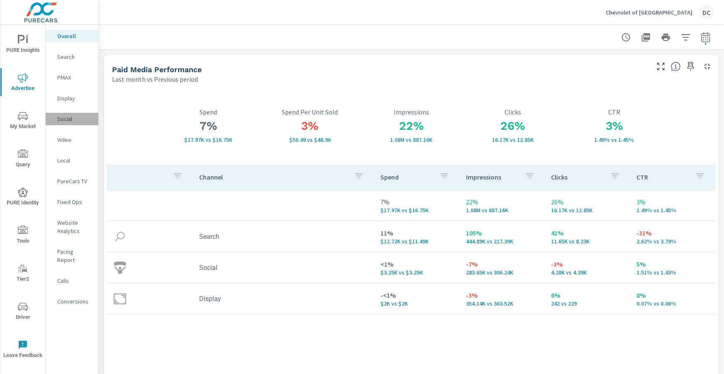
click at [64, 115] on p "Social" at bounding box center [74, 119] width 34 height 8
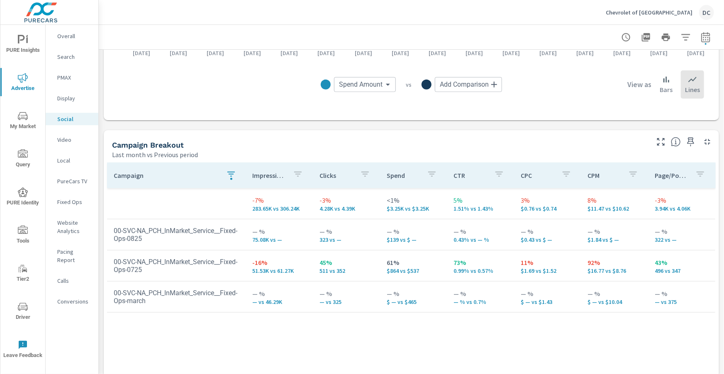
scroll to position [282, 0]
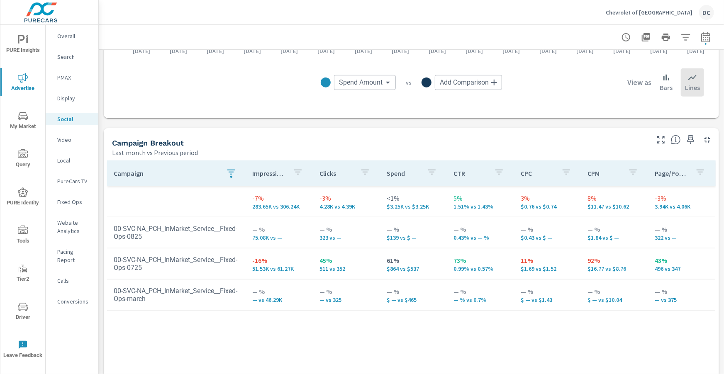
click at [227, 174] on icon "button" at bounding box center [231, 172] width 10 height 10
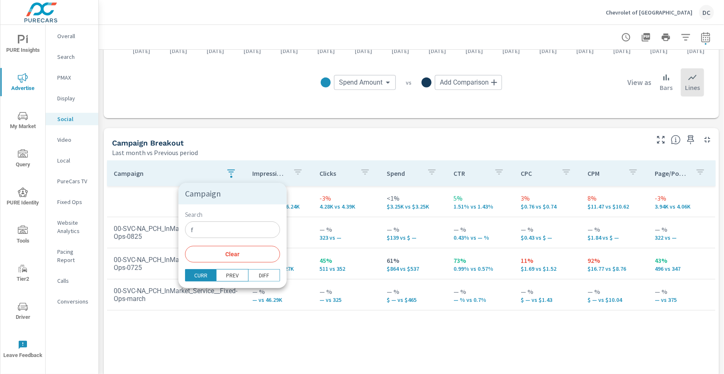
click at [213, 224] on input "f" at bounding box center [232, 230] width 95 height 17
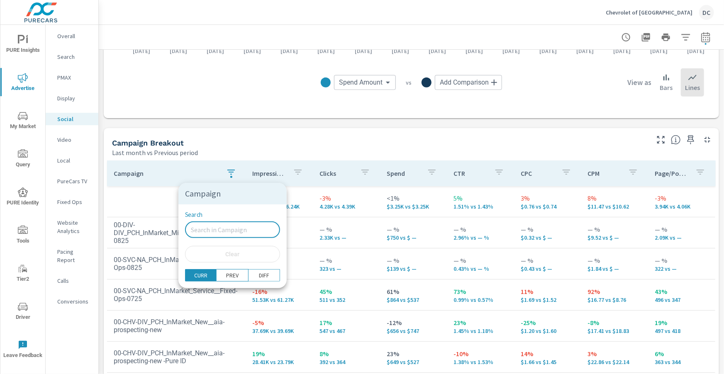
click at [209, 153] on div at bounding box center [362, 187] width 724 height 374
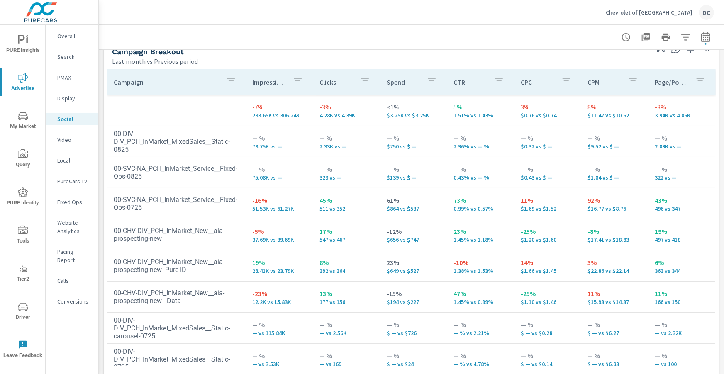
scroll to position [386, 0]
